Goal: Task Accomplishment & Management: Use online tool/utility

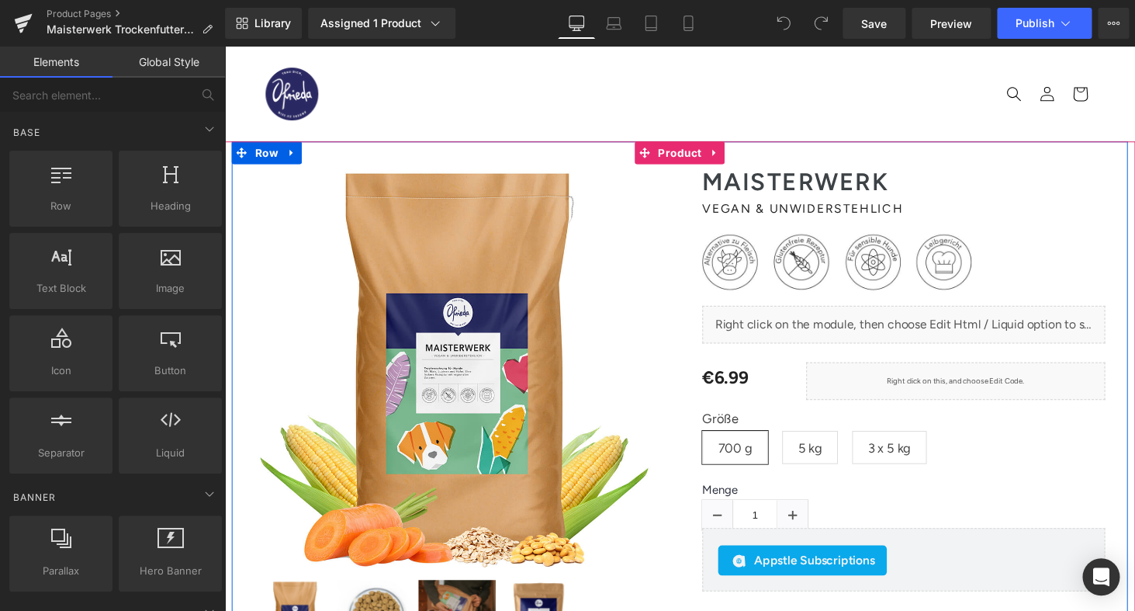
click at [774, 217] on span "vegan & unwiderstehlich" at bounding box center [820, 213] width 207 height 15
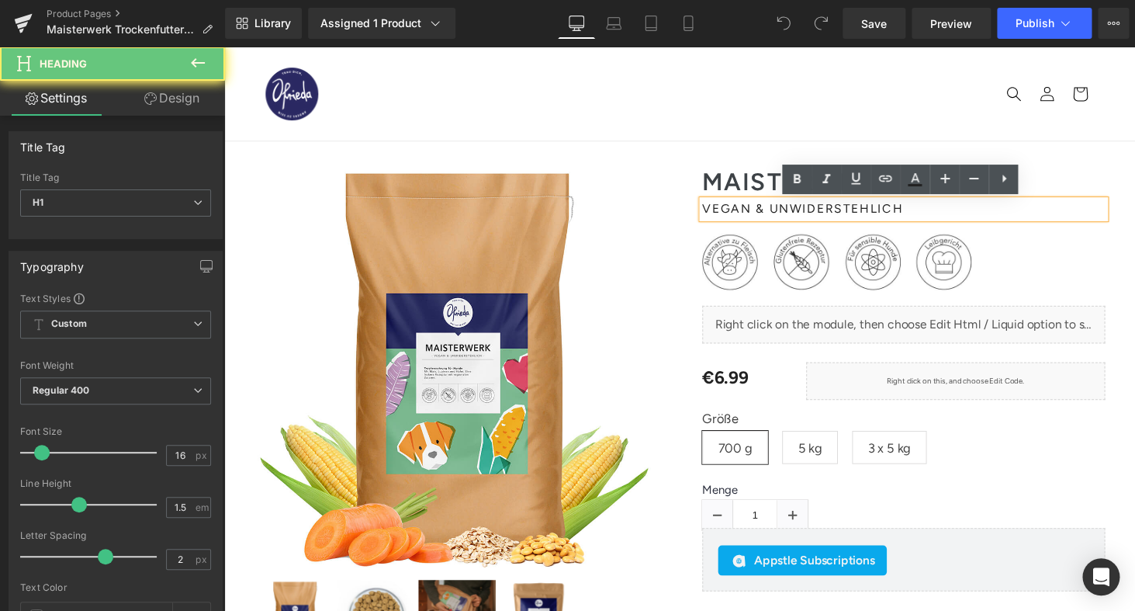
click at [787, 214] on span "vegan & unwiderstehlich" at bounding box center [820, 213] width 207 height 15
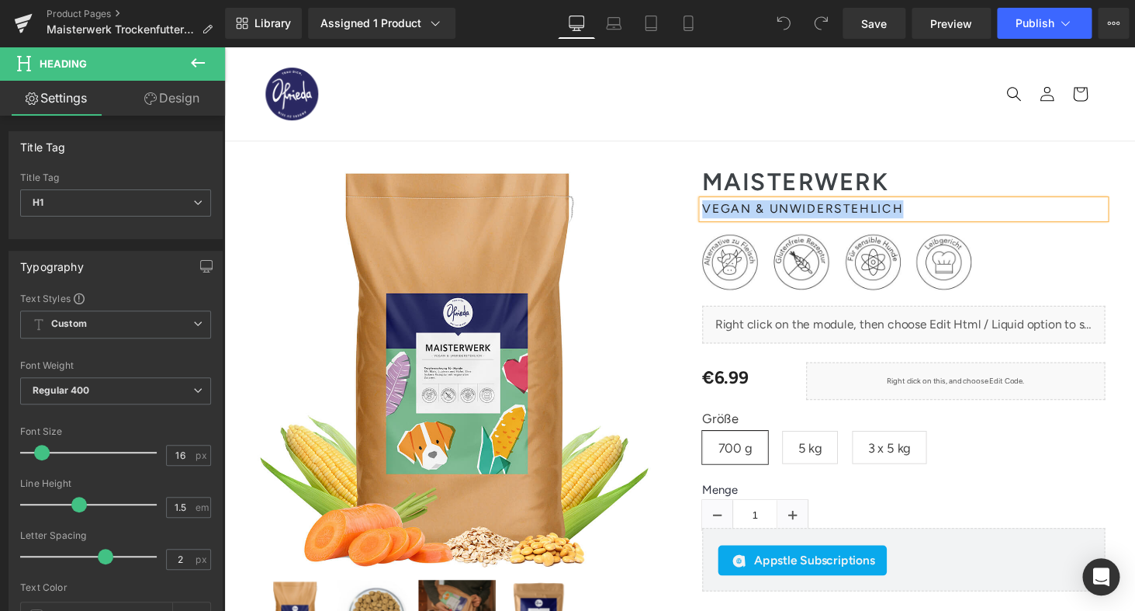
paste div
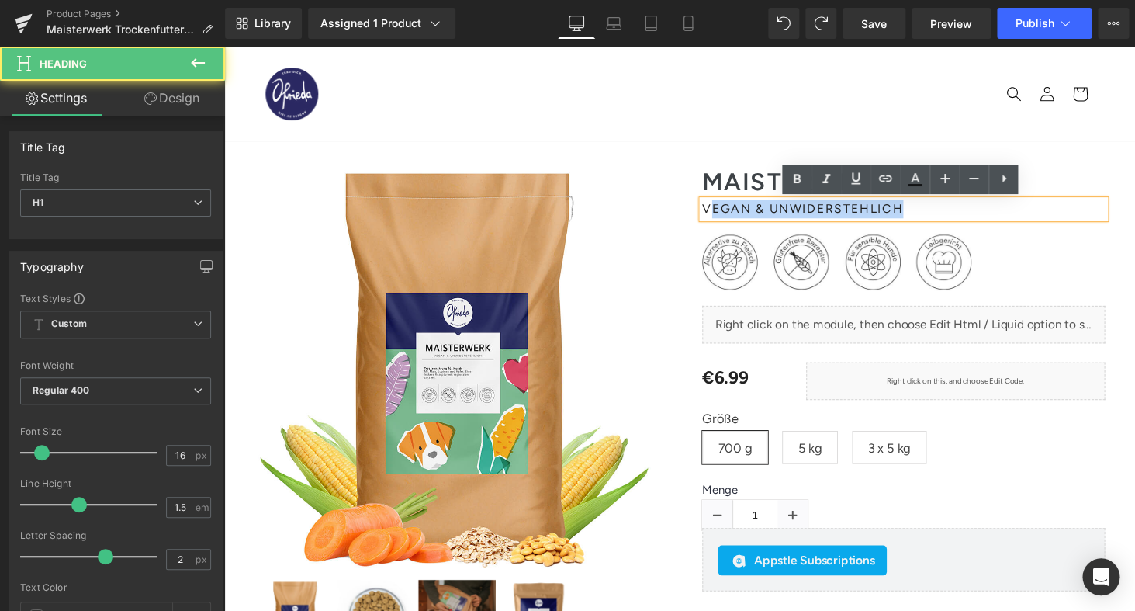
drag, startPoint x: 728, startPoint y: 217, endPoint x: 1043, endPoint y: 217, distance: 315.1
click at [1043, 217] on h1 "vegan & unwiderstehlich" at bounding box center [924, 214] width 415 height 19
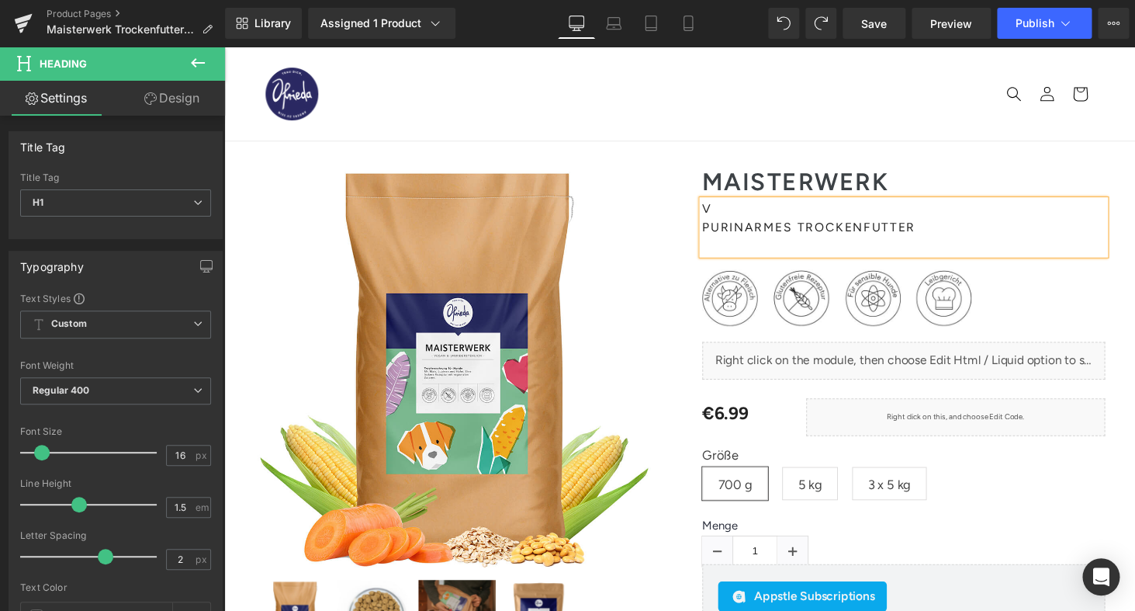
click at [728, 237] on span "v PURINARmES TROCKENFUTTER" at bounding box center [827, 222] width 220 height 33
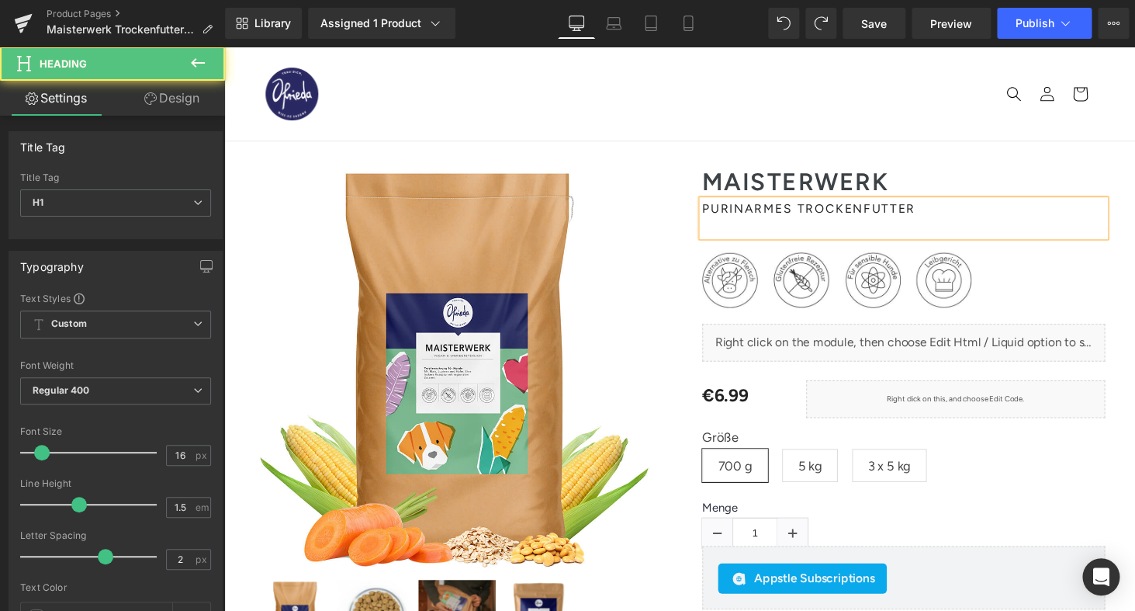
click at [761, 237] on h1 "PURINARmES TROCKENFUTTER" at bounding box center [924, 223] width 415 height 37
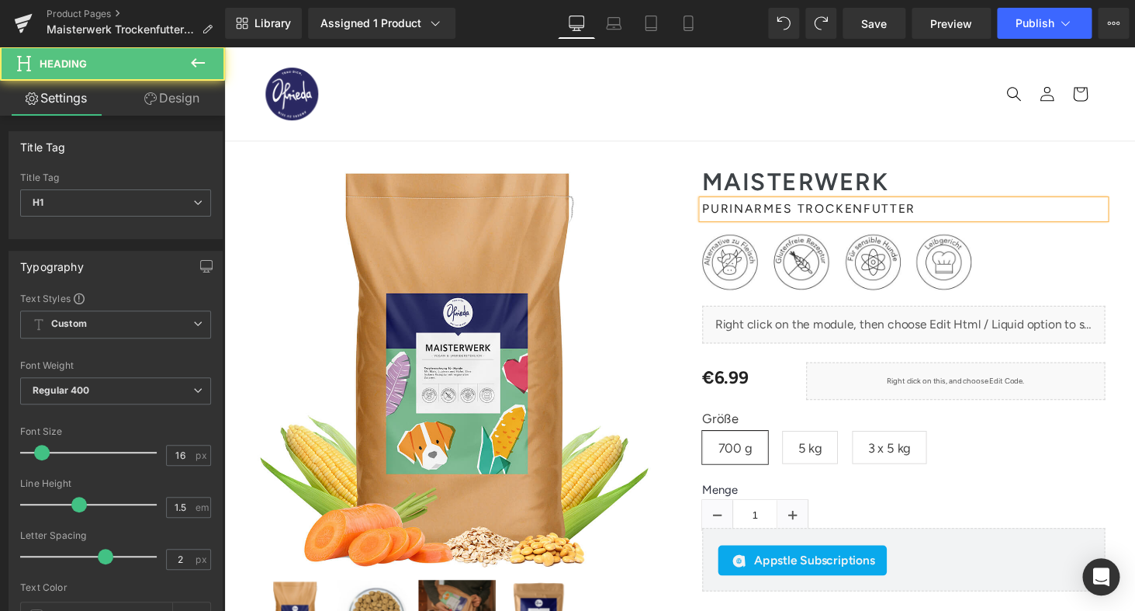
click at [672, 275] on div "(P) Image ‹ ›" at bounding box center [463, 423] width 462 height 510
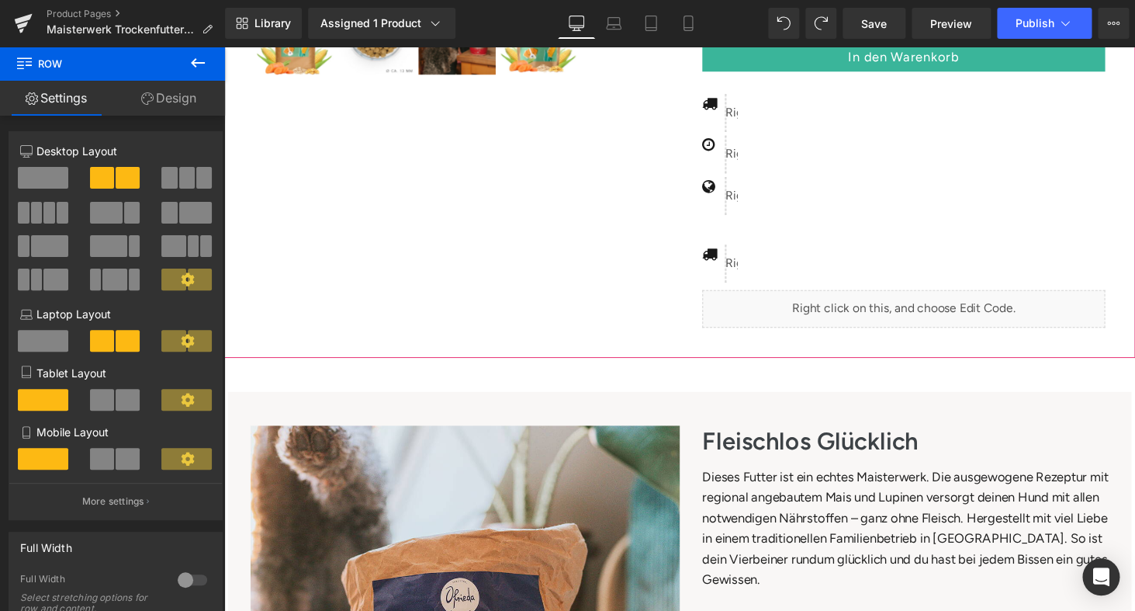
scroll to position [792, 0]
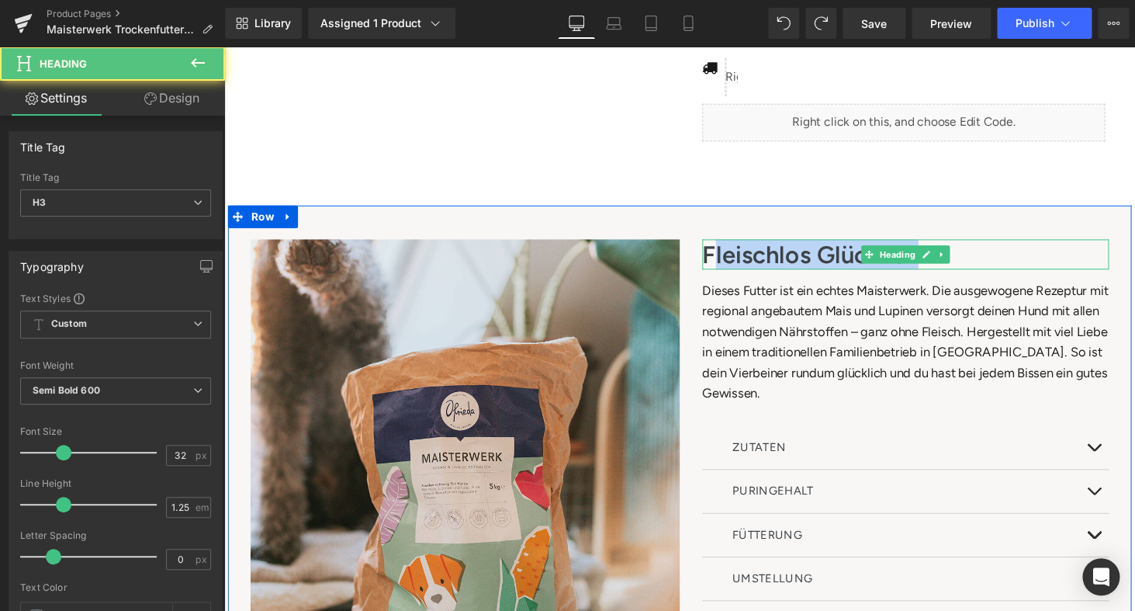
click at [1013, 258] on h3 "Fleischlos Glücklich" at bounding box center [926, 260] width 419 height 31
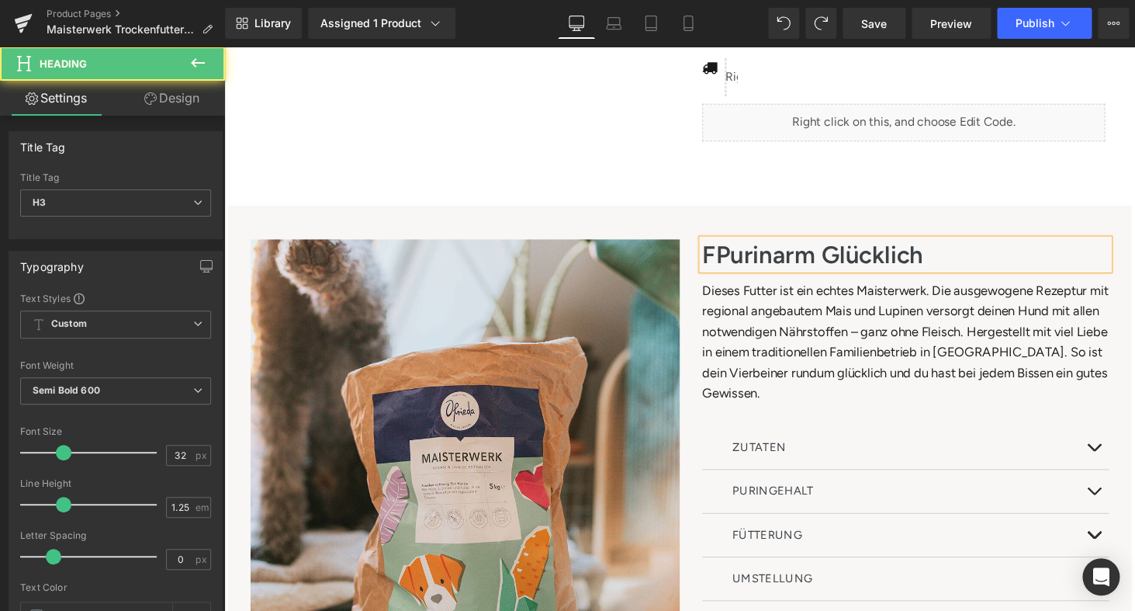
click at [728, 258] on h3 "FPurinarm Glücklich" at bounding box center [926, 260] width 419 height 31
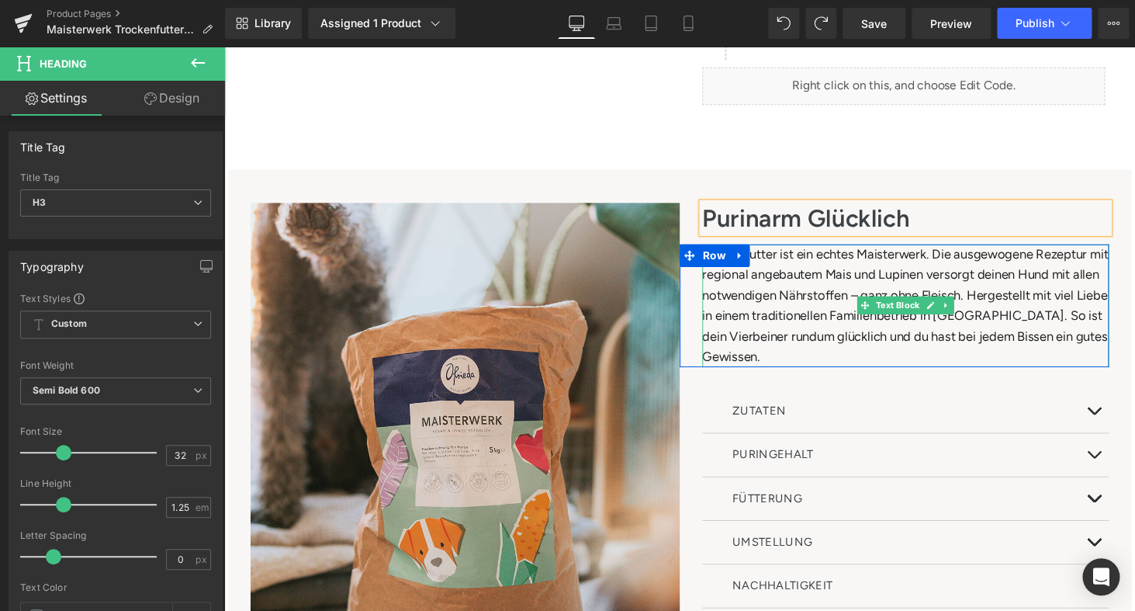
scroll to position [893, 0]
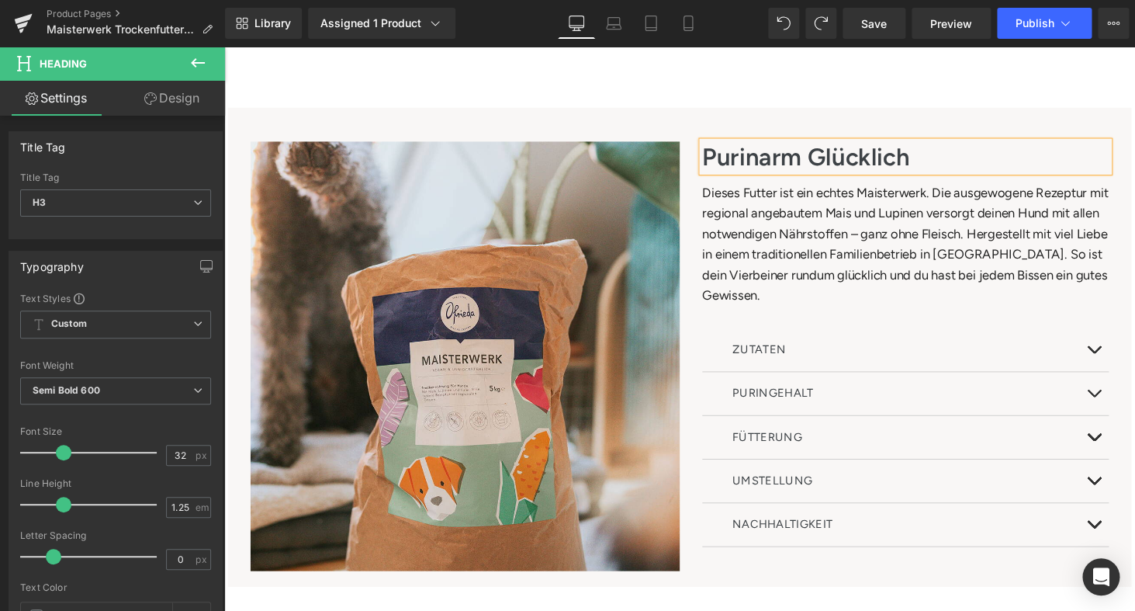
click at [1117, 402] on button at bounding box center [1120, 404] width 31 height 44
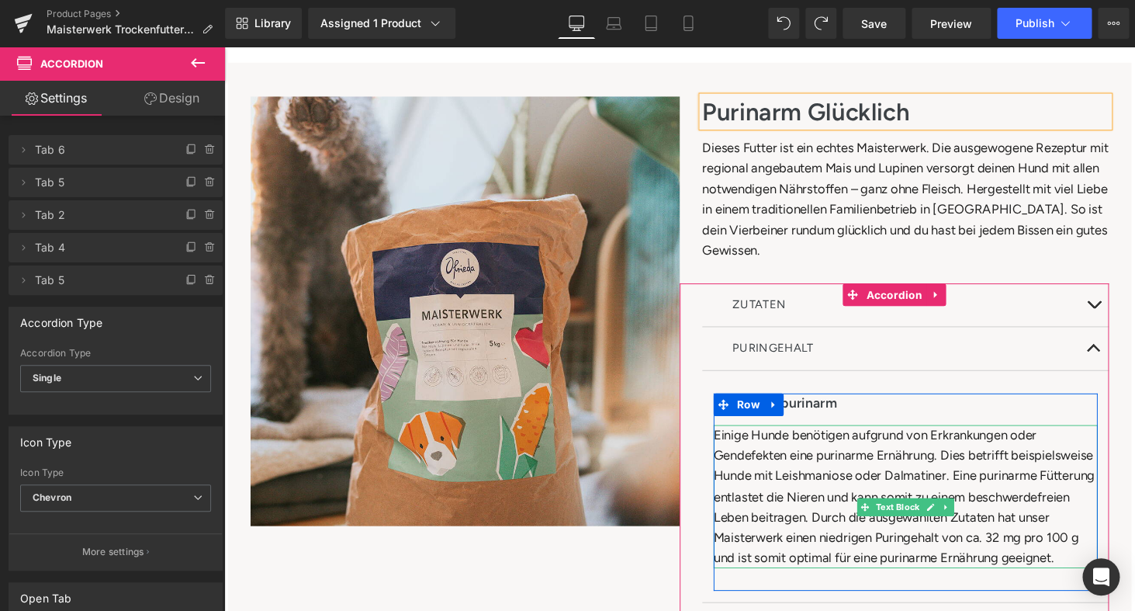
scroll to position [951, 0]
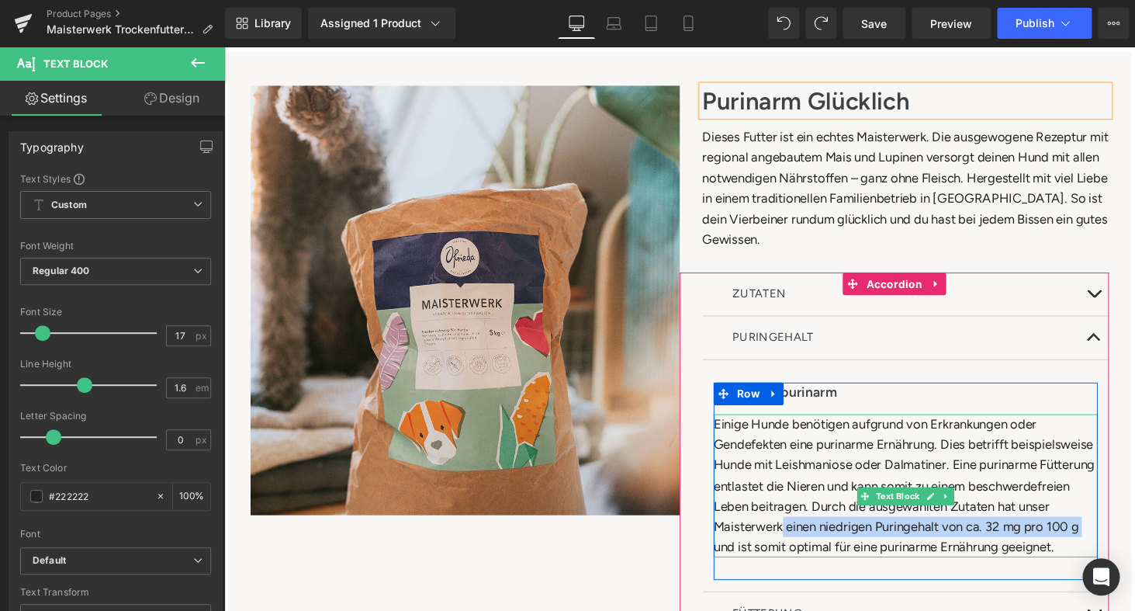
drag, startPoint x: 830, startPoint y: 563, endPoint x: 910, endPoint y: 535, distance: 83.9
click at [910, 535] on div "Einige Hunde benötigen aufgrund von Erkrankungen oder Gendefekten eine purinarm…" at bounding box center [927, 498] width 396 height 147
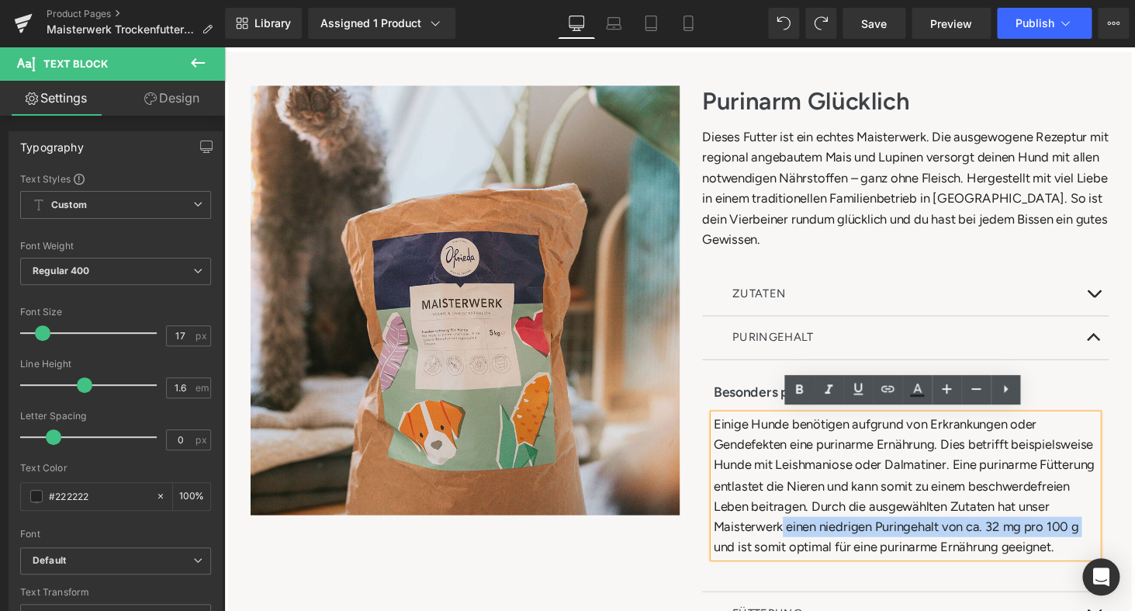
copy div "einen niedrigen Puringehalt von ca. 32 mg pro 100 g"
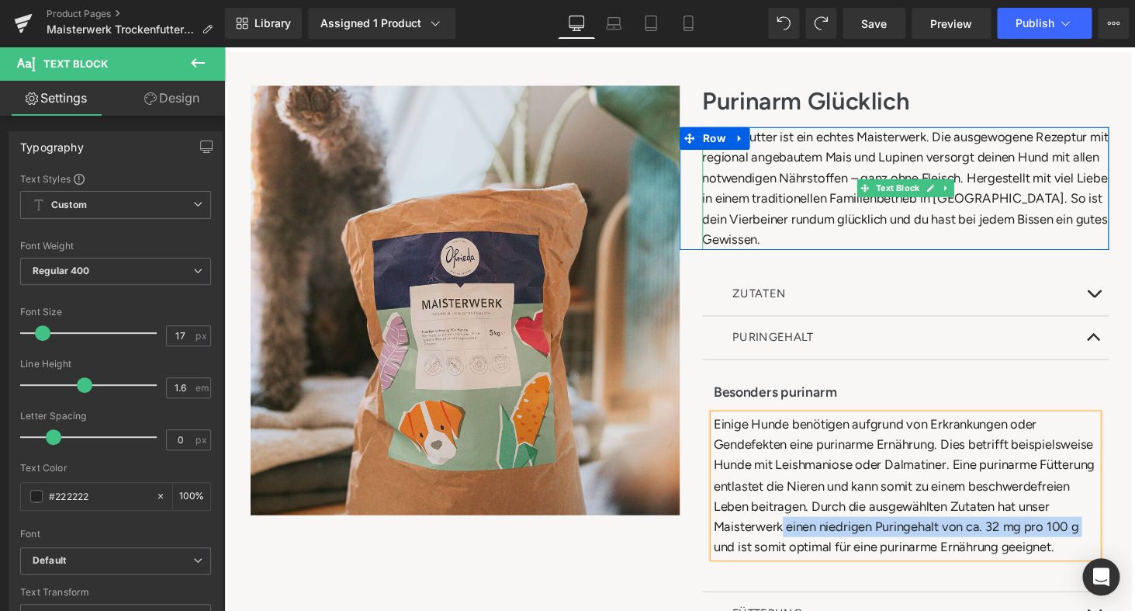
click at [840, 243] on div "Dieses Futter ist ein echtes Maisterwerk. Die ausgewogene Rezeptur mit regional…" at bounding box center [926, 193] width 419 height 126
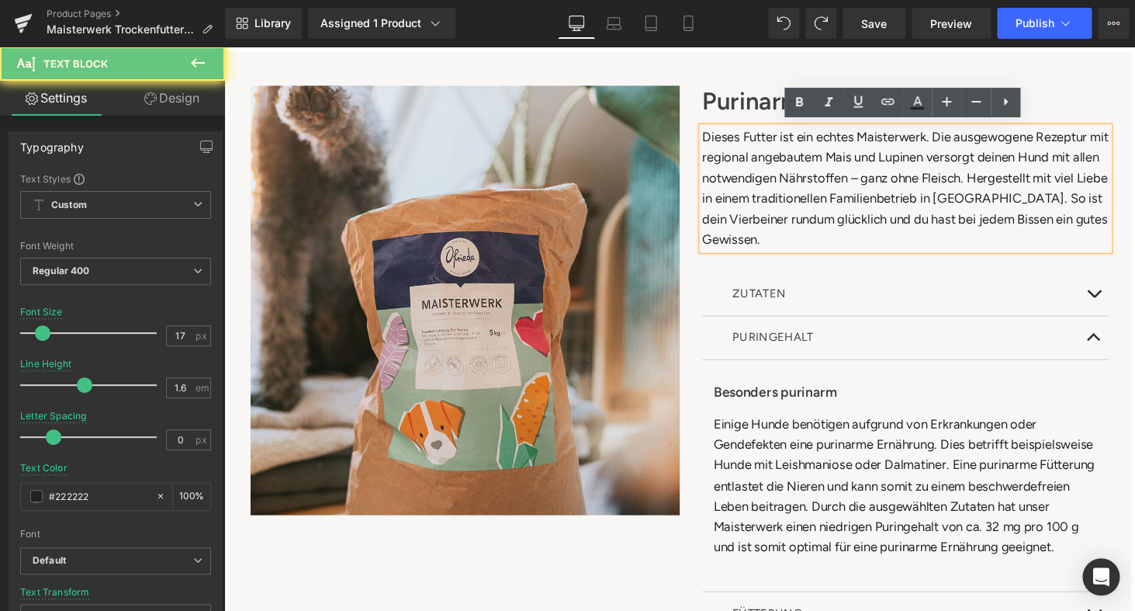
click at [864, 241] on div "Dieses Futter ist ein echtes Maisterwerk. Die ausgewogene Rezeptur mit regional…" at bounding box center [926, 193] width 419 height 126
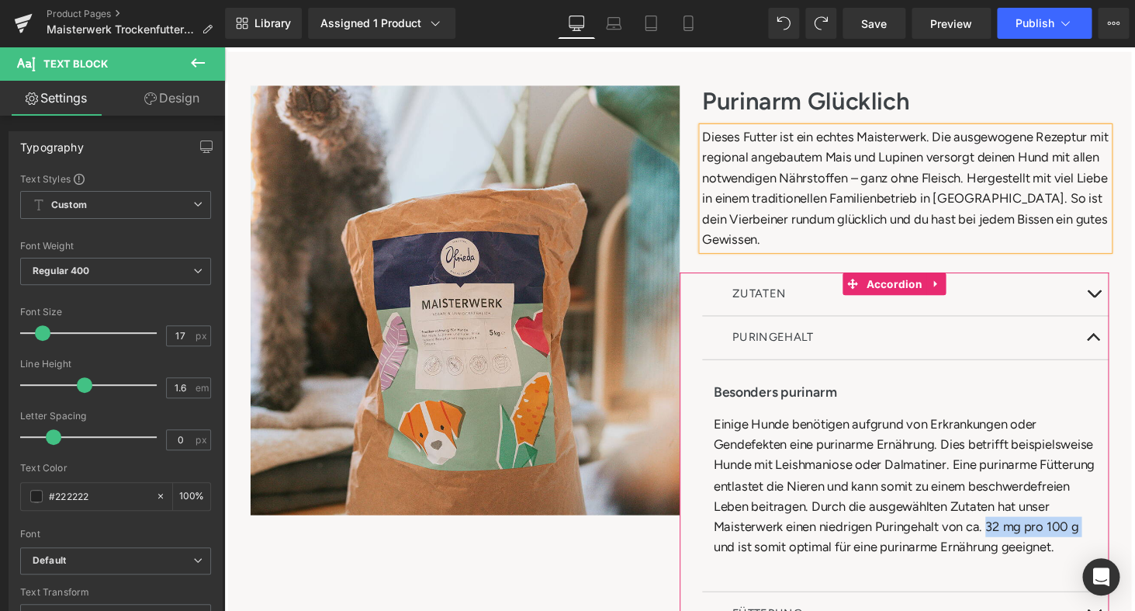
drag, startPoint x: 828, startPoint y: 560, endPoint x: 708, endPoint y: 560, distance: 120.3
click at [708, 560] on div "ZUTATEN Heading Zusammensetzung Heading Mais 24 %, Maisprotein 23 %, Sorghum, H…" at bounding box center [915, 522] width 442 height 487
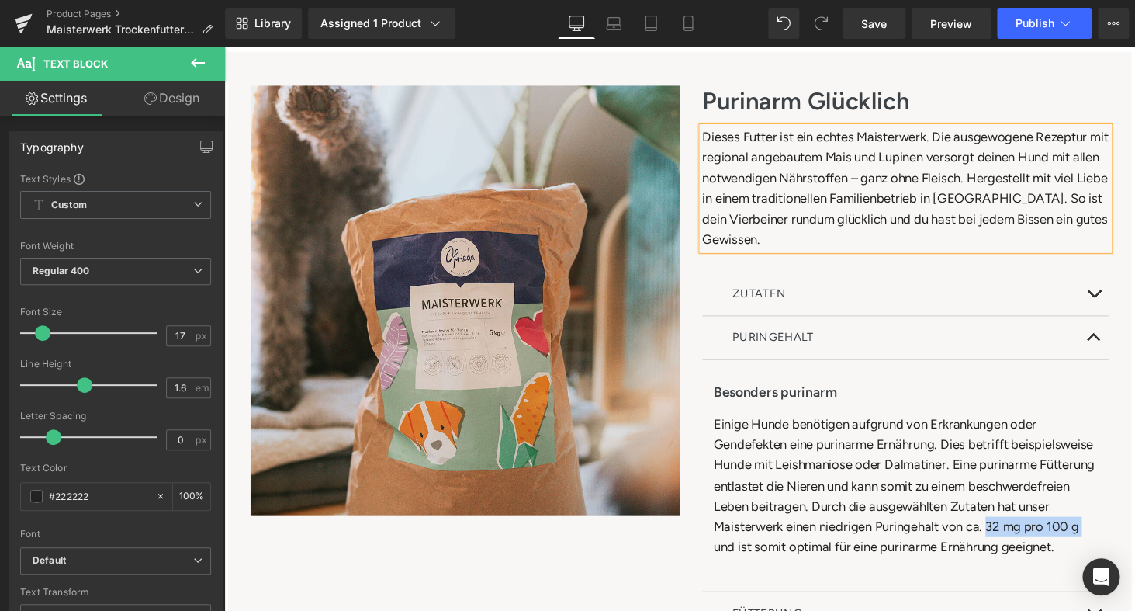
click at [866, 172] on div "Dieses Futter ist ein echtes Maisterwerk. Die ausgewogene Rezeptur mit regional…" at bounding box center [926, 193] width 419 height 126
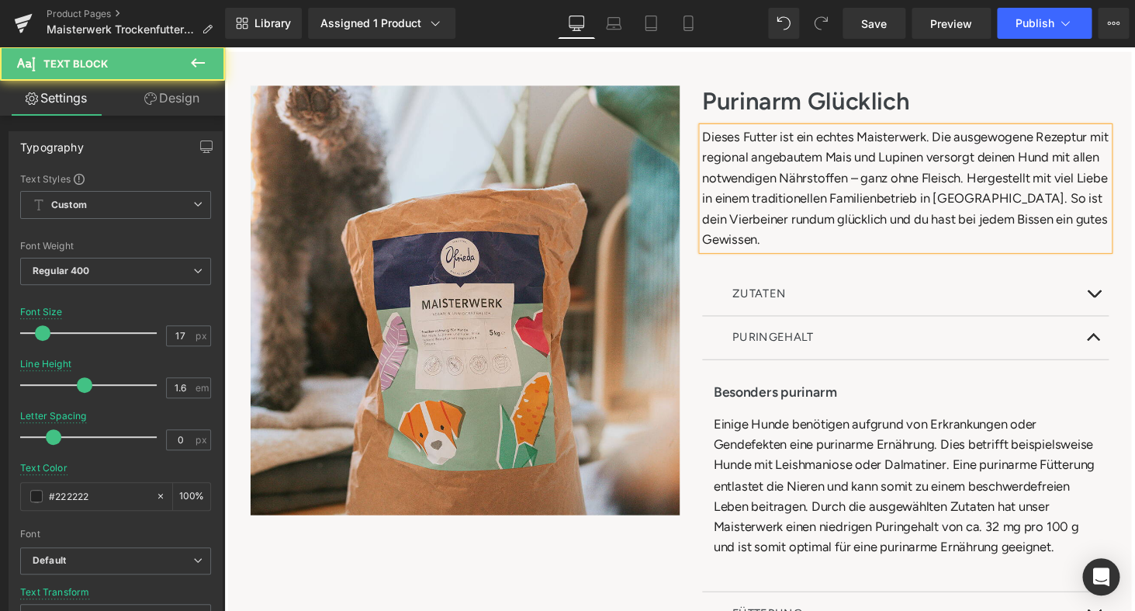
click at [868, 245] on div "Dieses Futter ist ein echtes Maisterwerk. Die ausgewogene Rezeptur mit regional…" at bounding box center [926, 193] width 419 height 126
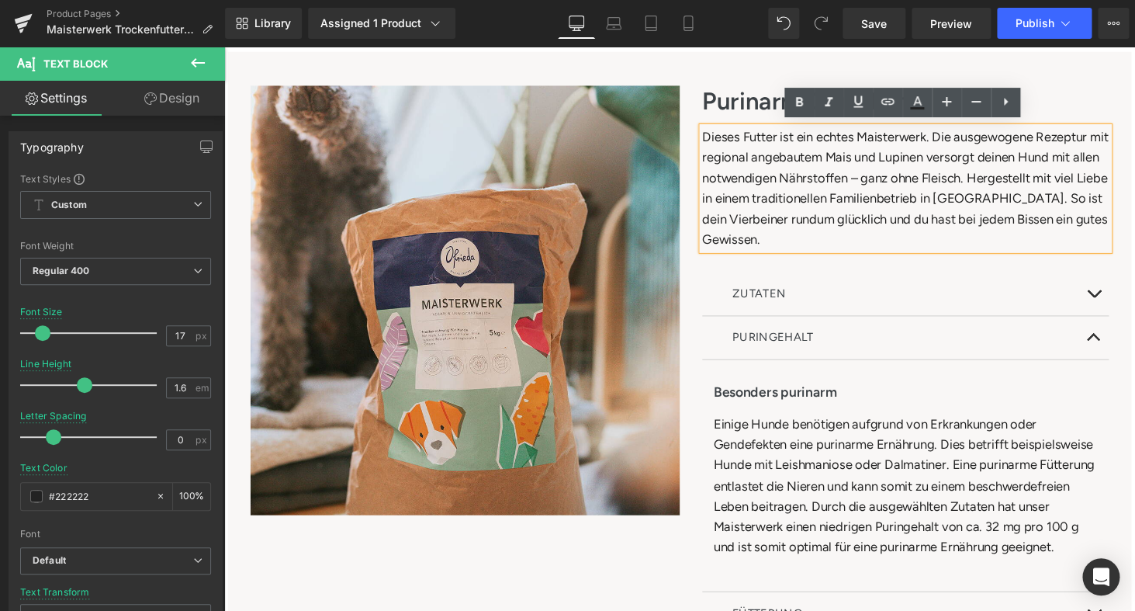
drag, startPoint x: 870, startPoint y: 255, endPoint x: 646, endPoint y: 76, distance: 287.1
click at [646, 76] on div "Image Purinarm Glücklich Heading Dieses Futter ist ein echtes Maisterwerk. Die …" at bounding box center [693, 418] width 931 height 732
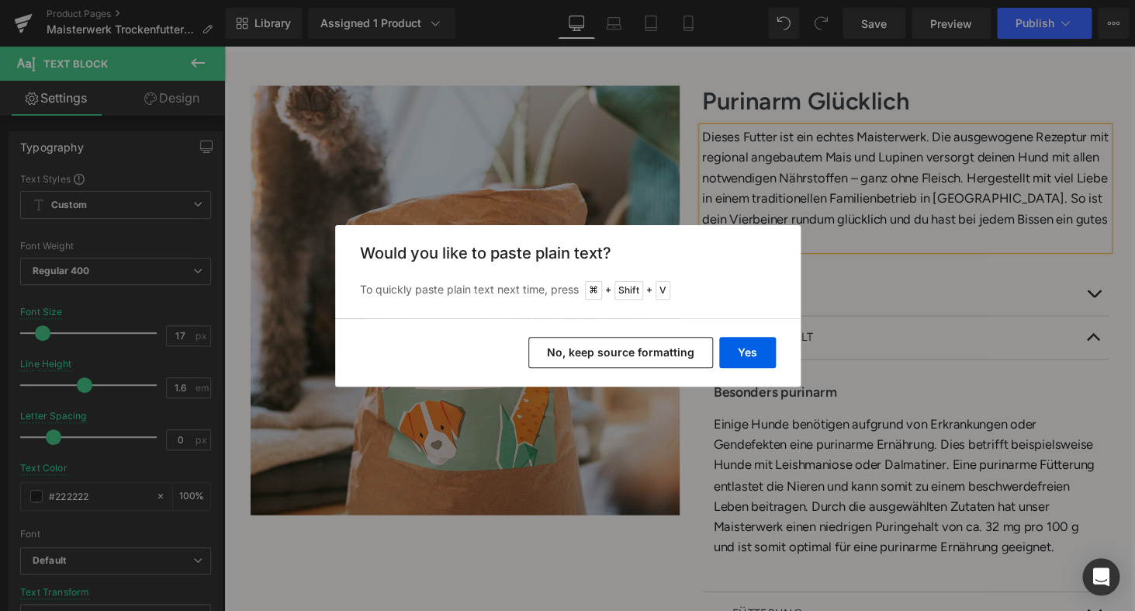
click at [637, 347] on button "No, keep source formatting" at bounding box center [620, 352] width 185 height 31
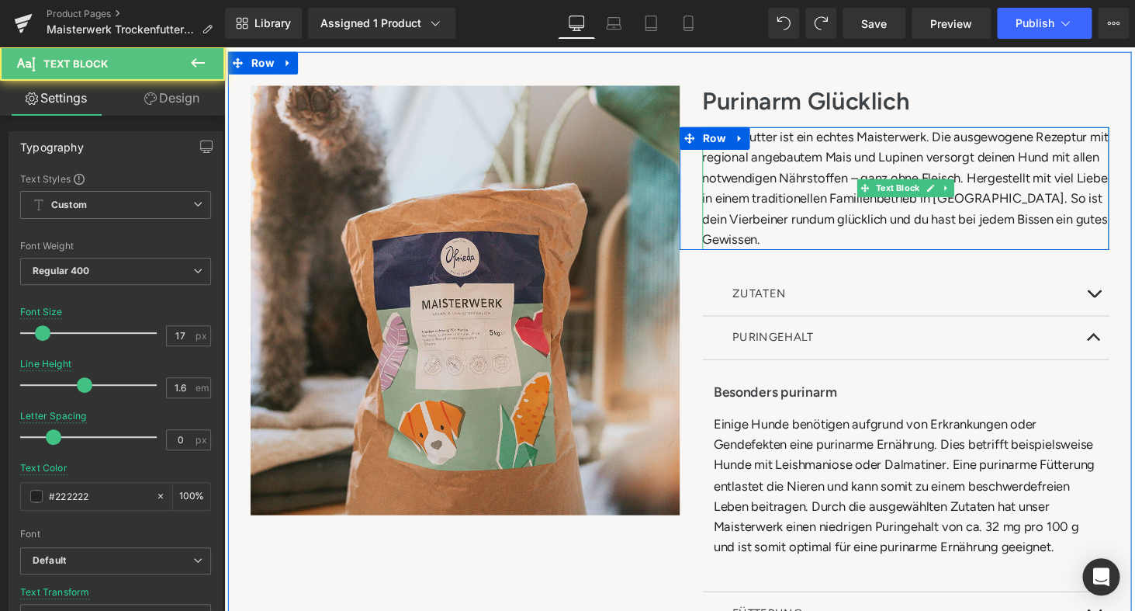
click at [861, 245] on div "Dieses Futter ist ein echtes Maisterwerk. Die ausgewogene Rezeptur mit regional…" at bounding box center [926, 193] width 419 height 126
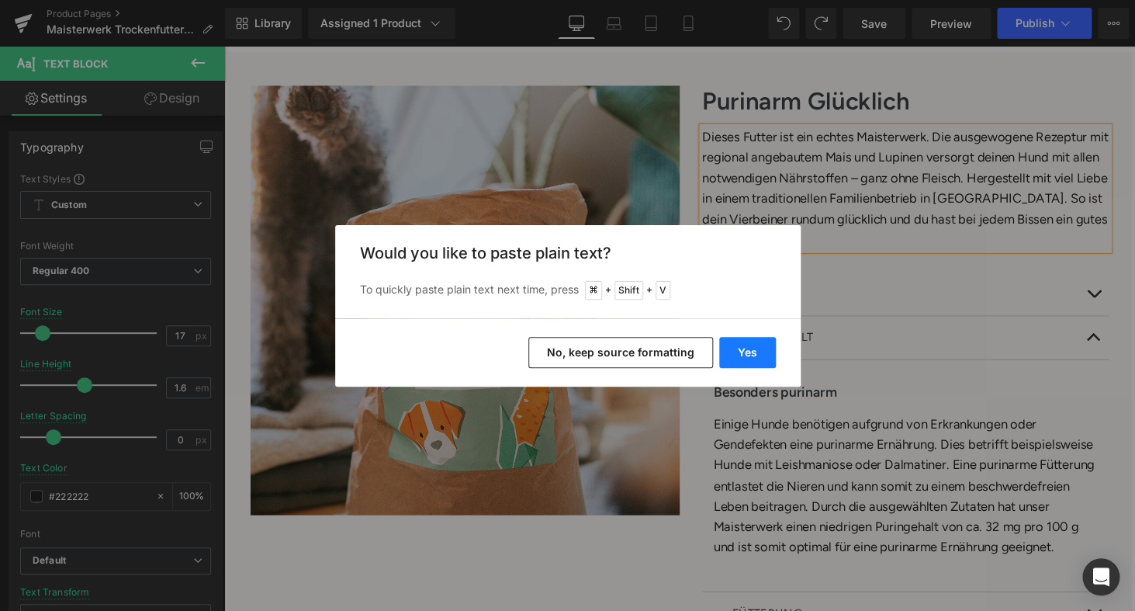
click at [750, 352] on button "Yes" at bounding box center [747, 352] width 57 height 31
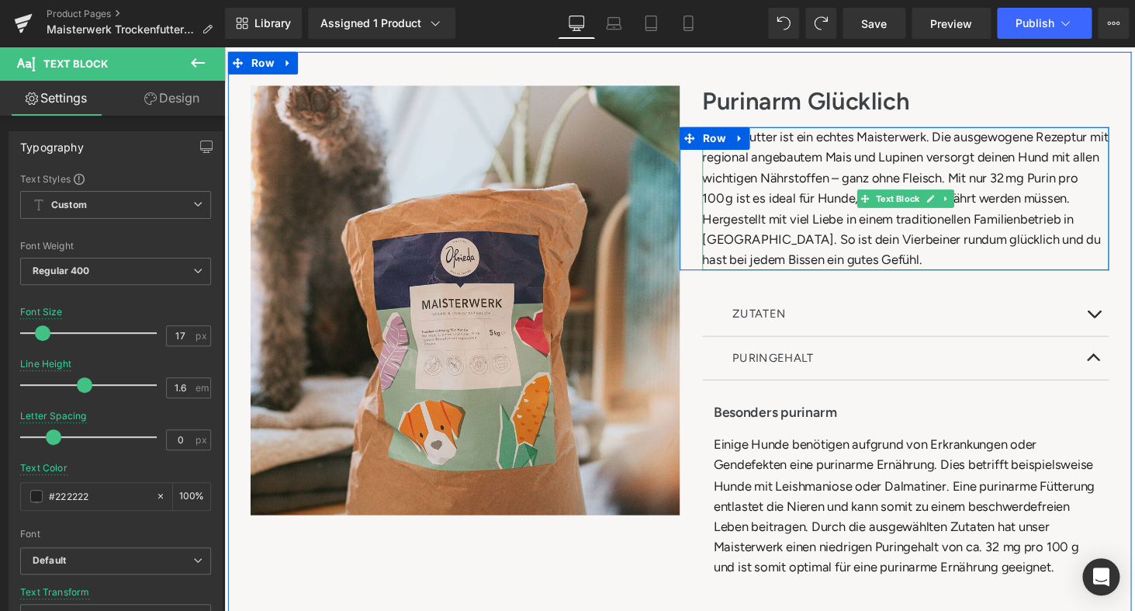
click at [875, 256] on div "Dieses Futter ist ein echtes Maisterwerk. Die ausgewogene Rezeptur mit regional…" at bounding box center [926, 203] width 419 height 147
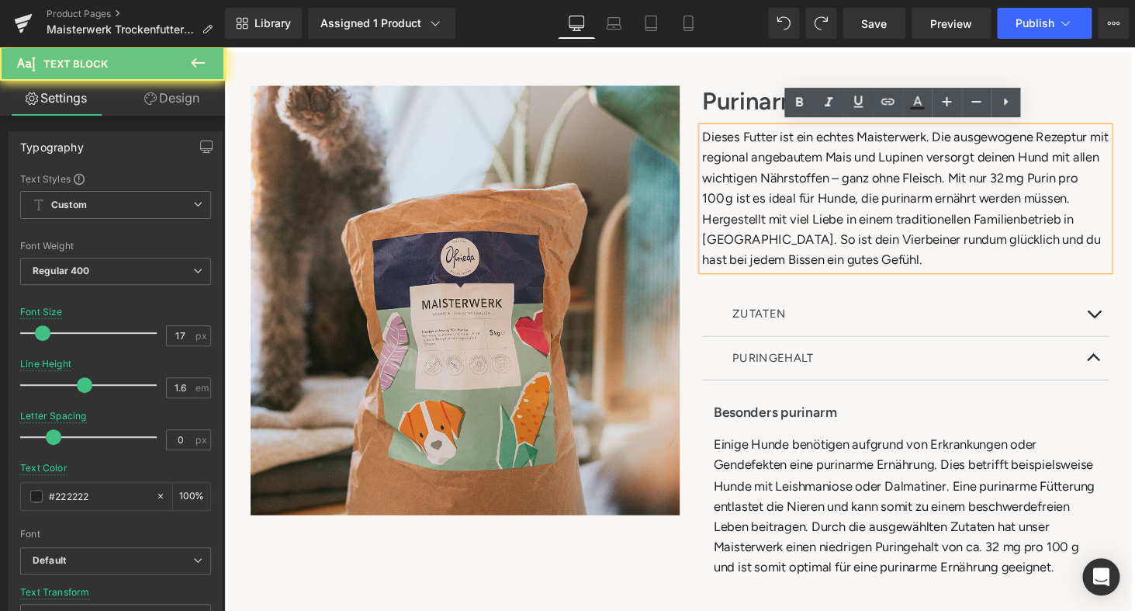
click at [871, 231] on div "Dieses Futter ist ein echtes Maisterwerk. Die ausgewogene Rezeptur mit regional…" at bounding box center [926, 203] width 419 height 147
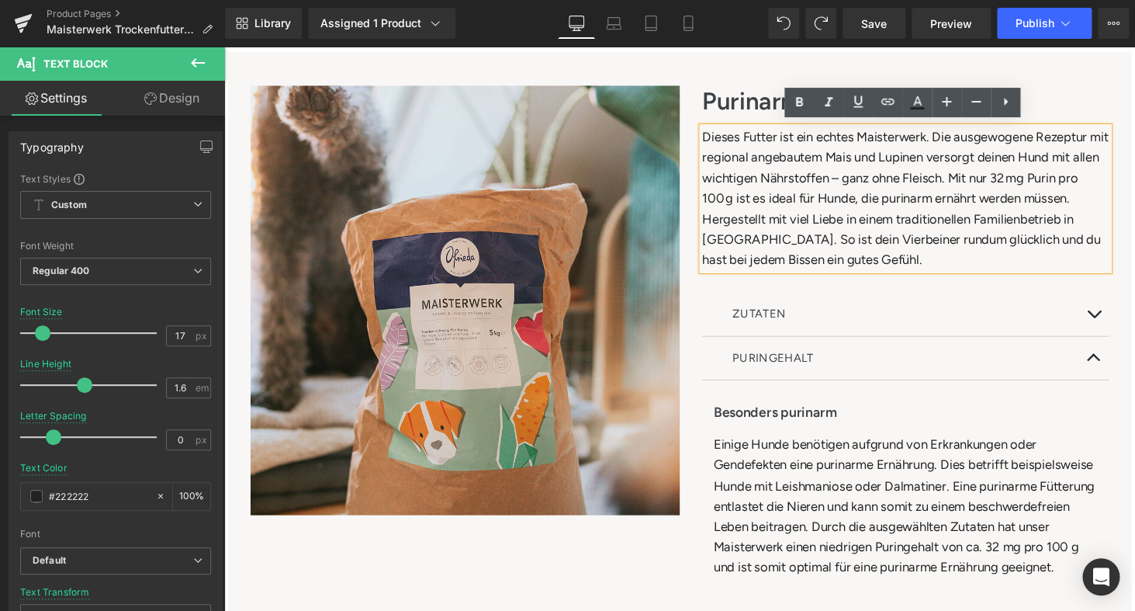
click at [975, 219] on div "Dieses Futter ist ein echtes Maisterwerk. Die ausgewogene Rezeptur mit regional…" at bounding box center [926, 203] width 419 height 147
click at [977, 246] on div "Dieses Futter ist ein echtes Maisterwerk. Die ausgewogene Rezeptur mit regional…" at bounding box center [926, 203] width 419 height 147
click at [1095, 74] on div "Image Purinarm Glücklich Heading Dieses Futter ist ein echtes Maisterwerk. Die …" at bounding box center [693, 428] width 931 height 753
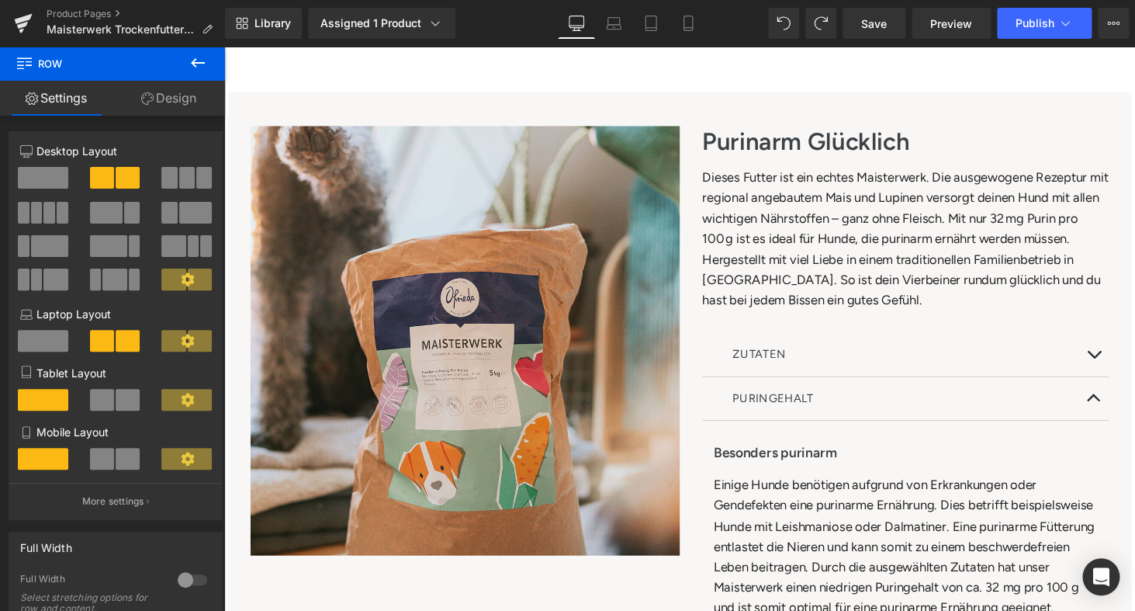
scroll to position [908, 0]
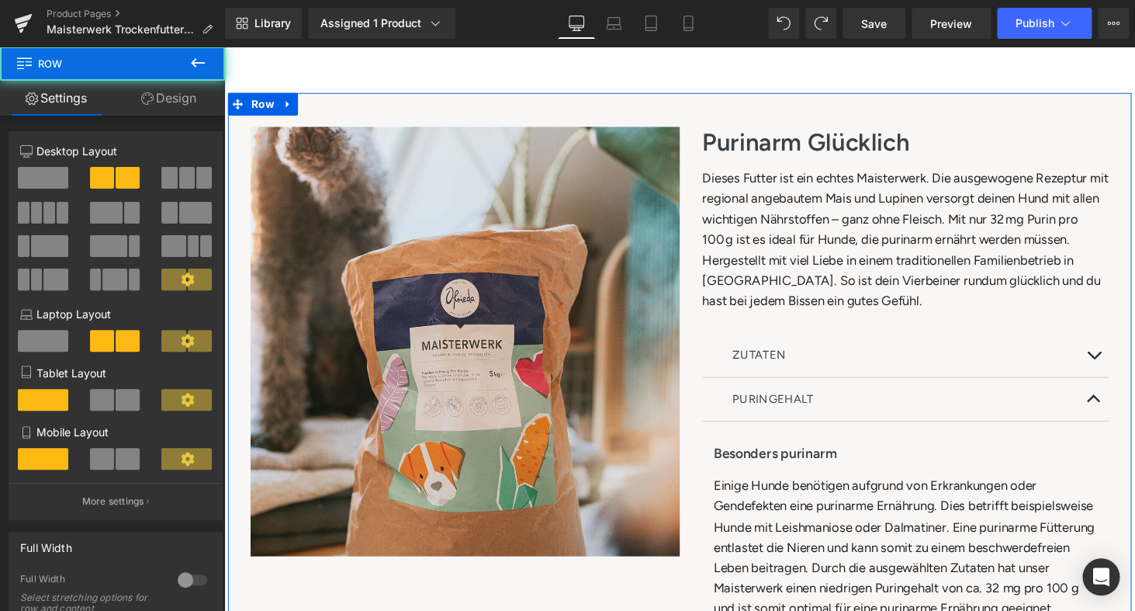
click at [1135, 150] on div "Image Purinarm Glücklich Heading Dieses Futter ist ein echtes Maisterwerk. Die …" at bounding box center [693, 471] width 931 height 753
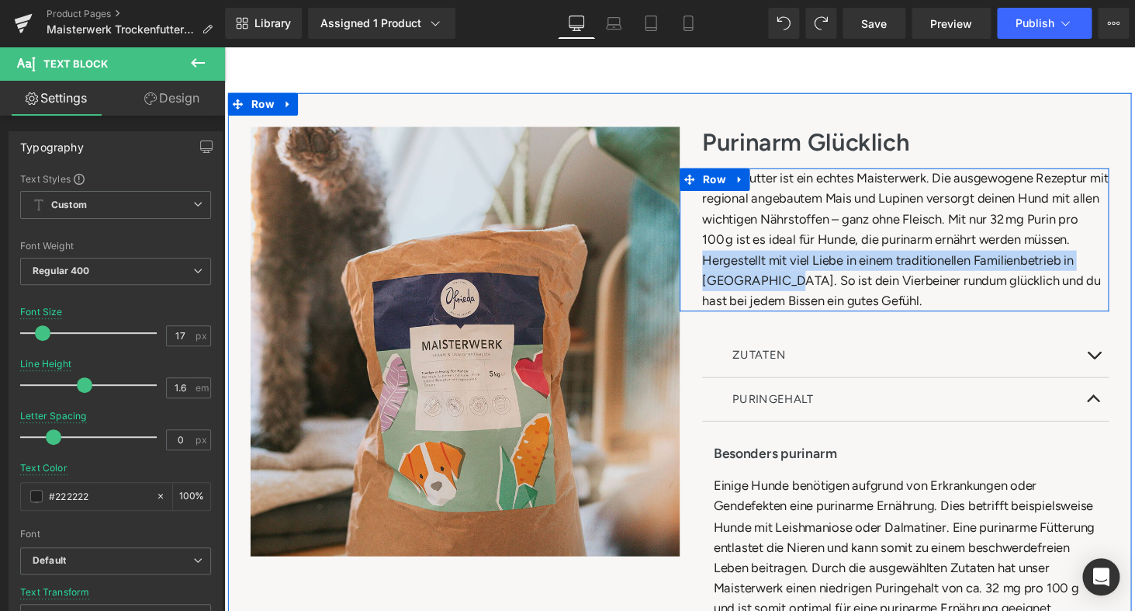
drag, startPoint x: 799, startPoint y: 280, endPoint x: 709, endPoint y: 265, distance: 90.5
click at [709, 265] on div "Dieses Futter ist ein echtes Maisterwerk. Die ausgewogene Rezeptur mit regional…" at bounding box center [915, 245] width 442 height 147
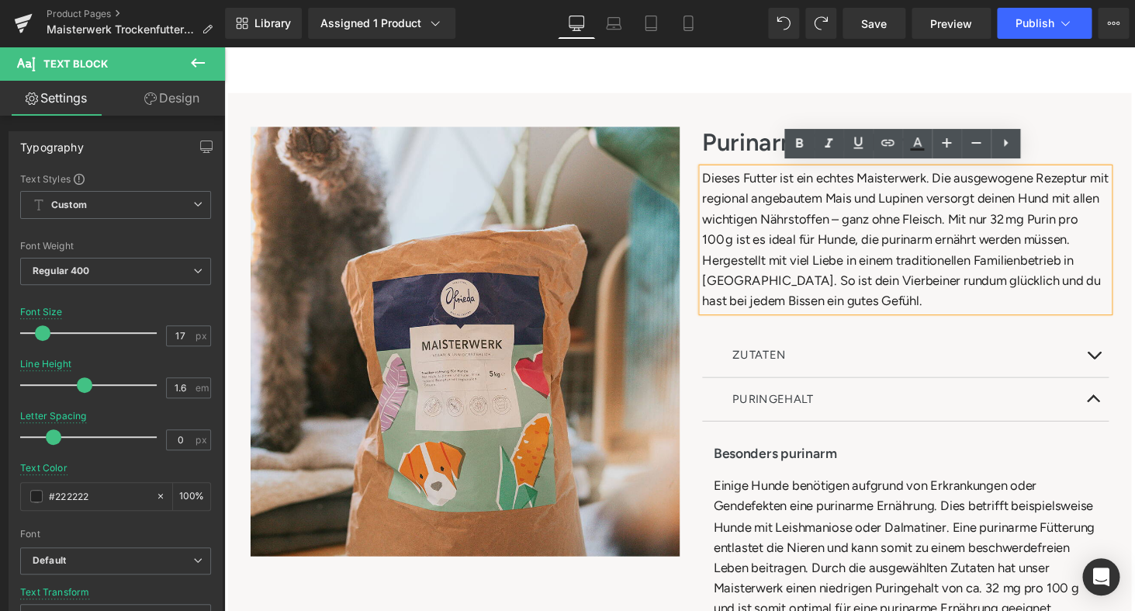
click at [1034, 301] on div "Dieses Futter ist ein echtes Maisterwerk. Die ausgewogene Rezeptur mit regional…" at bounding box center [926, 245] width 419 height 147
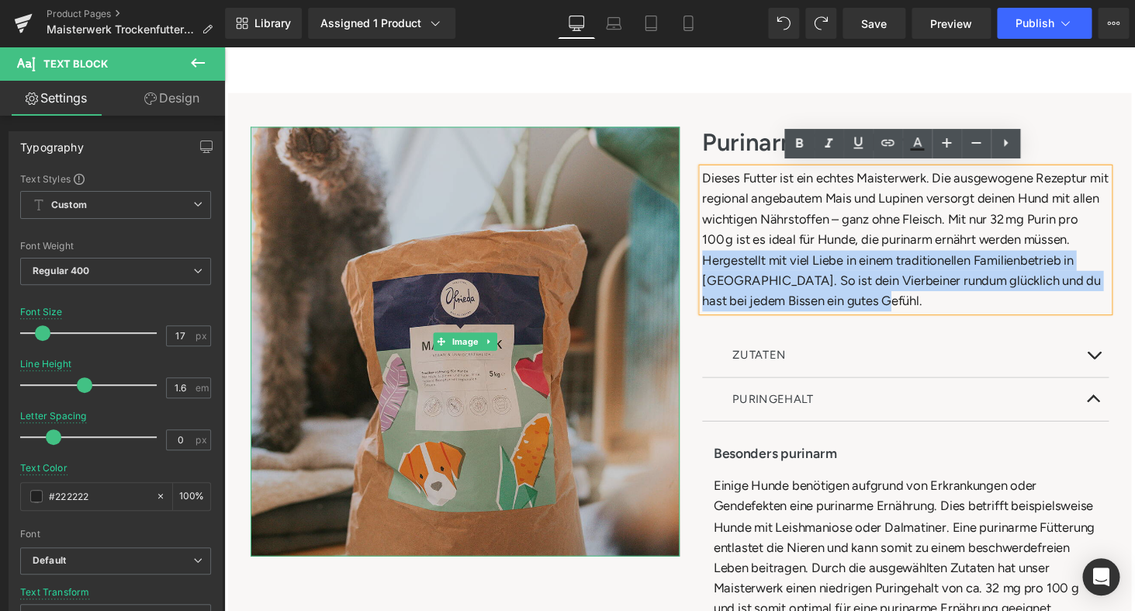
drag, startPoint x: 953, startPoint y: 311, endPoint x: 679, endPoint y: 265, distance: 277.9
click at [679, 265] on div "Image Purinarm Glücklich Heading Dieses Futter ist ein echtes Maisterwerk. Die …" at bounding box center [693, 471] width 931 height 753
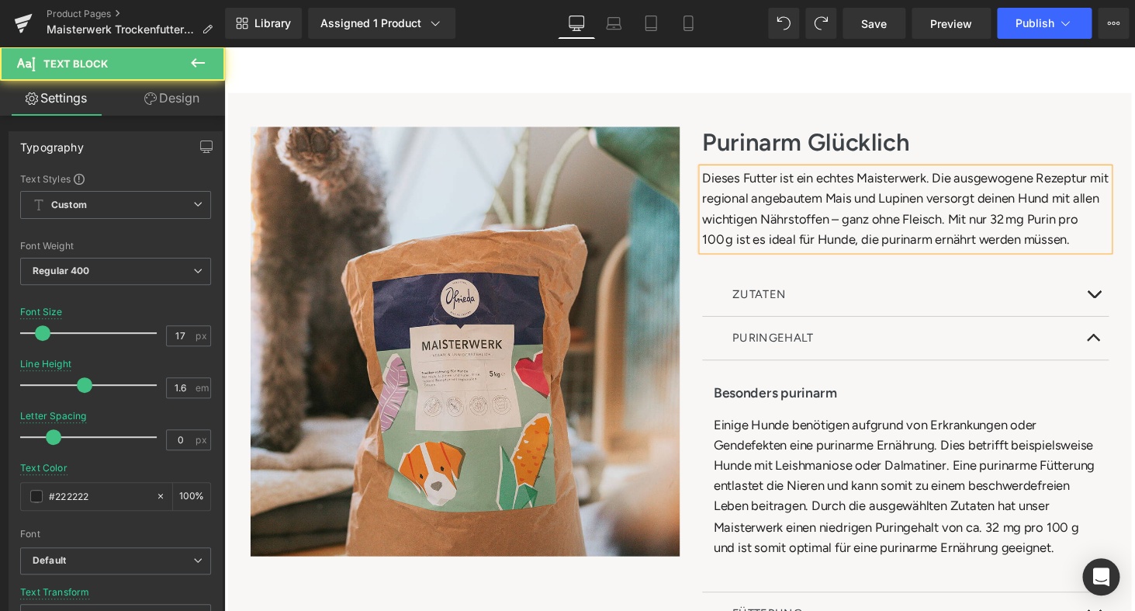
click at [1126, 238] on div "Dieses Futter ist ein echtes Maisterwerk. Die ausgewogene Rezeptur mit regional…" at bounding box center [926, 214] width 419 height 85
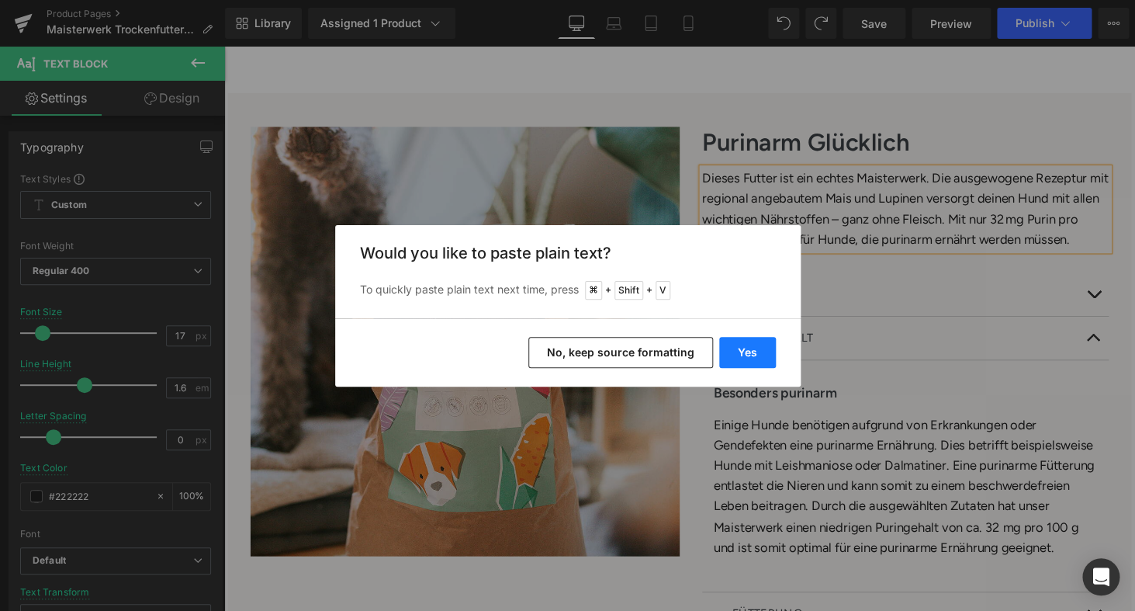
click at [755, 360] on button "Yes" at bounding box center [747, 352] width 57 height 31
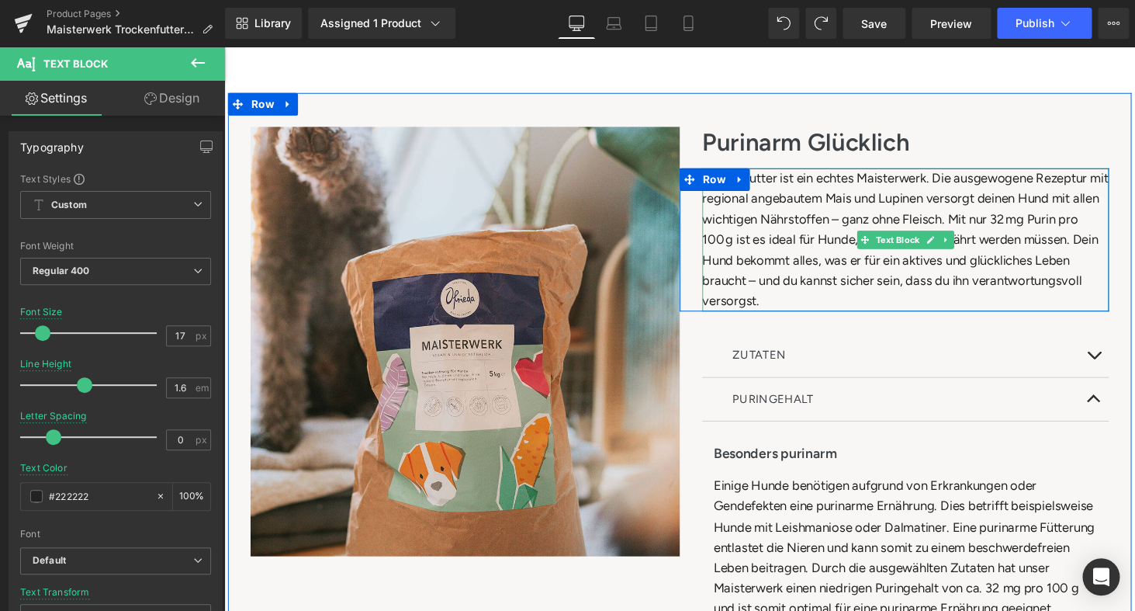
click at [896, 306] on div "Dieses Futter ist ein echtes Maisterwerk. Die ausgewogene Rezeptur mit regional…" at bounding box center [926, 245] width 419 height 147
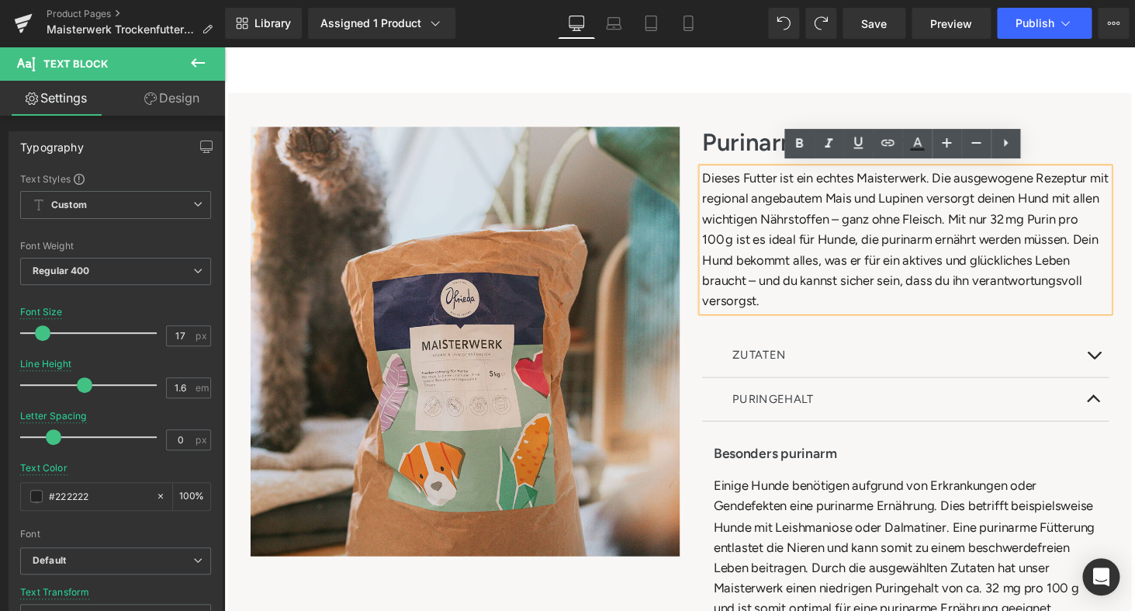
click at [844, 231] on div "Dieses Futter ist ein echtes Maisterwerk. Die ausgewogene Rezeptur mit regional…" at bounding box center [926, 245] width 419 height 147
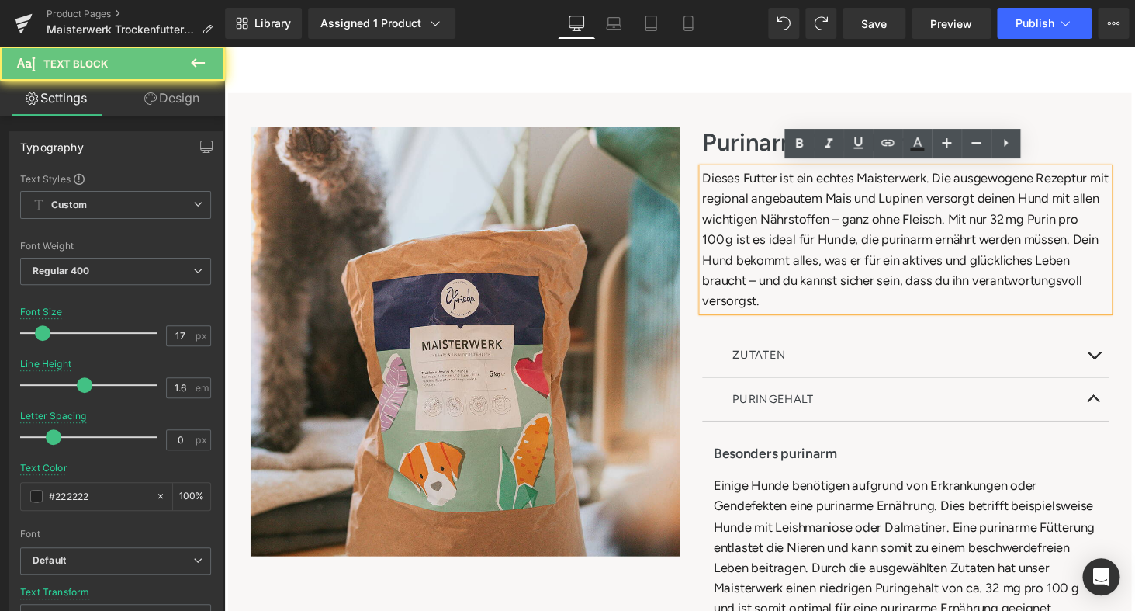
click at [846, 261] on div "Dieses Futter ist ein echtes Maisterwerk. Die ausgewogene Rezeptur mit regional…" at bounding box center [926, 245] width 419 height 147
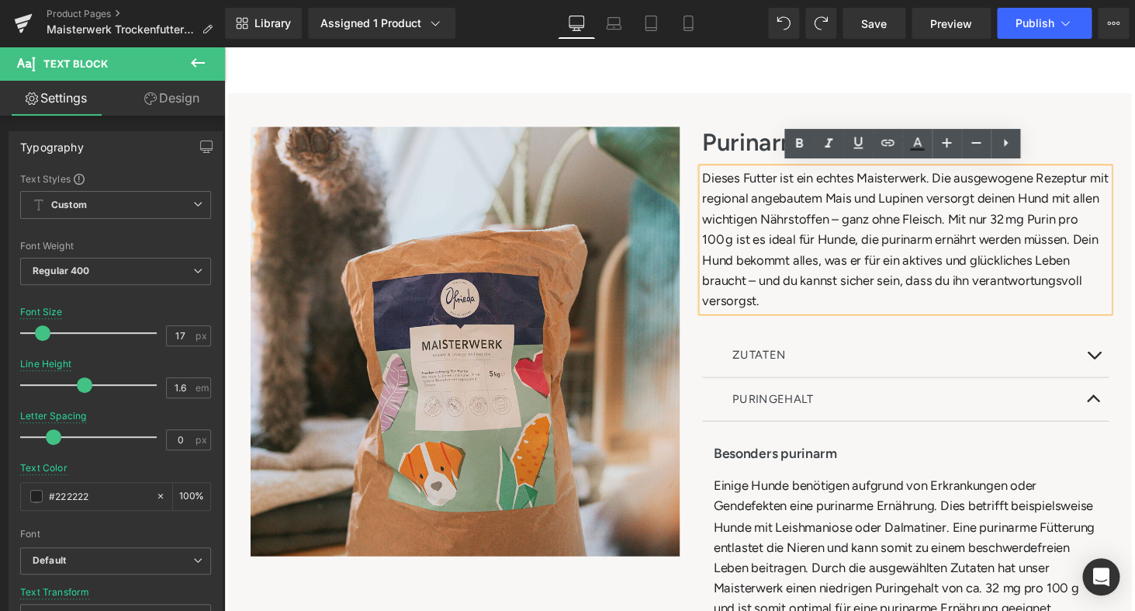
click at [893, 265] on div "Dieses Futter ist ein echtes Maisterwerk. Die ausgewogene Rezeptur mit regional…" at bounding box center [926, 245] width 419 height 147
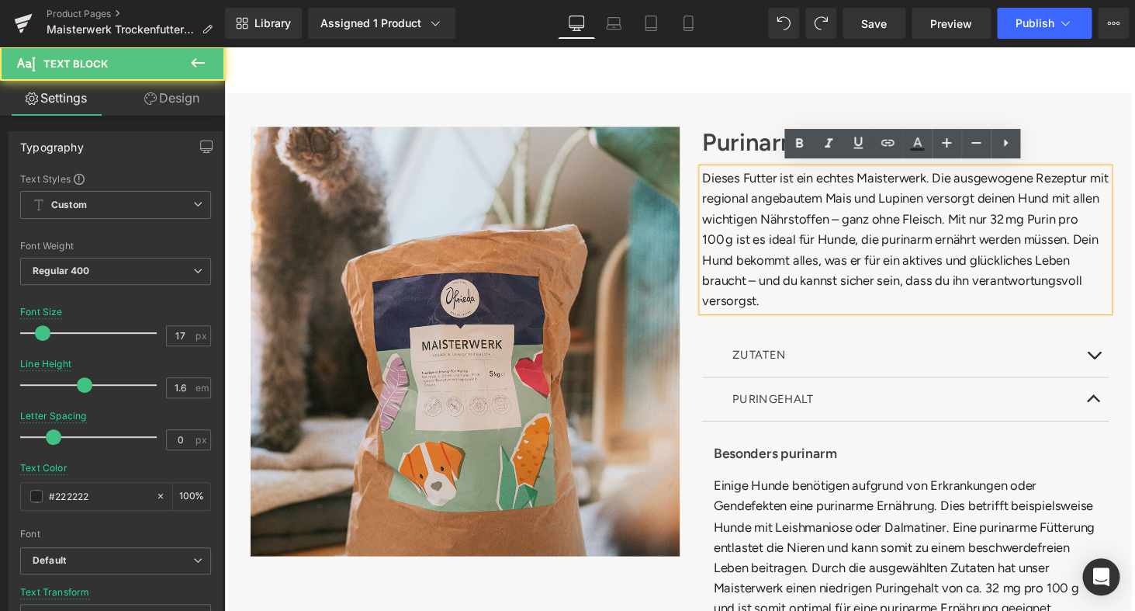
click at [871, 289] on div "Dieses Futter ist ein echtes Maisterwerk. Die ausgewogene Rezeptur mit regional…" at bounding box center [926, 245] width 419 height 147
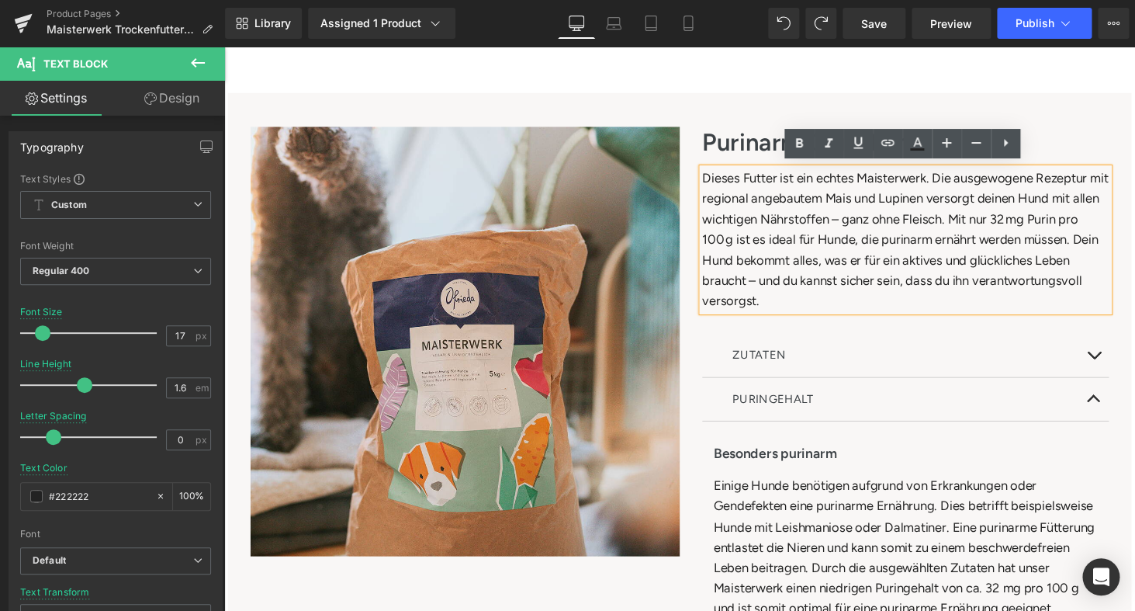
click at [870, 304] on div "Dieses Futter ist ein echtes Maisterwerk. Die ausgewogene Rezeptur mit regional…" at bounding box center [926, 245] width 419 height 147
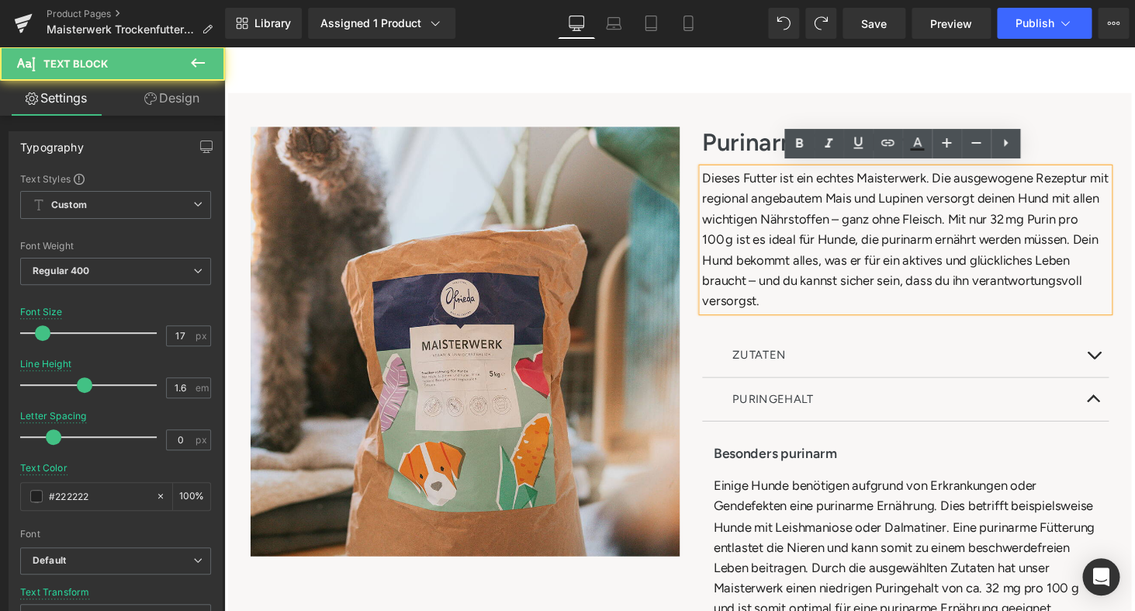
click at [773, 286] on div "Dieses Futter ist ein echtes Maisterwerk. Die ausgewogene Rezeptur mit regional…" at bounding box center [926, 245] width 419 height 147
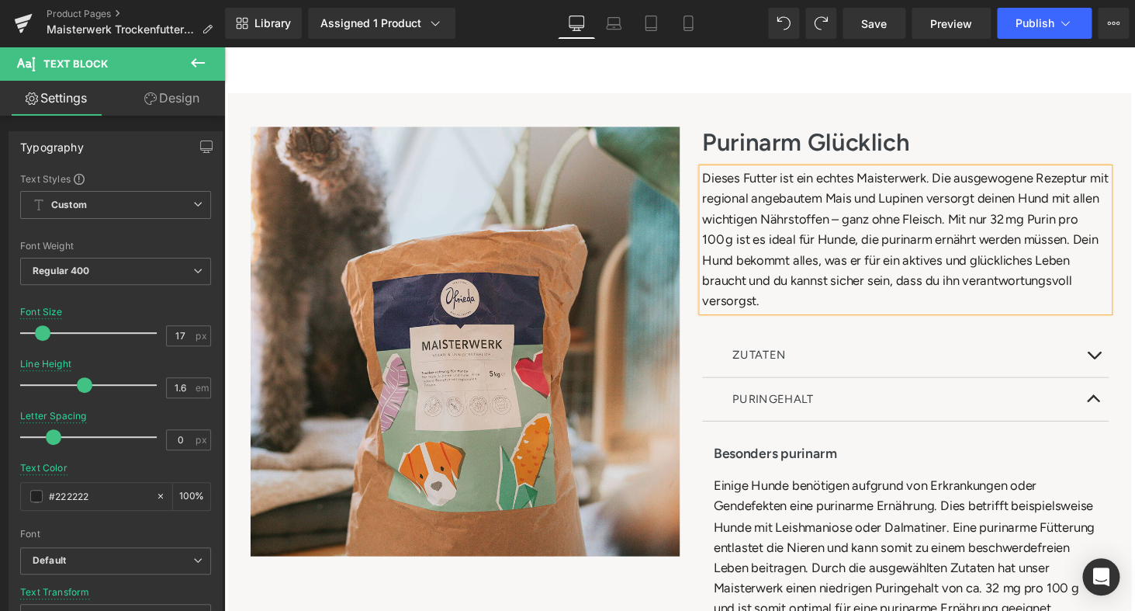
click at [865, 302] on div "Dieses Futter ist ein echtes Maisterwerk. Die ausgewogene Rezeptur mit regional…" at bounding box center [926, 245] width 419 height 147
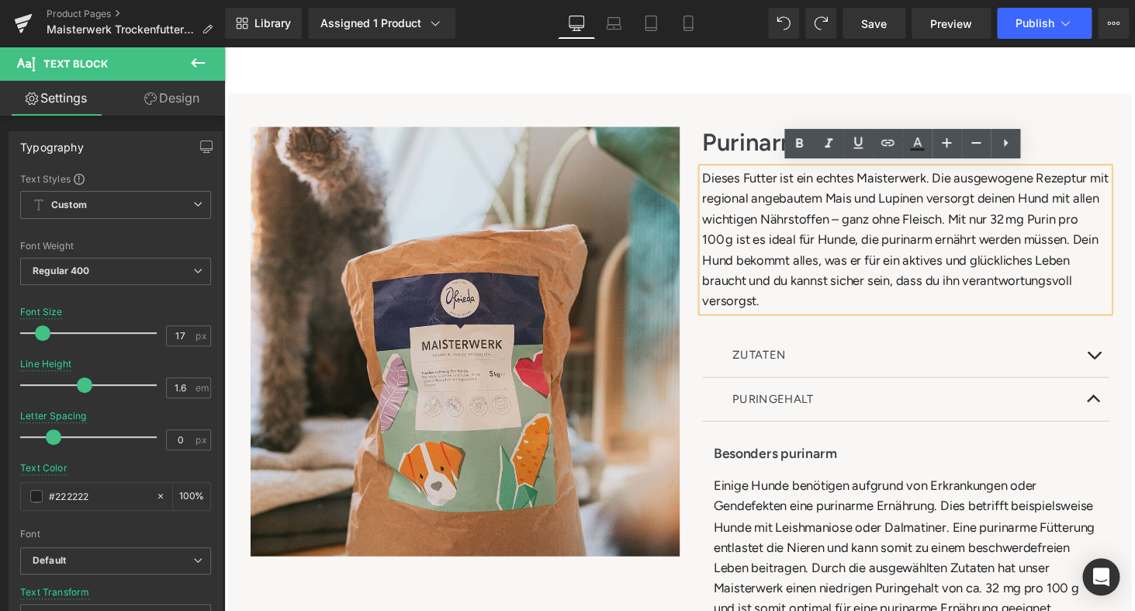
drag, startPoint x: 866, startPoint y: 307, endPoint x: 699, endPoint y: 127, distance: 245.5
click at [700, 130] on div "Purinarm Glücklich Heading Dieses Futter ist ein echtes Maisterwerk. Die ausgew…" at bounding box center [915, 481] width 442 height 702
copy div "Dieses Futter ist ein echtes Maisterwerk. Die ausgewogene Rezeptur mit regional…"
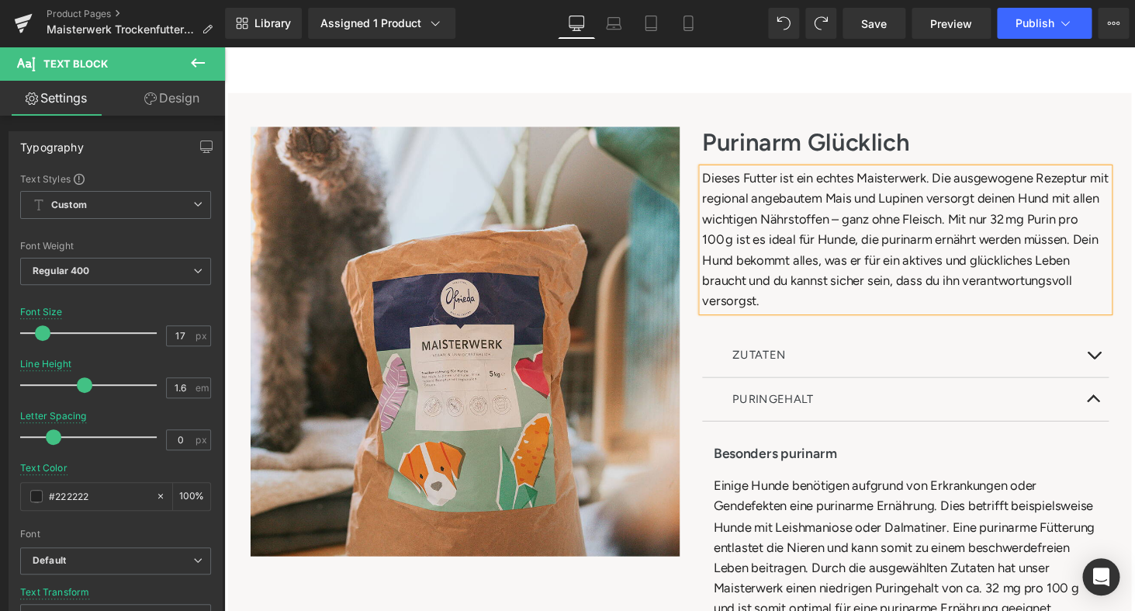
click at [879, 321] on div "Purinarm Glücklich Heading Dieses Futter ist ein echtes Maisterwerk. Die ausgew…" at bounding box center [915, 481] width 442 height 702
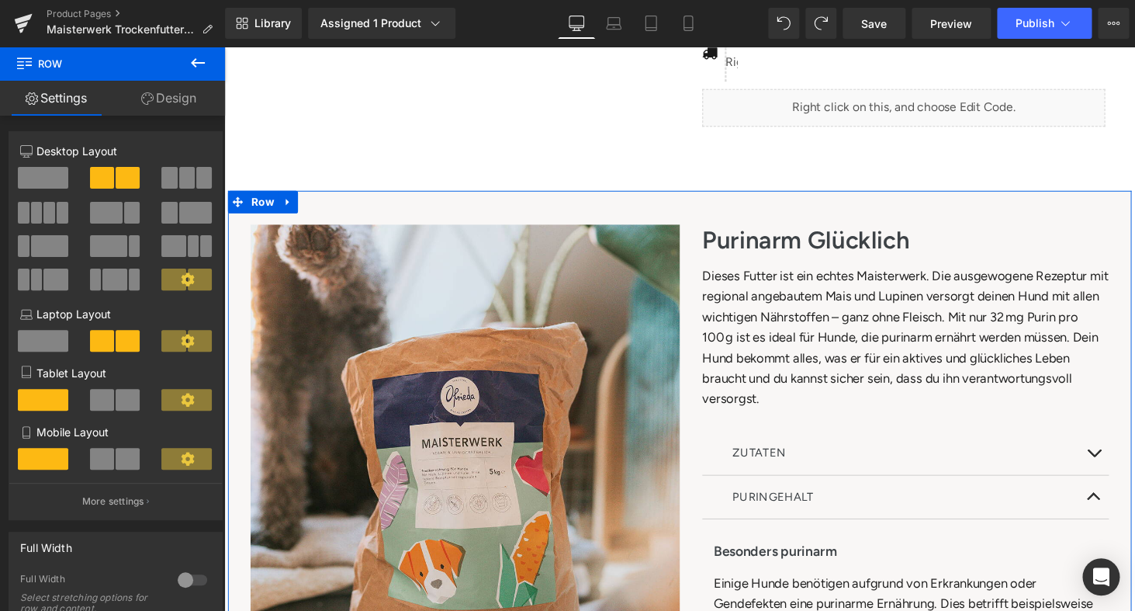
scroll to position [788, 0]
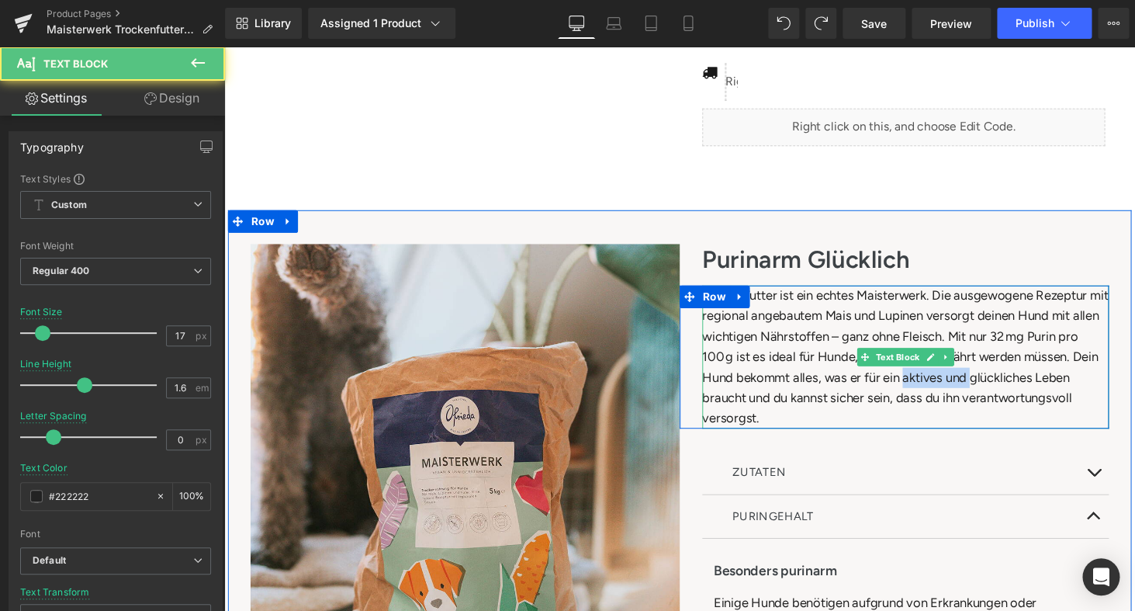
drag, startPoint x: 997, startPoint y: 386, endPoint x: 1029, endPoint y: 381, distance: 32.3
click at [1029, 381] on div "Dieses Futter ist ein echtes Maisterwerk. Die ausgewogene Rezeptur mit regional…" at bounding box center [926, 366] width 419 height 147
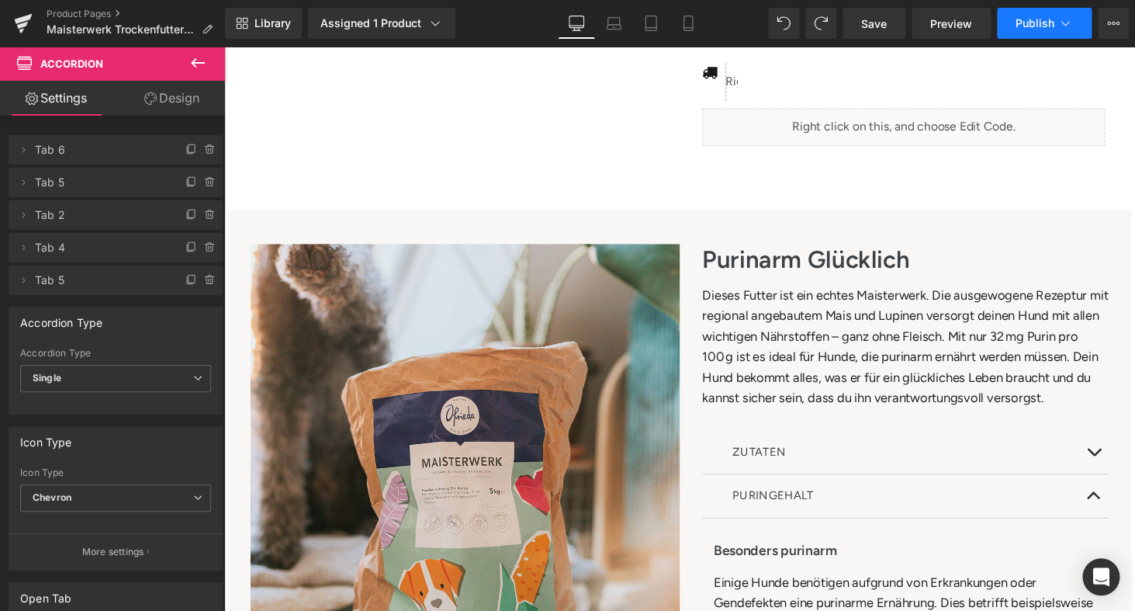
click at [1027, 35] on button "Publish" at bounding box center [1044, 23] width 95 height 31
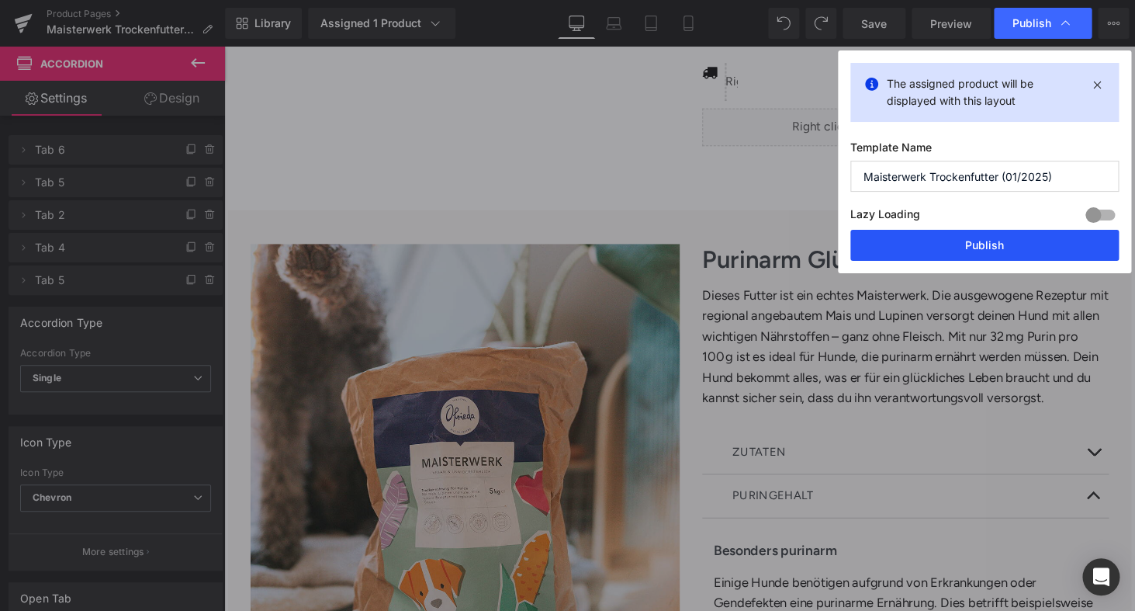
click at [987, 247] on button "Publish" at bounding box center [985, 245] width 269 height 31
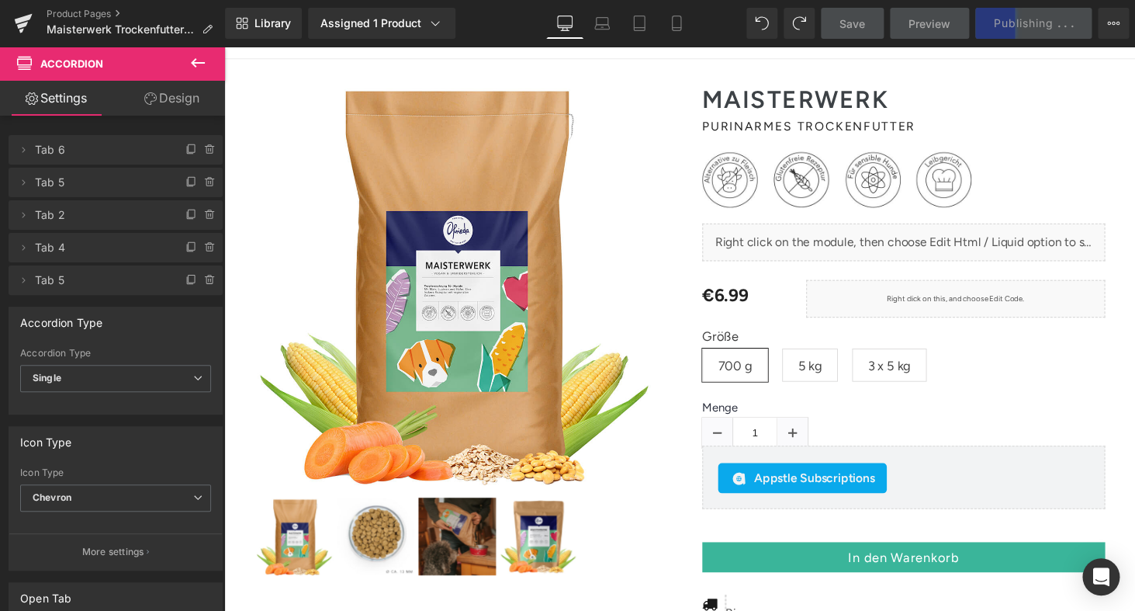
scroll to position [87, 0]
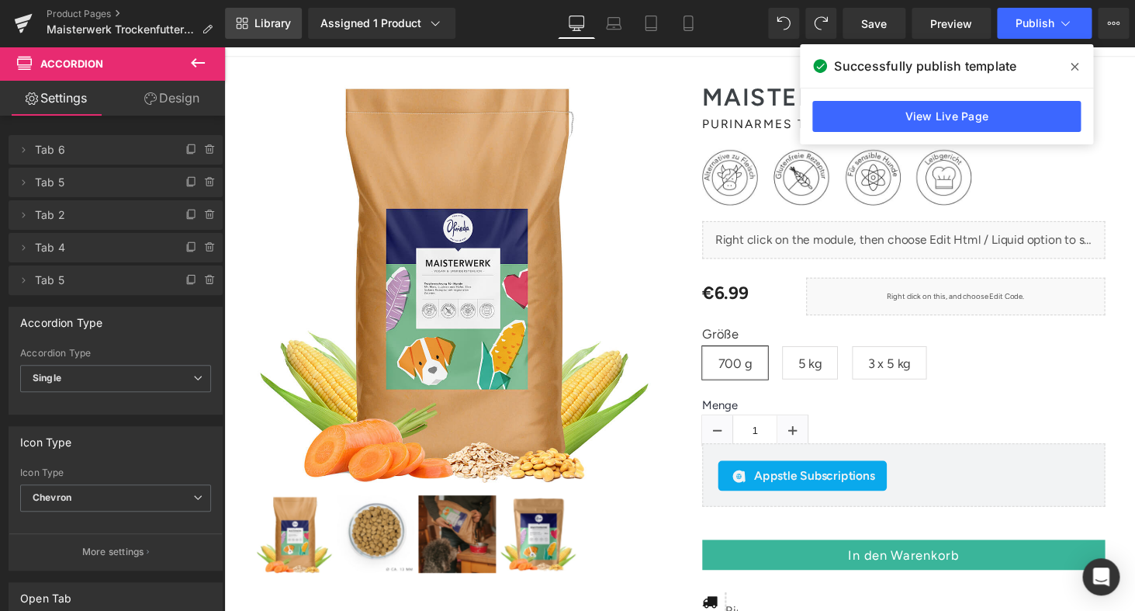
click at [255, 23] on link "Library" at bounding box center [263, 23] width 77 height 31
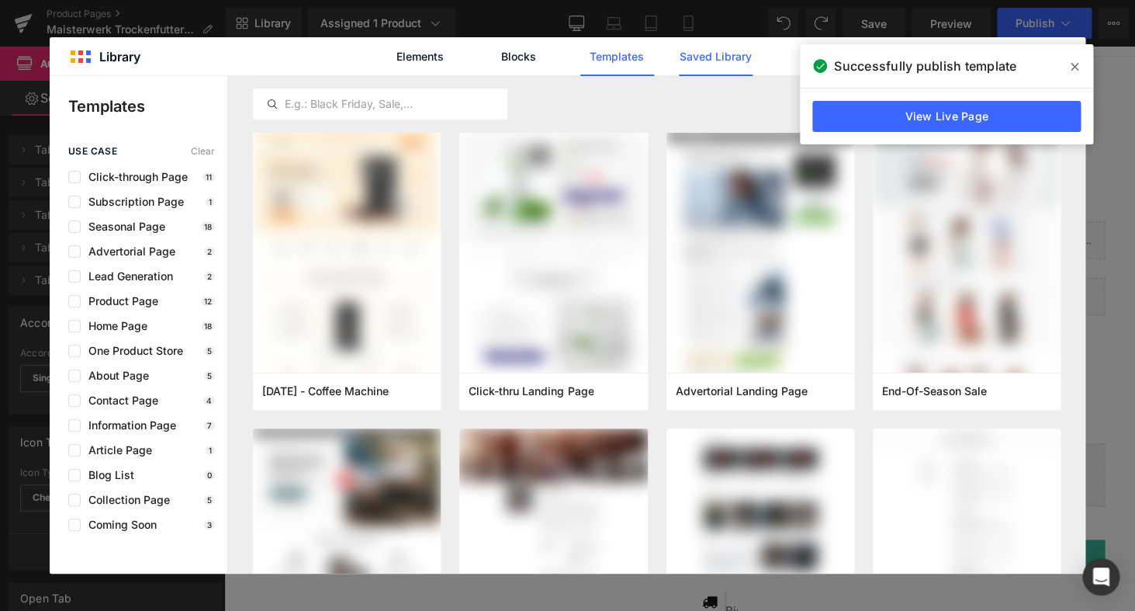
click at [700, 48] on link "Saved Library" at bounding box center [716, 56] width 74 height 39
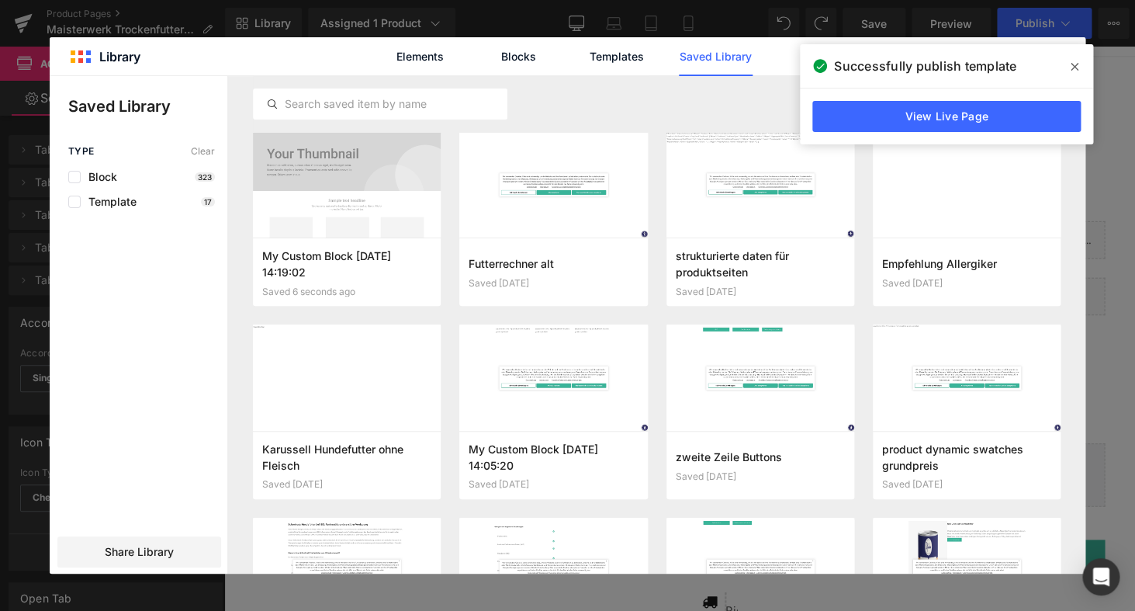
click at [1075, 74] on span at bounding box center [1074, 66] width 25 height 25
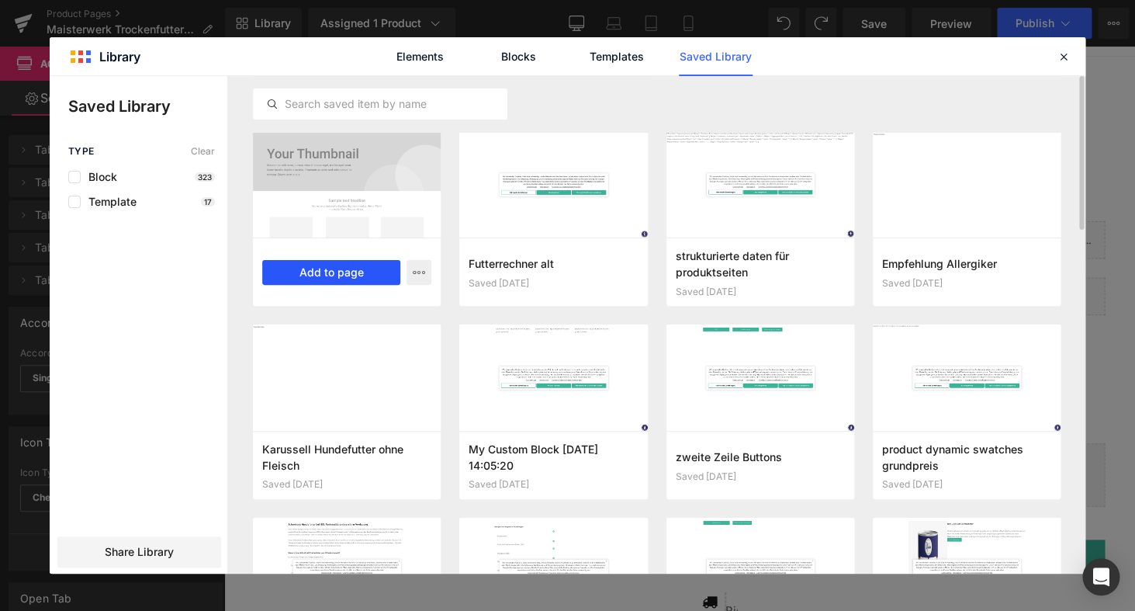
click at [360, 266] on button "Add to page" at bounding box center [331, 272] width 138 height 25
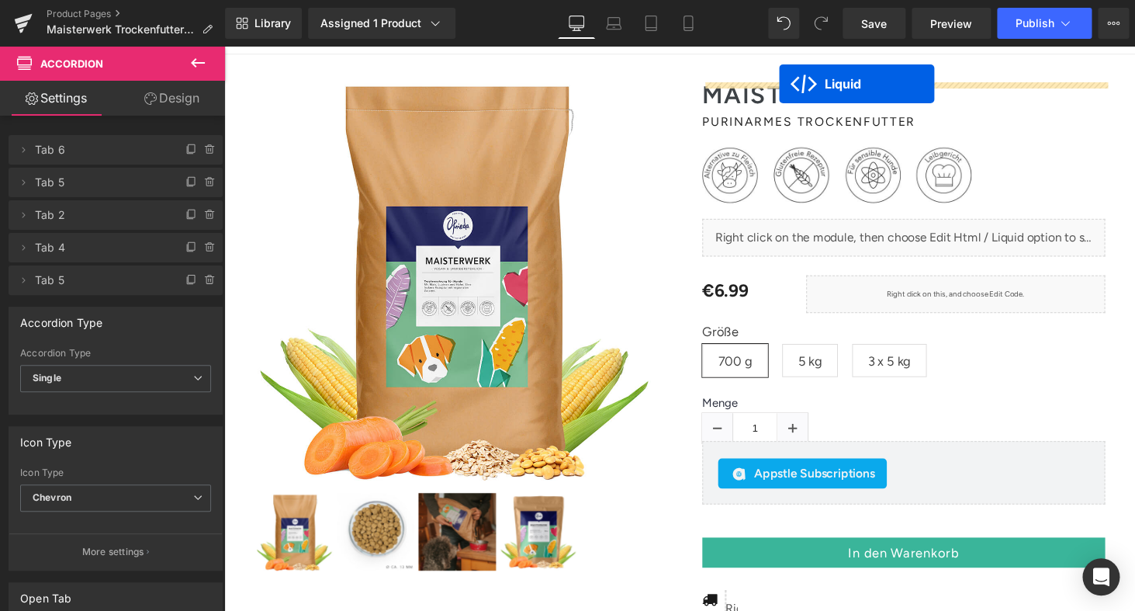
scroll to position [27, 0]
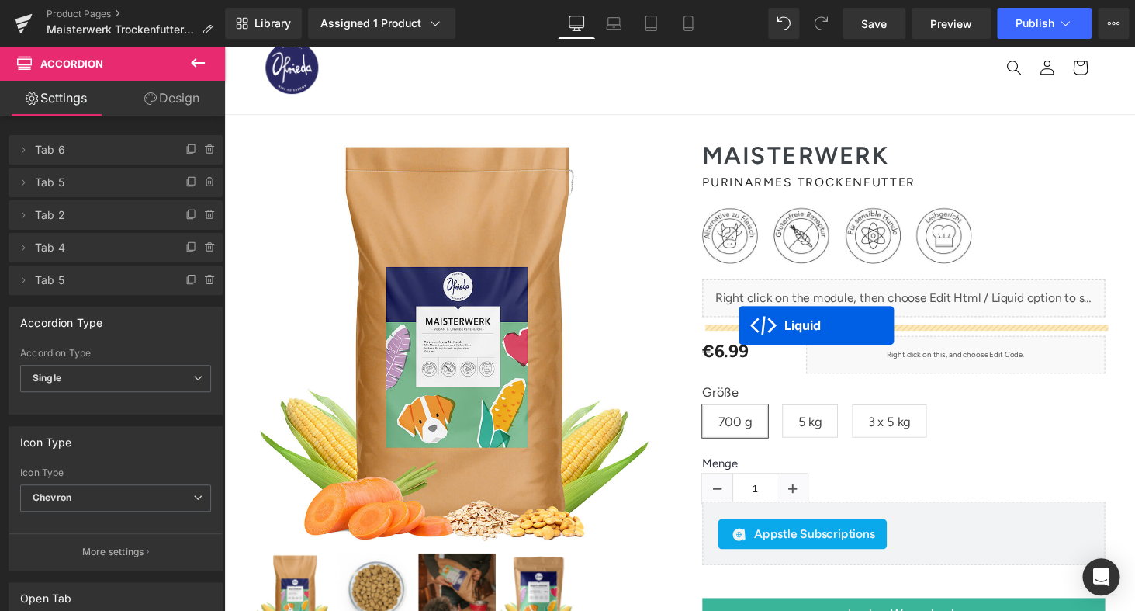
drag, startPoint x: 652, startPoint y: 134, endPoint x: 755, endPoint y: 334, distance: 224.6
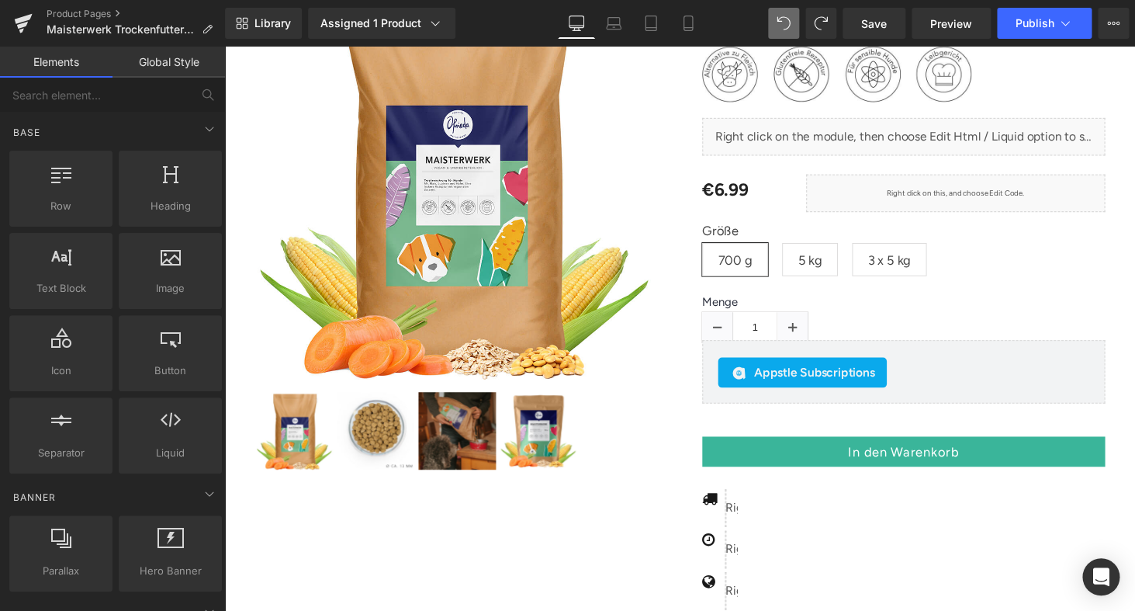
scroll to position [2, 0]
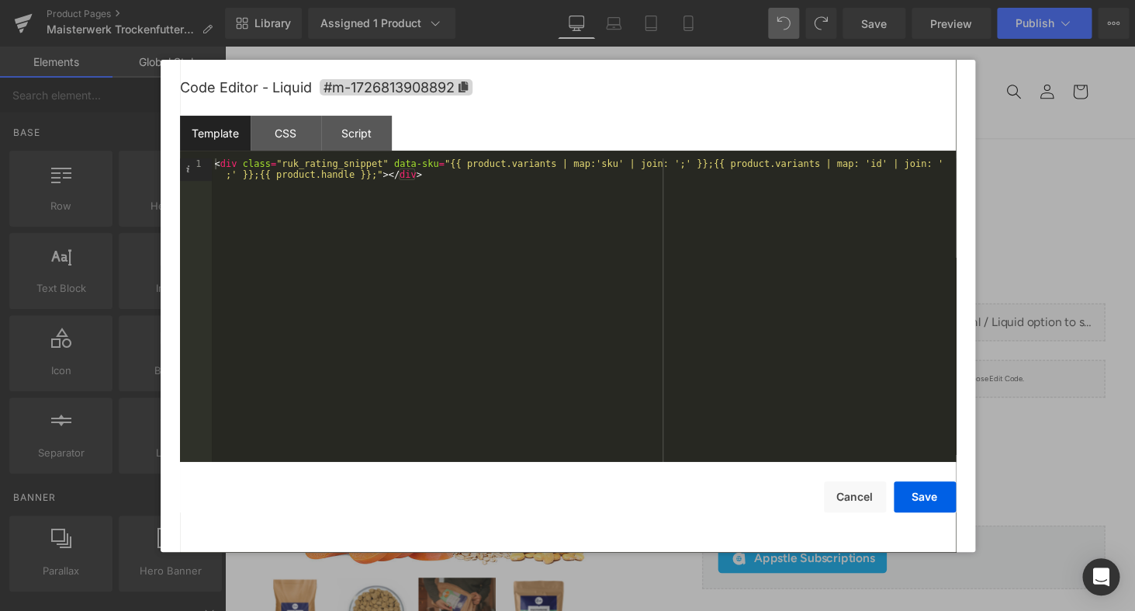
click at [1023, 106] on div at bounding box center [567, 305] width 1135 height 611
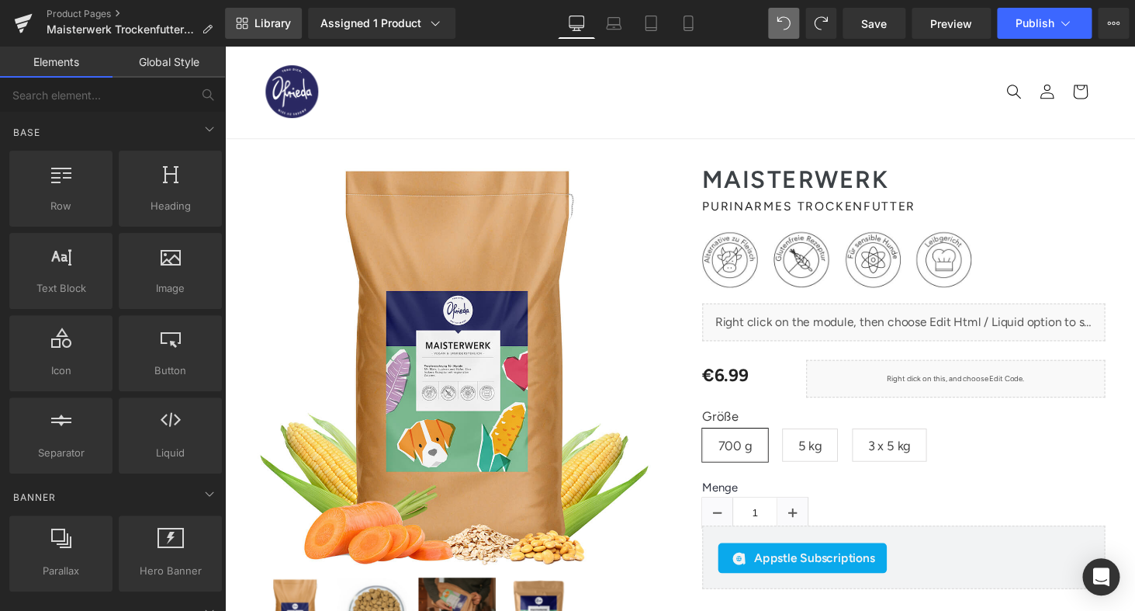
click at [267, 21] on span "Library" at bounding box center [273, 23] width 36 height 14
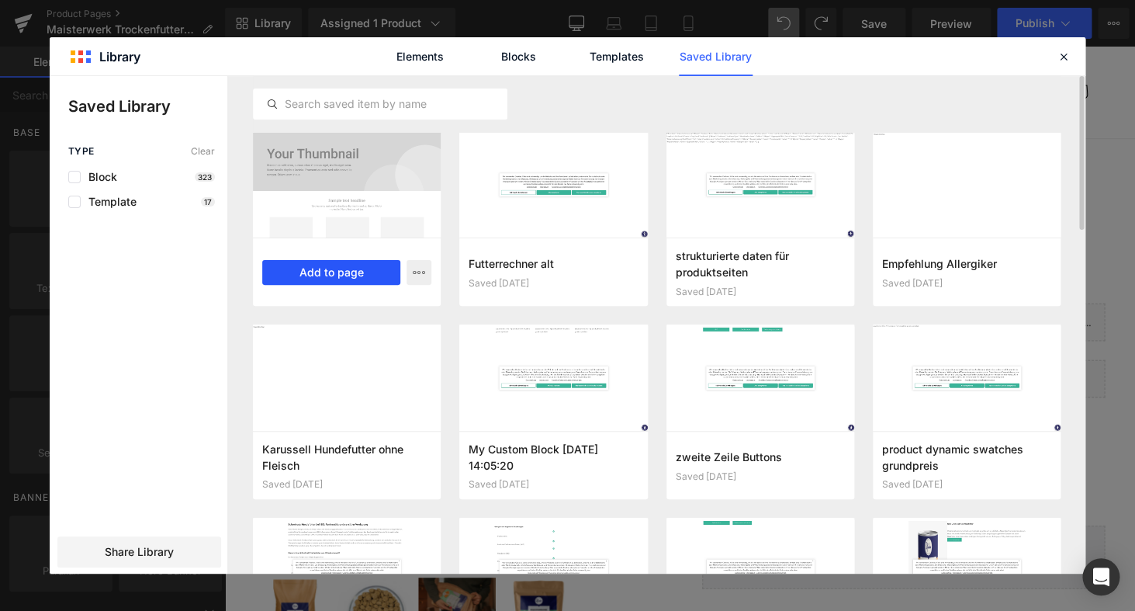
drag, startPoint x: 347, startPoint y: 268, endPoint x: 126, endPoint y: 228, distance: 223.9
click at [347, 268] on button "Add to page" at bounding box center [331, 272] width 138 height 25
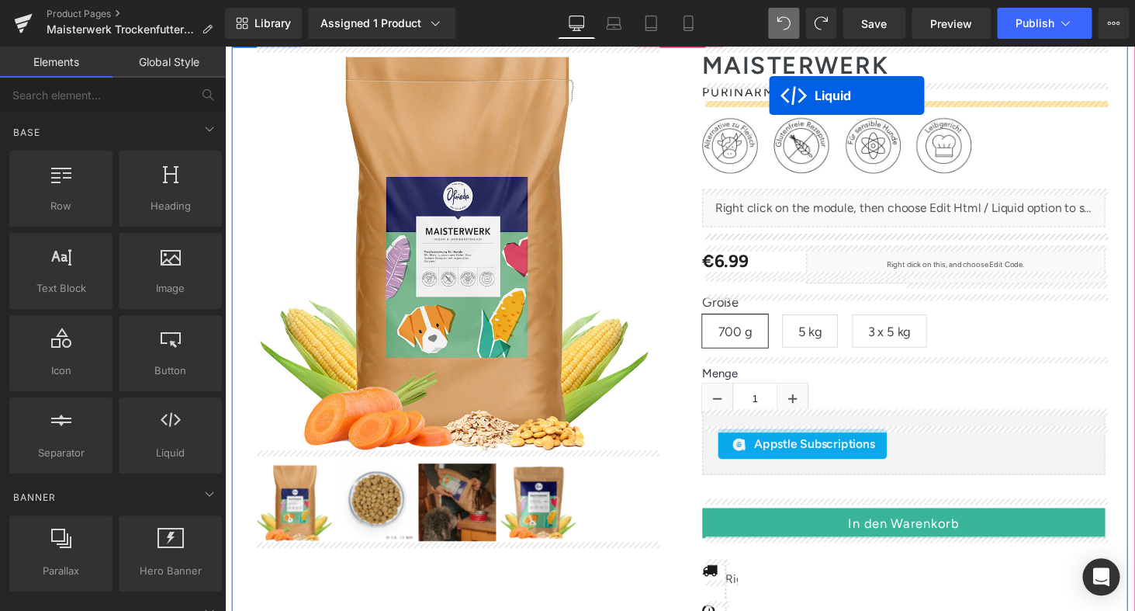
scroll to position [43, 0]
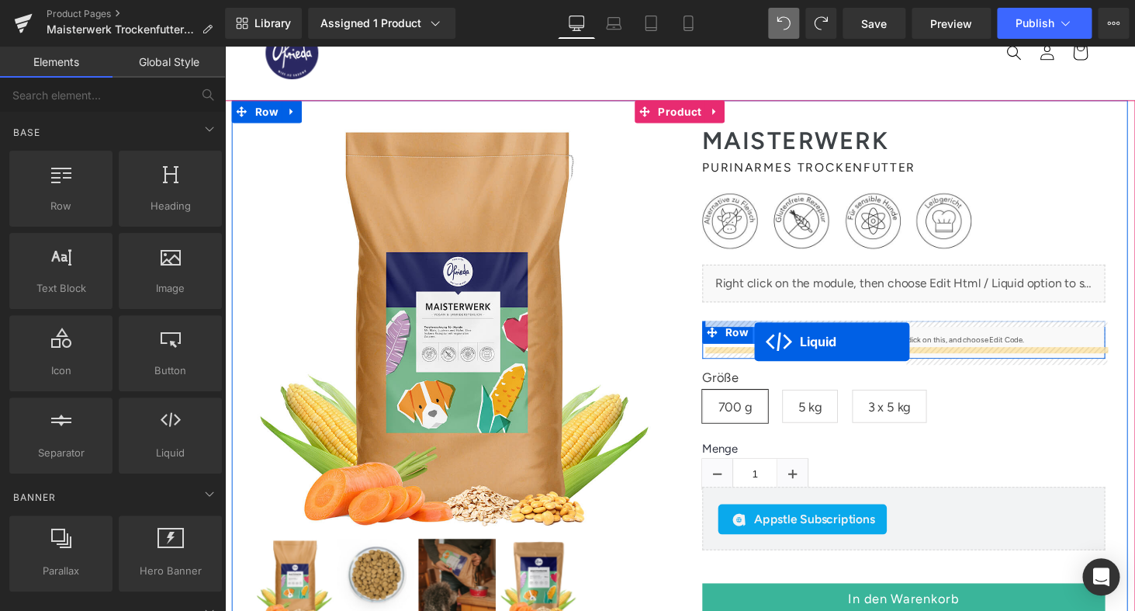
drag, startPoint x: 657, startPoint y: 141, endPoint x: 771, endPoint y: 351, distance: 238.6
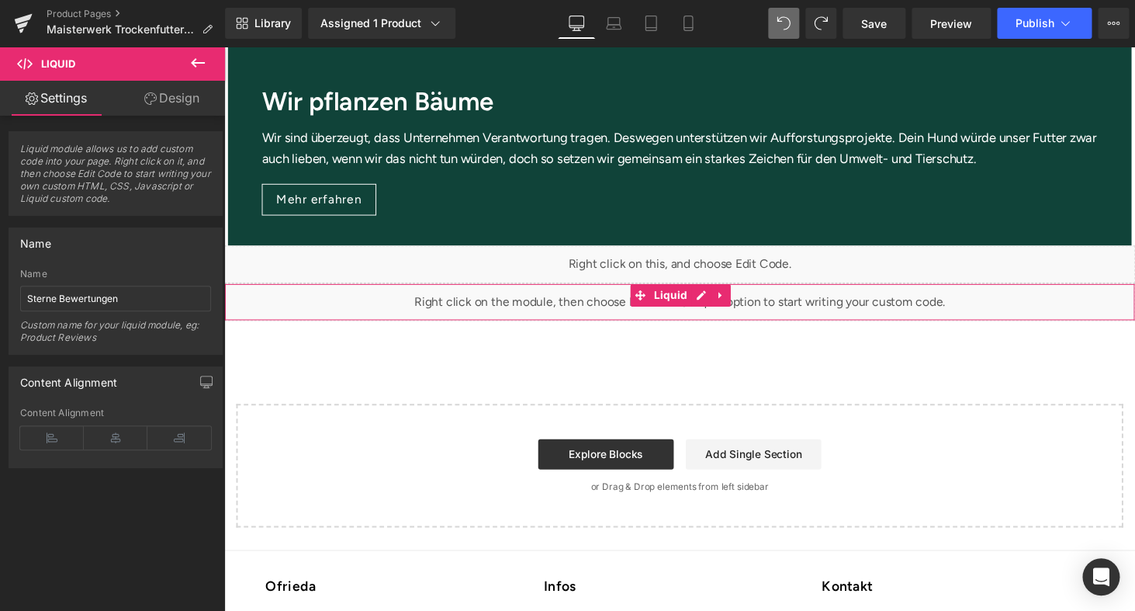
scroll to position [2441, 0]
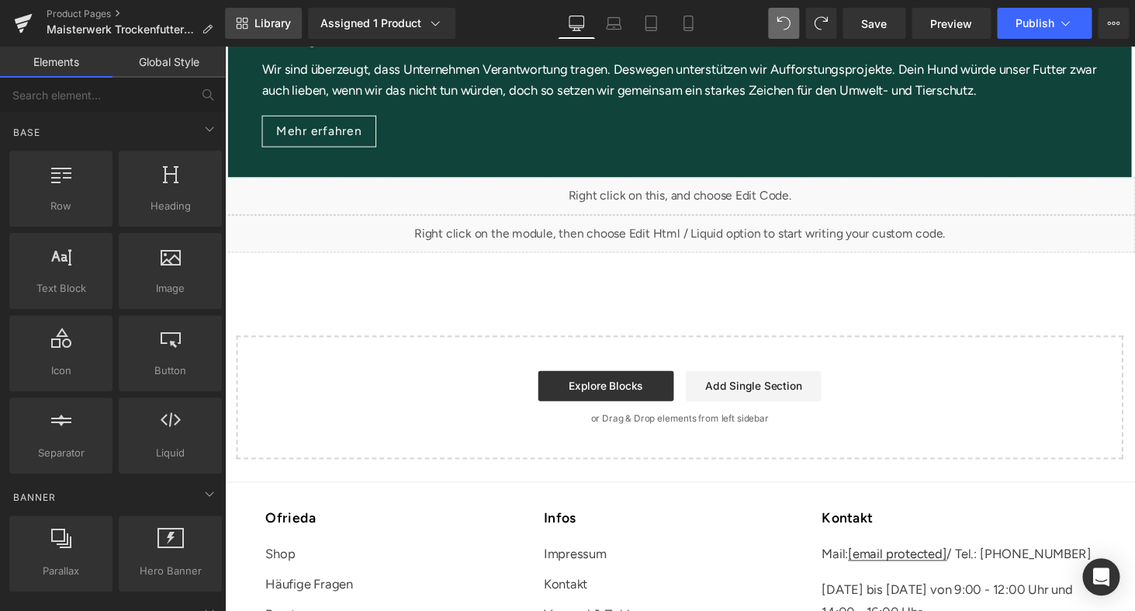
click at [263, 22] on span "Library" at bounding box center [273, 23] width 36 height 14
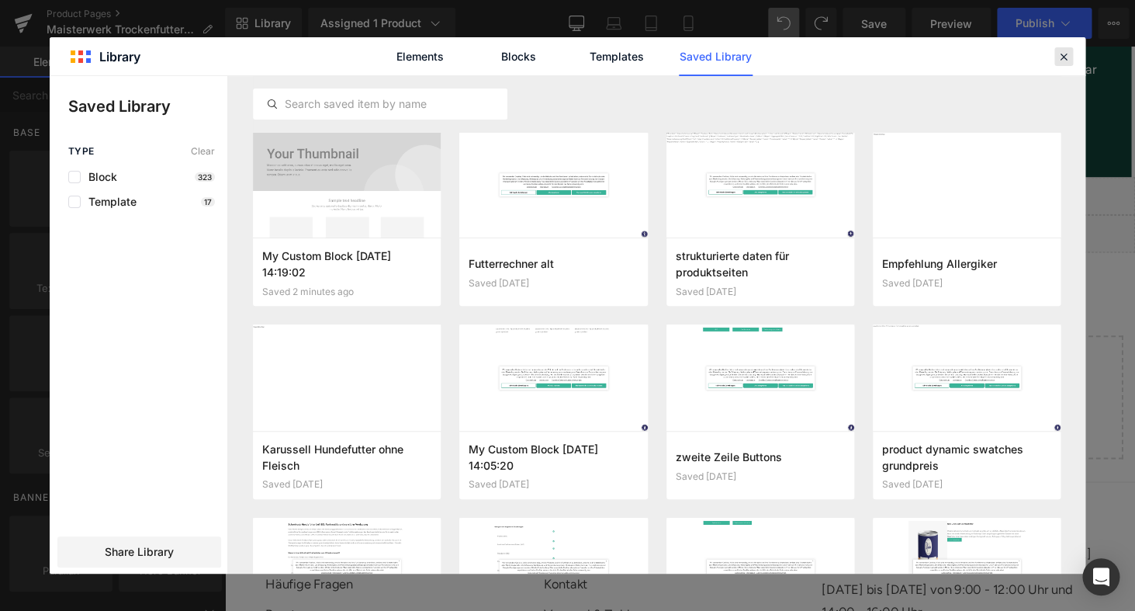
click at [1064, 50] on icon at bounding box center [1064, 57] width 14 height 14
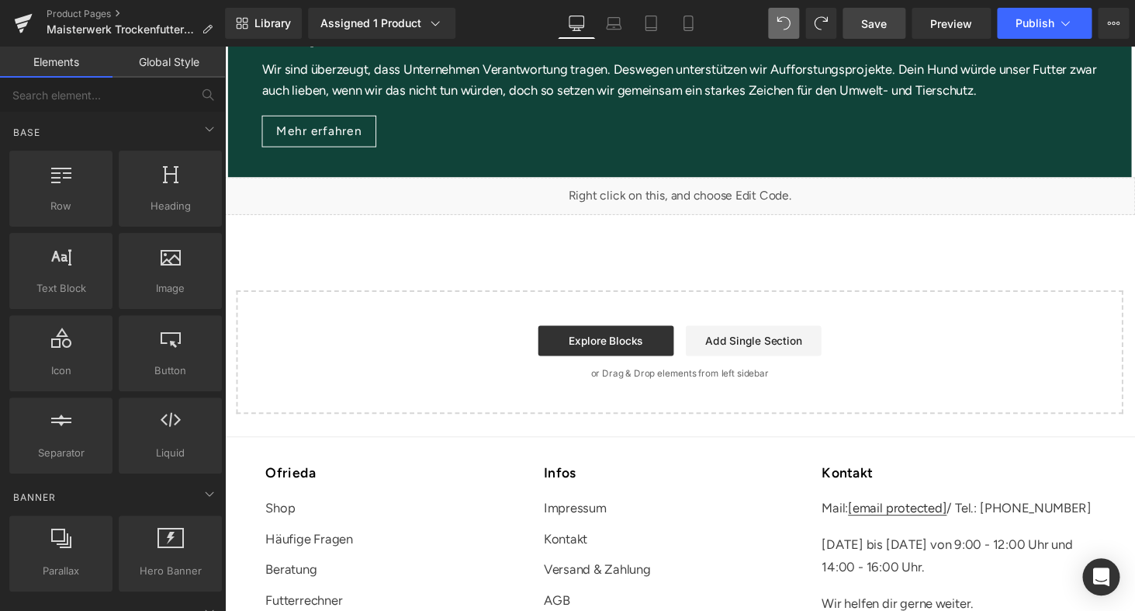
drag, startPoint x: 882, startPoint y: 26, endPoint x: 562, endPoint y: 309, distance: 427.7
click at [882, 26] on span "Save" at bounding box center [874, 24] width 26 height 16
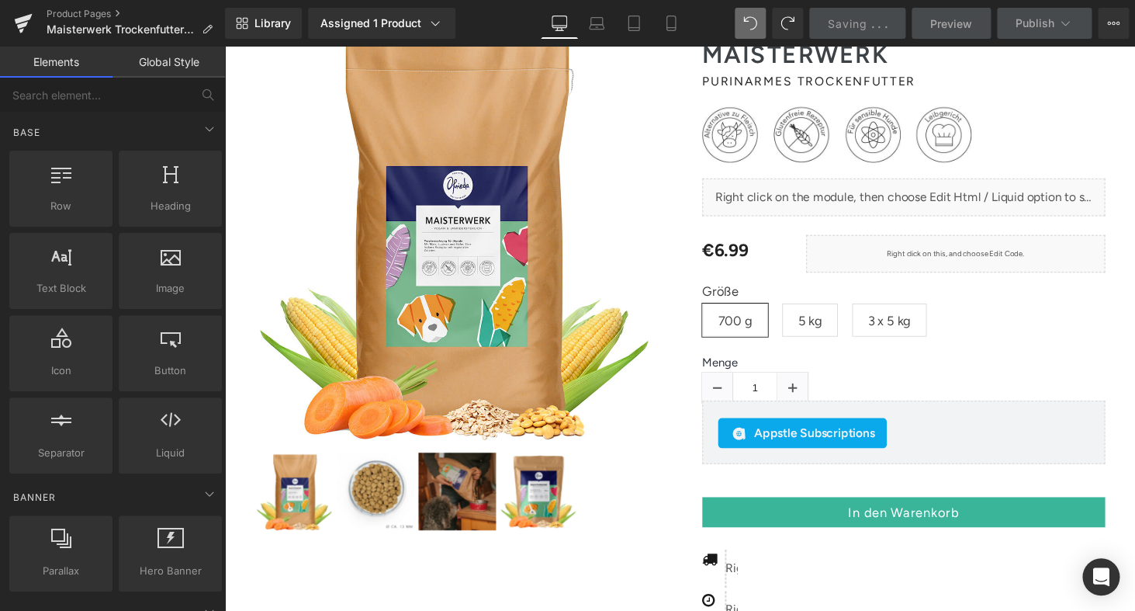
scroll to position [0, 0]
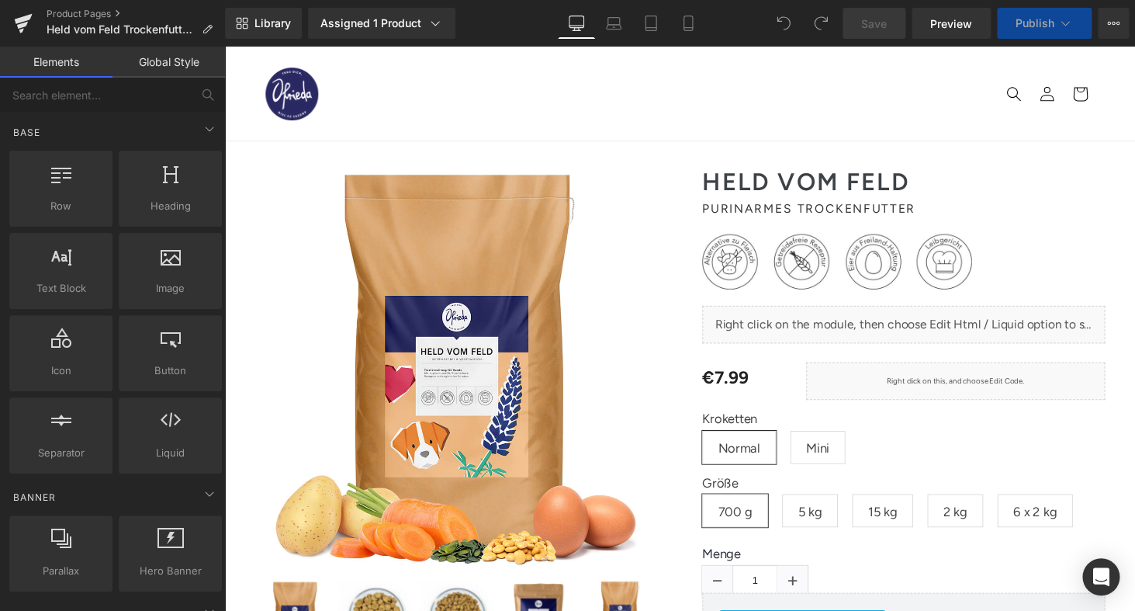
click at [781, 220] on div "PURINARmES TROCKENFUTTER Heading" at bounding box center [924, 214] width 415 height 19
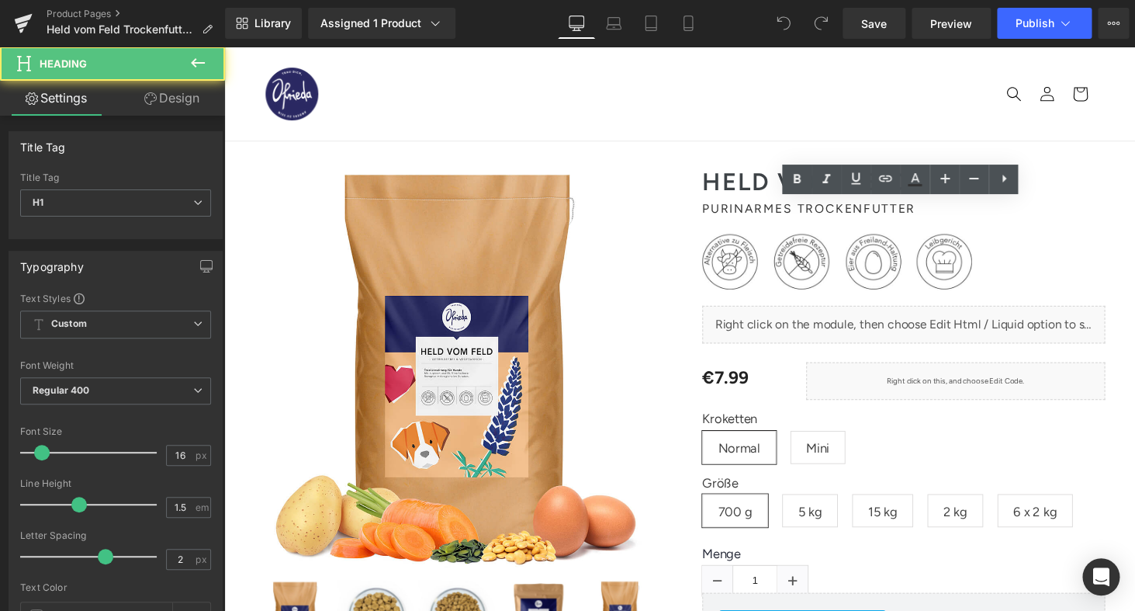
click at [781, 220] on div "PURINARmES TROCKENFUTTER Heading" at bounding box center [924, 214] width 415 height 19
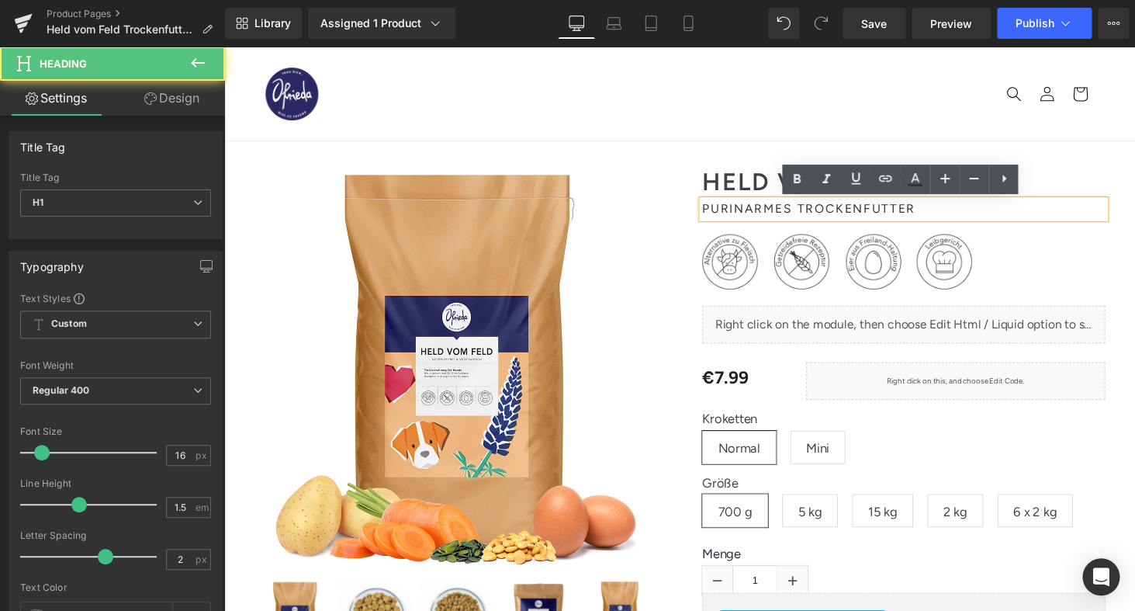
click at [789, 210] on span "PURINARmES TROCKENFUTTER" at bounding box center [827, 213] width 220 height 15
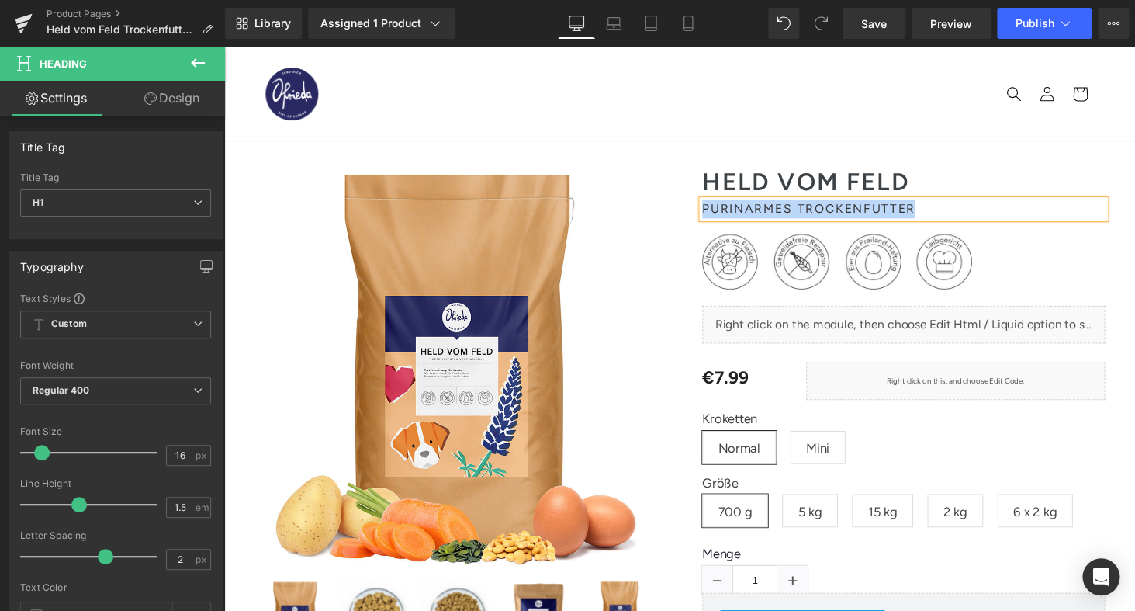
copy div "PURINARmES TROCKENFUTTER"
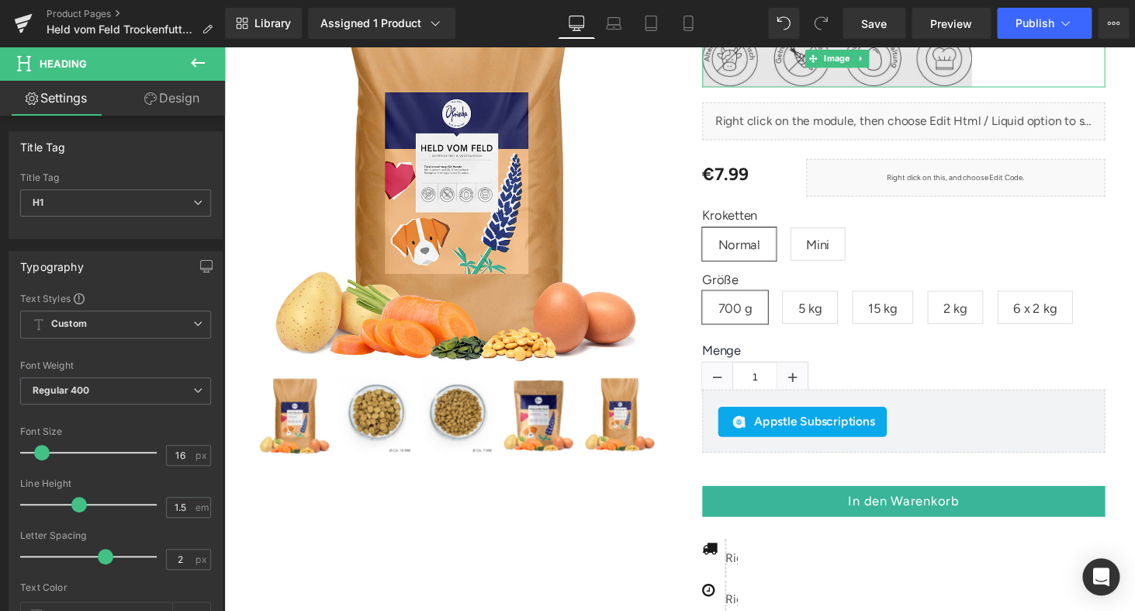
scroll to position [608, 0]
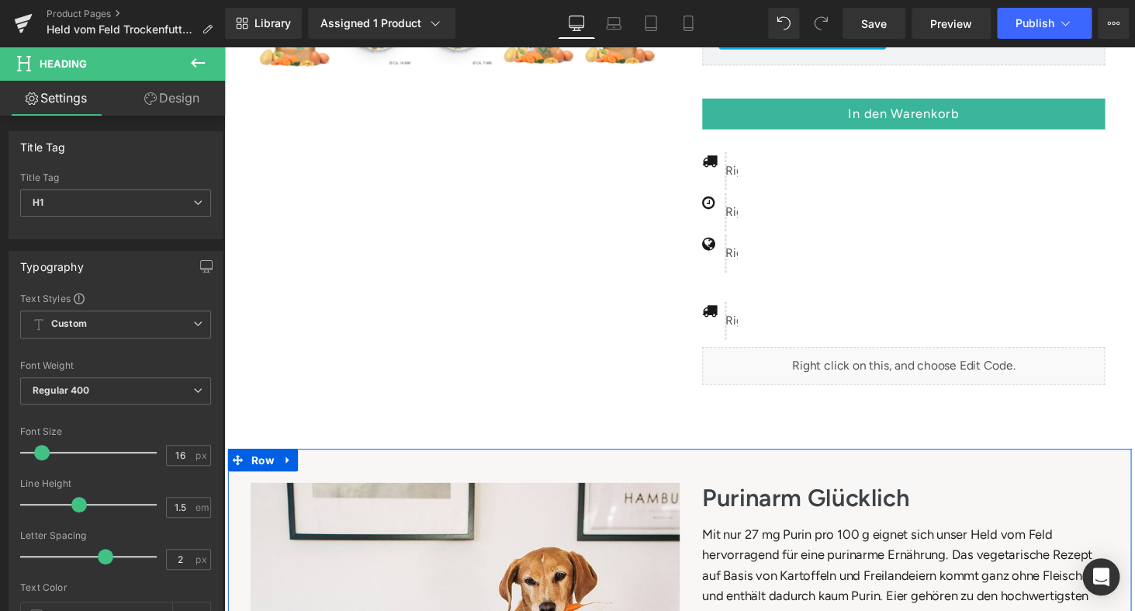
click at [745, 508] on h3 "Purinarm Glücklich" at bounding box center [926, 511] width 419 height 31
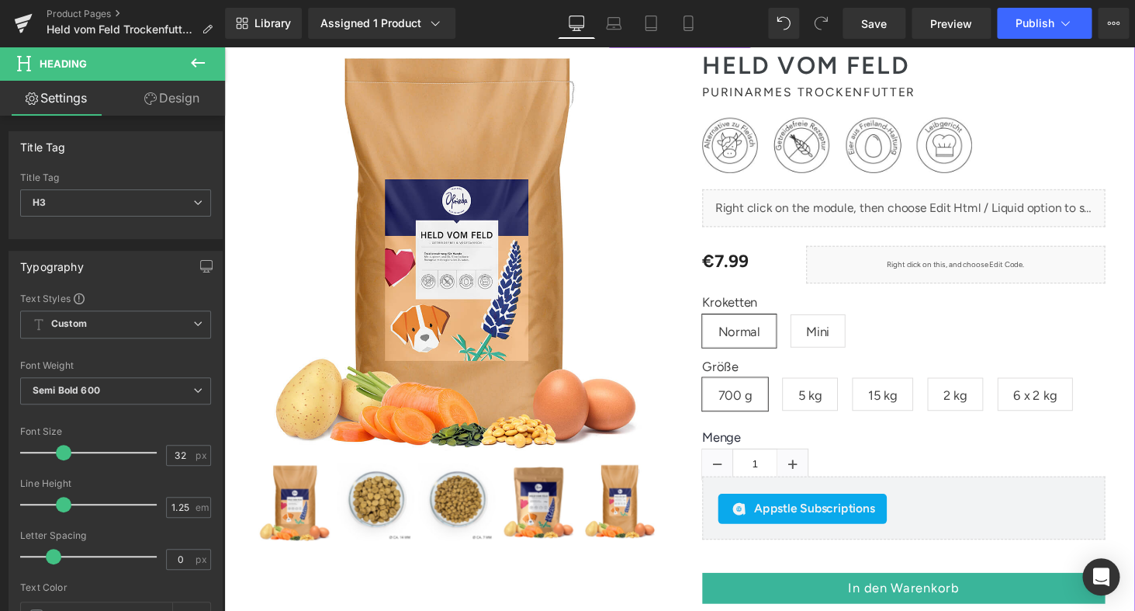
scroll to position [0, 0]
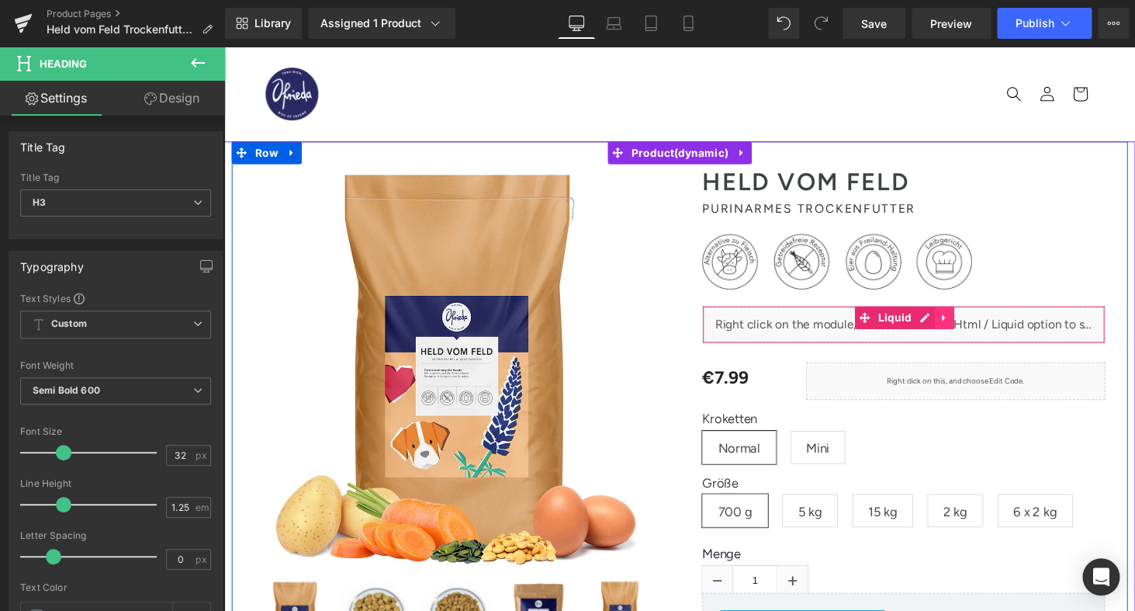
click at [970, 323] on icon at bounding box center [967, 327] width 11 height 12
click at [939, 328] on icon at bounding box center [936, 327] width 11 height 12
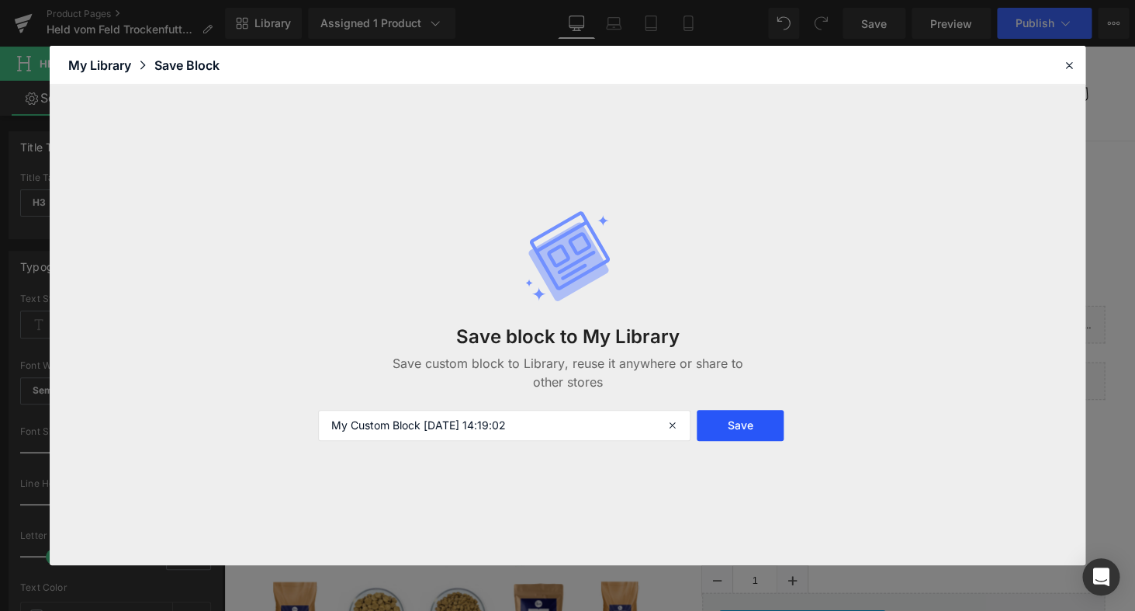
click at [740, 428] on button "Save" at bounding box center [740, 425] width 86 height 31
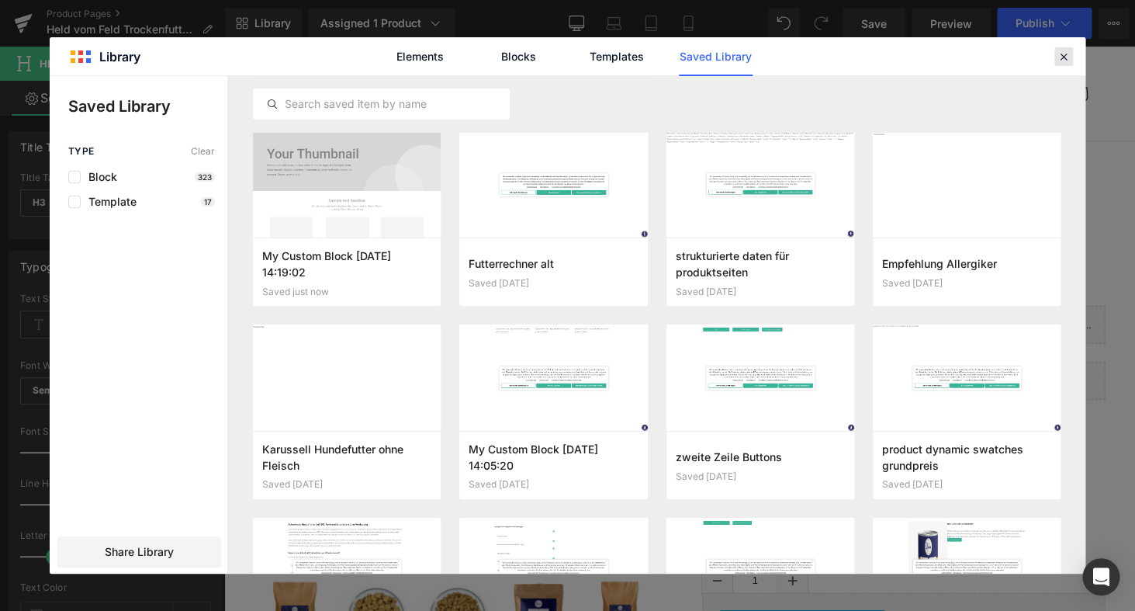
drag, startPoint x: 1062, startPoint y: 55, endPoint x: 864, endPoint y: 9, distance: 204.0
click at [1062, 55] on icon at bounding box center [1064, 57] width 14 height 14
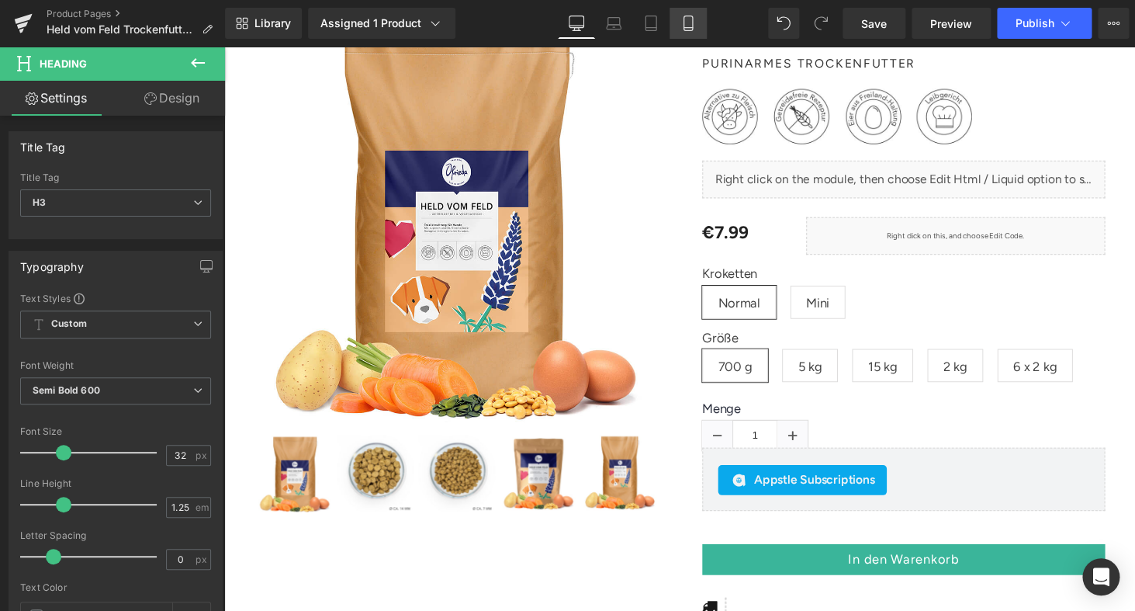
click at [701, 29] on link "Mobile" at bounding box center [688, 23] width 37 height 31
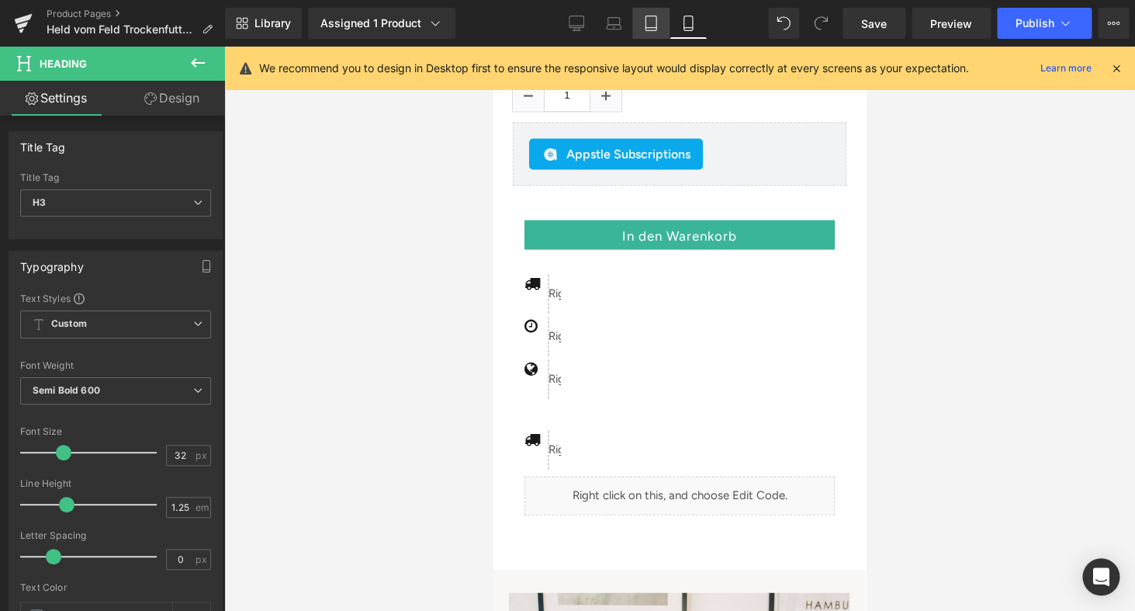
click at [651, 28] on icon at bounding box center [651, 28] width 11 height 0
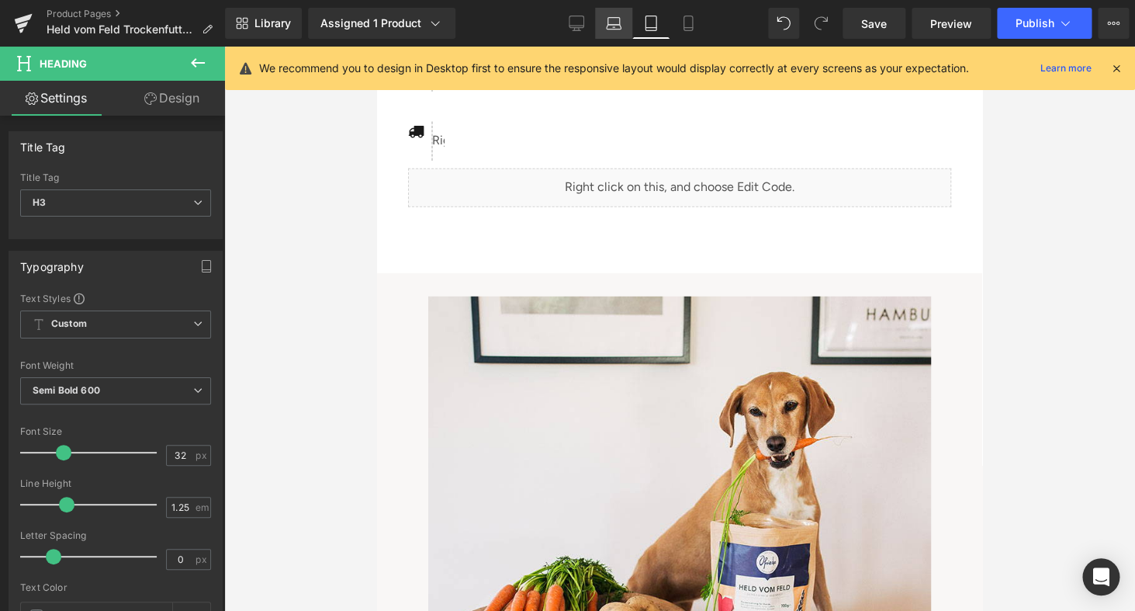
click at [609, 29] on icon at bounding box center [614, 24] width 16 height 16
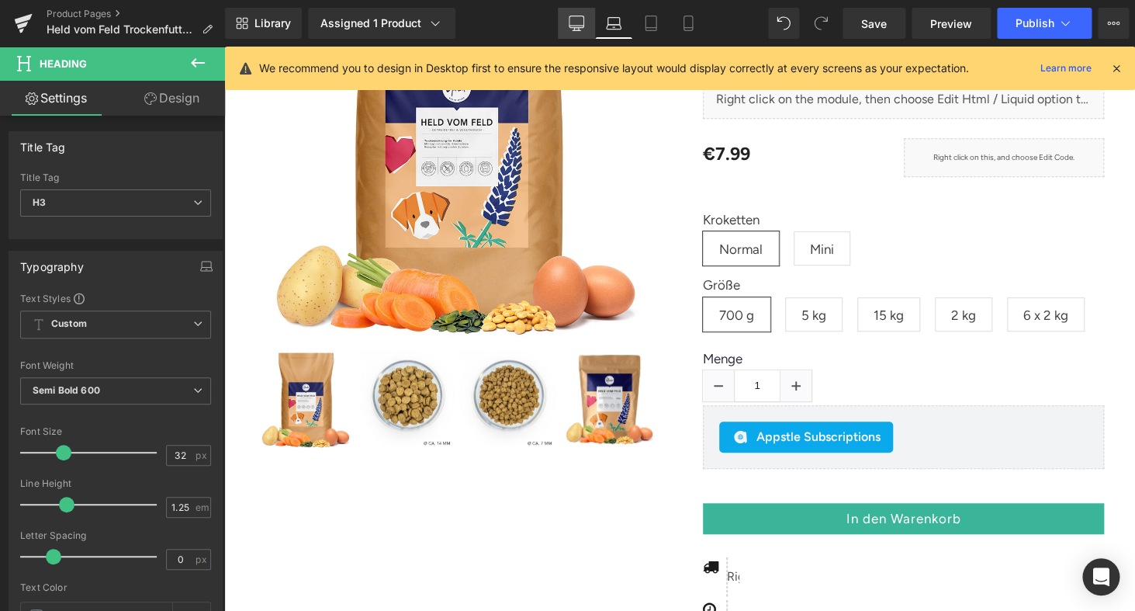
click at [570, 29] on icon at bounding box center [577, 24] width 16 height 16
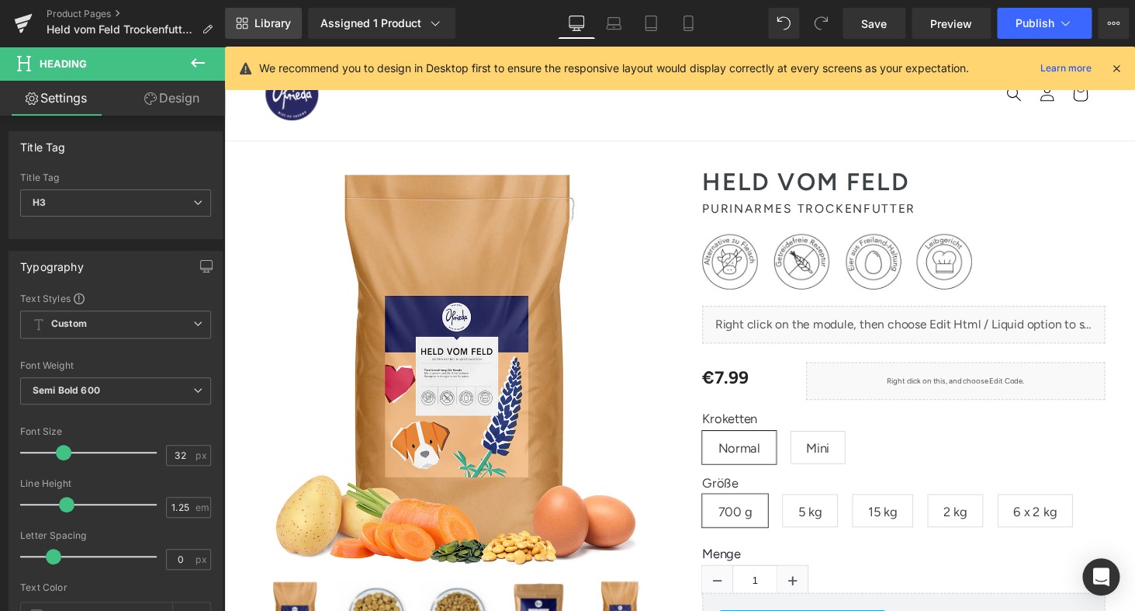
click at [269, 23] on span "Library" at bounding box center [273, 23] width 36 height 14
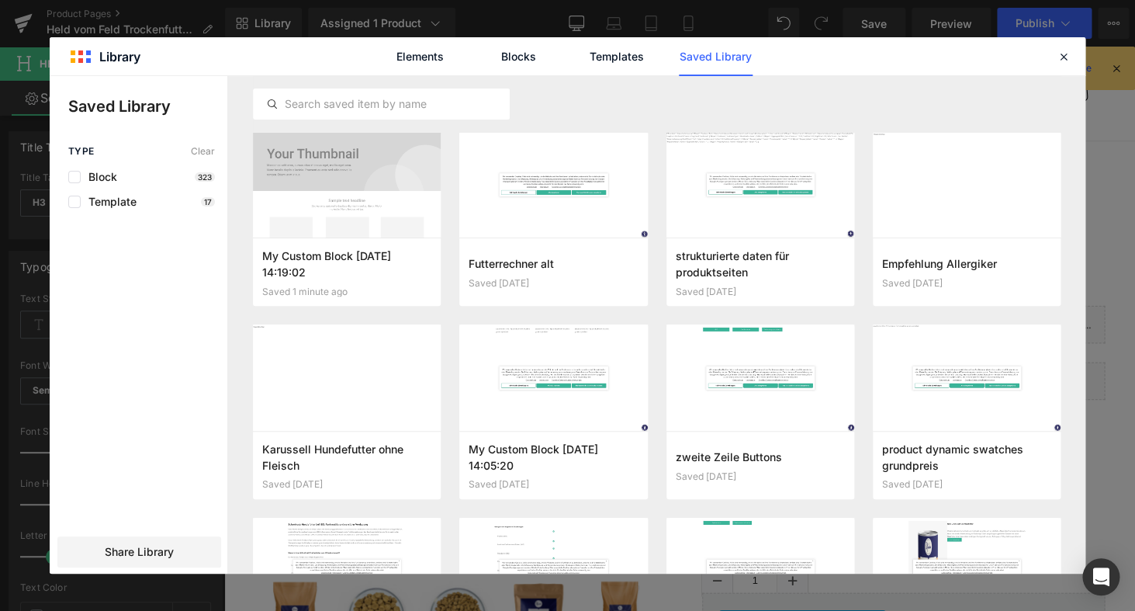
click at [1062, 54] on icon at bounding box center [1064, 57] width 14 height 14
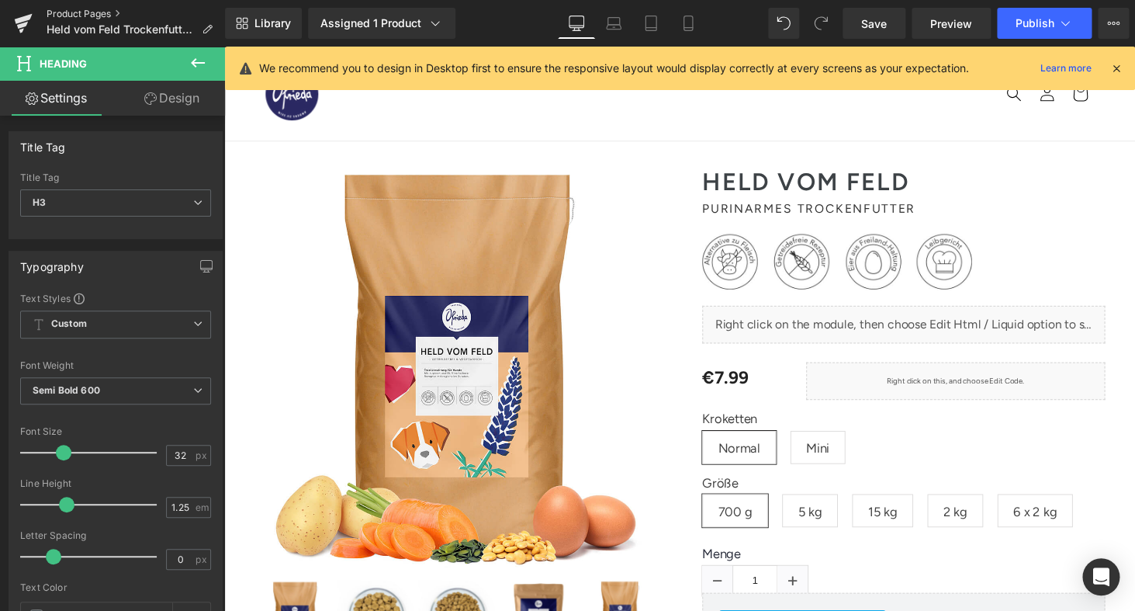
drag, startPoint x: 95, startPoint y: 12, endPoint x: 432, endPoint y: 313, distance: 451.2
click at [95, 12] on link "Product Pages" at bounding box center [136, 14] width 178 height 12
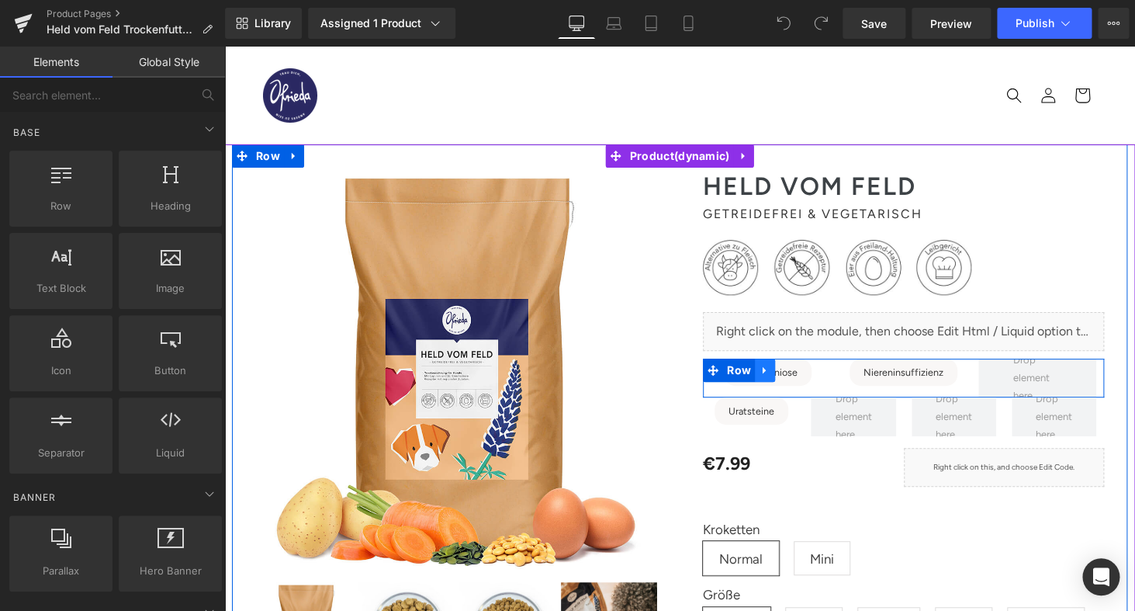
click at [766, 372] on icon at bounding box center [765, 370] width 11 height 12
click at [766, 372] on icon at bounding box center [765, 370] width 11 height 11
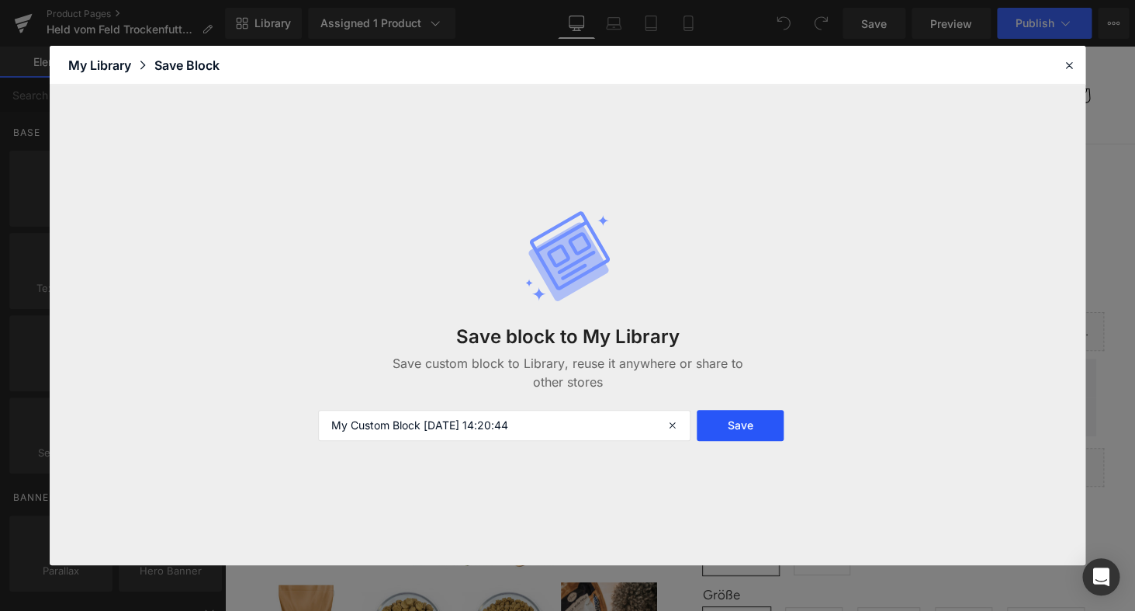
click at [732, 428] on button "Save" at bounding box center [740, 425] width 86 height 31
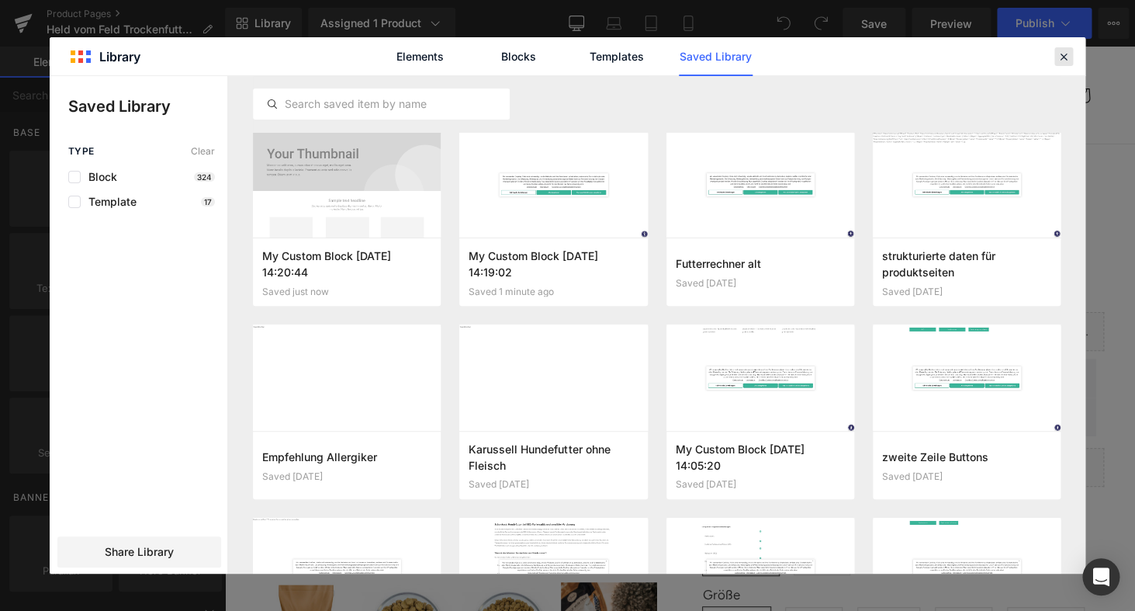
click at [1061, 53] on icon at bounding box center [1064, 57] width 14 height 14
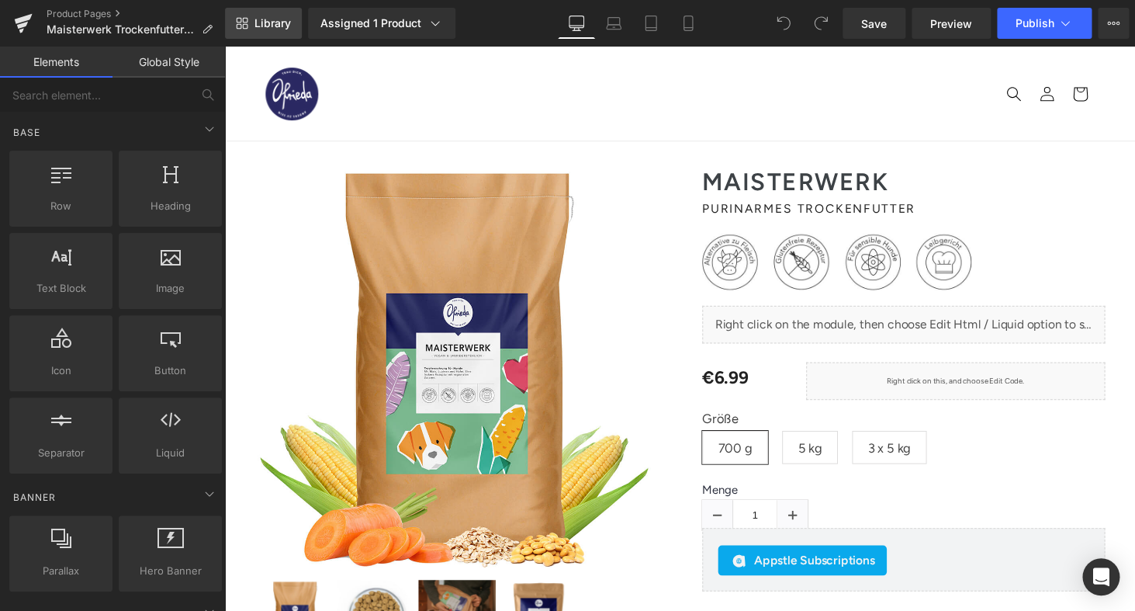
click at [256, 26] on span "Library" at bounding box center [273, 23] width 36 height 14
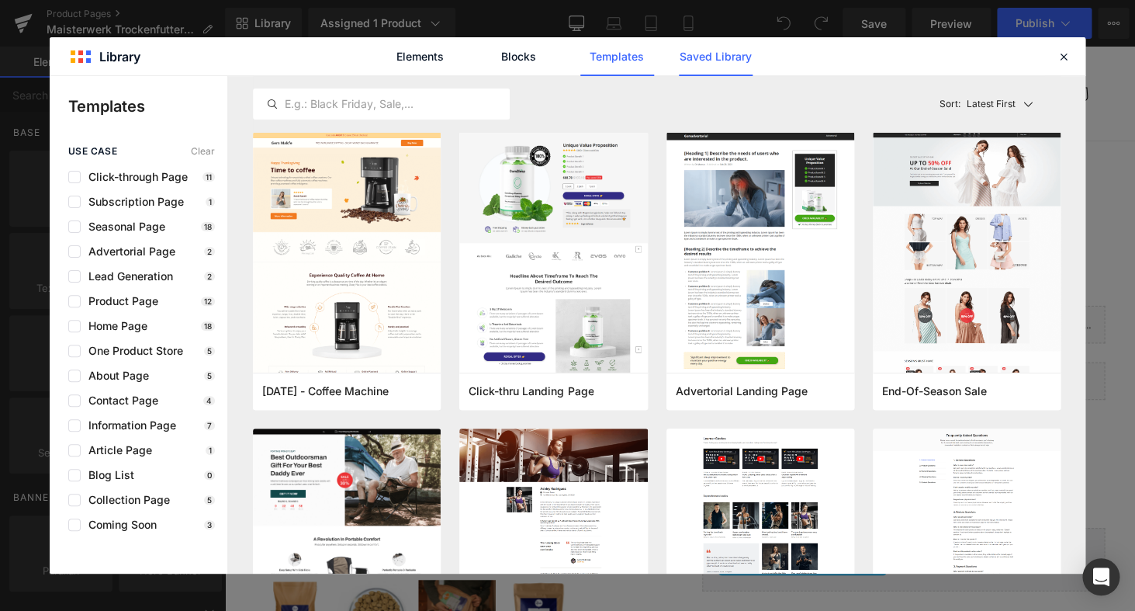
click at [711, 61] on link "Saved Library" at bounding box center [716, 56] width 74 height 39
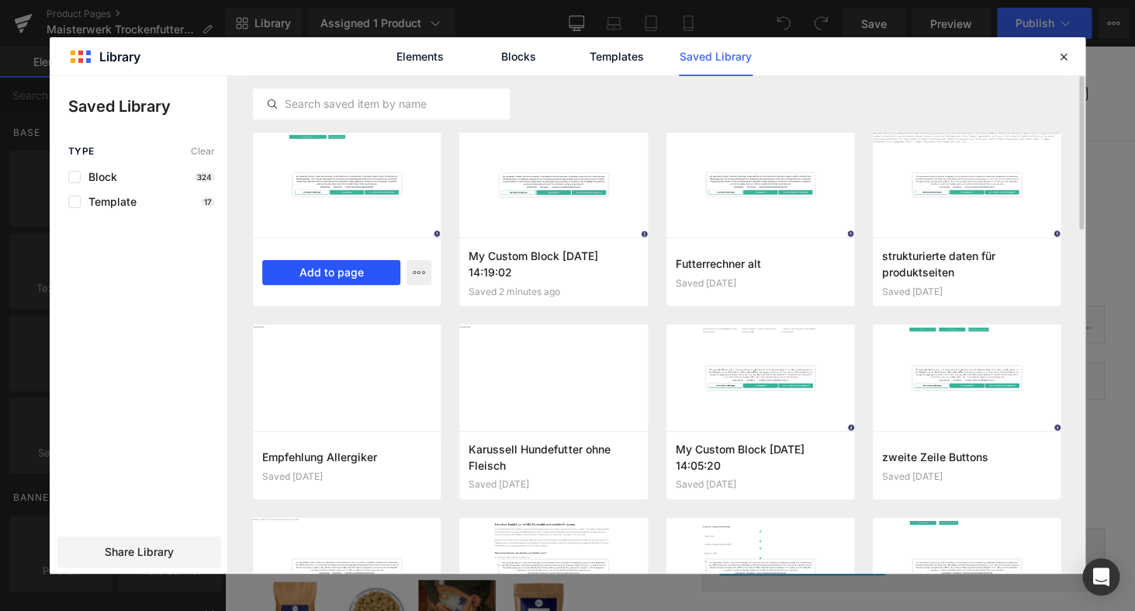
click at [335, 270] on button "Add to page" at bounding box center [331, 272] width 138 height 25
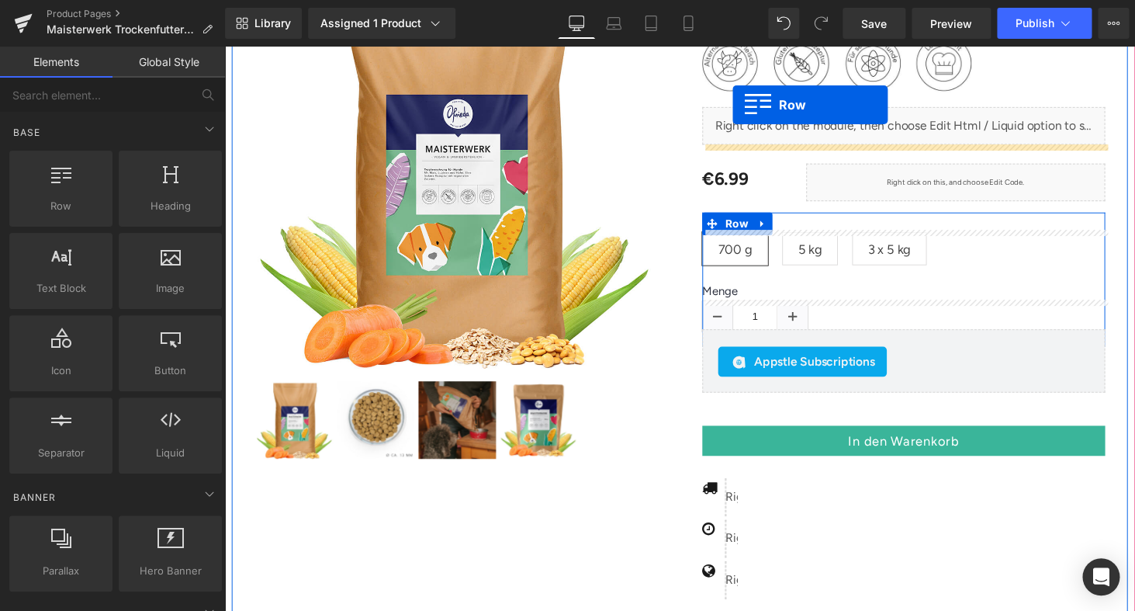
scroll to position [126, 0]
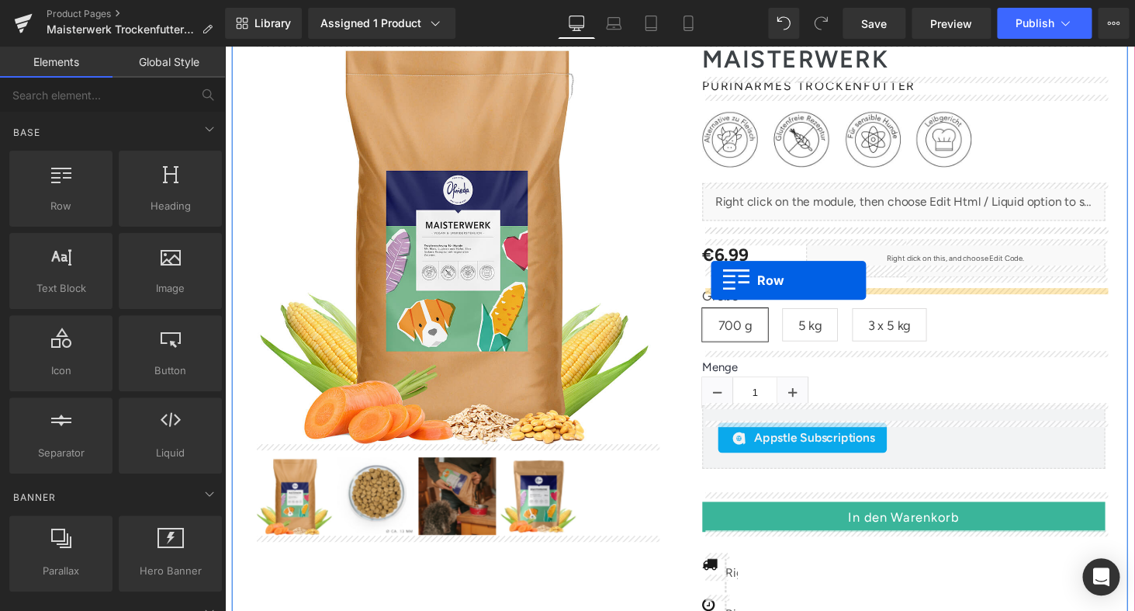
drag, startPoint x: 237, startPoint y: 143, endPoint x: 726, endPoint y: 288, distance: 510.7
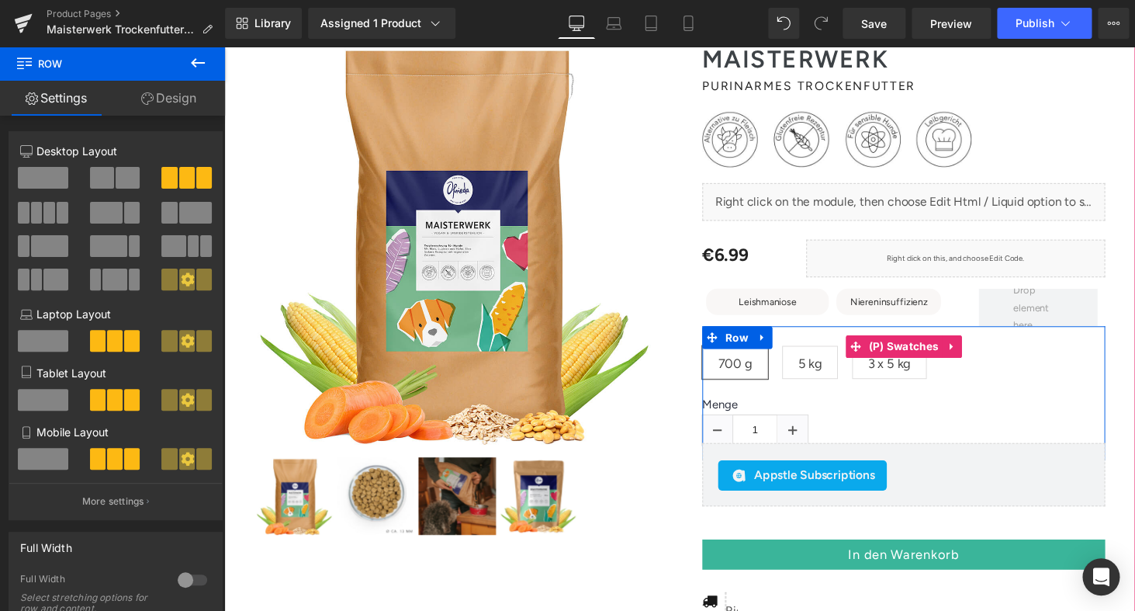
click at [934, 312] on div "Größe 700 g 5 kg 3 x 5 kg" at bounding box center [924, 355] width 415 height 88
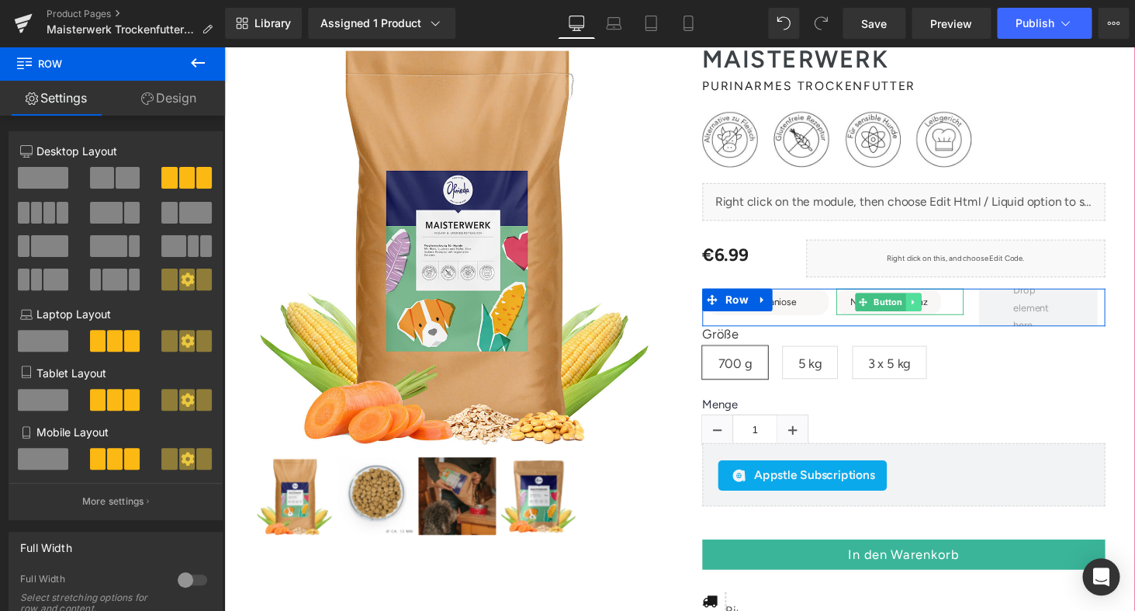
click at [942, 308] on link at bounding box center [935, 309] width 16 height 19
click at [947, 308] on icon at bounding box center [942, 309] width 9 height 9
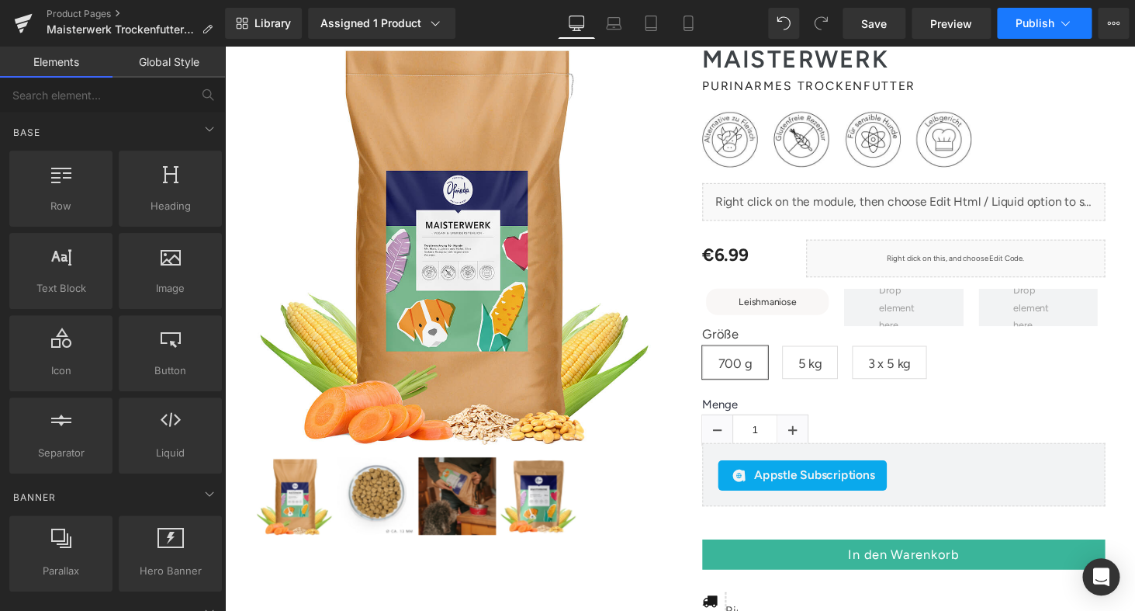
click at [1069, 26] on icon at bounding box center [1066, 24] width 16 height 16
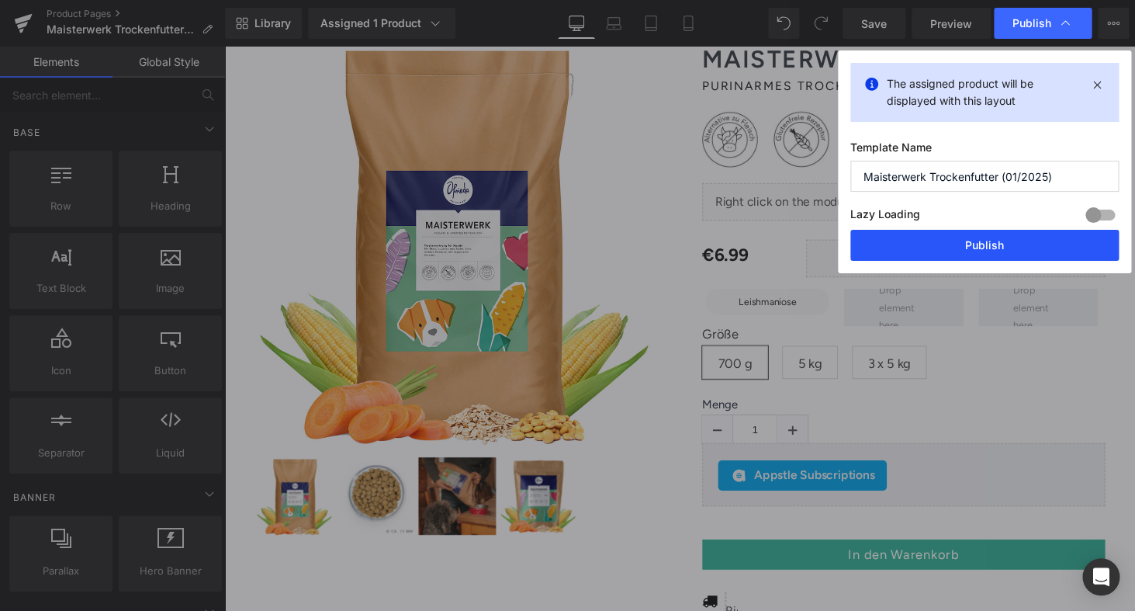
click at [1036, 249] on button "Publish" at bounding box center [985, 245] width 269 height 31
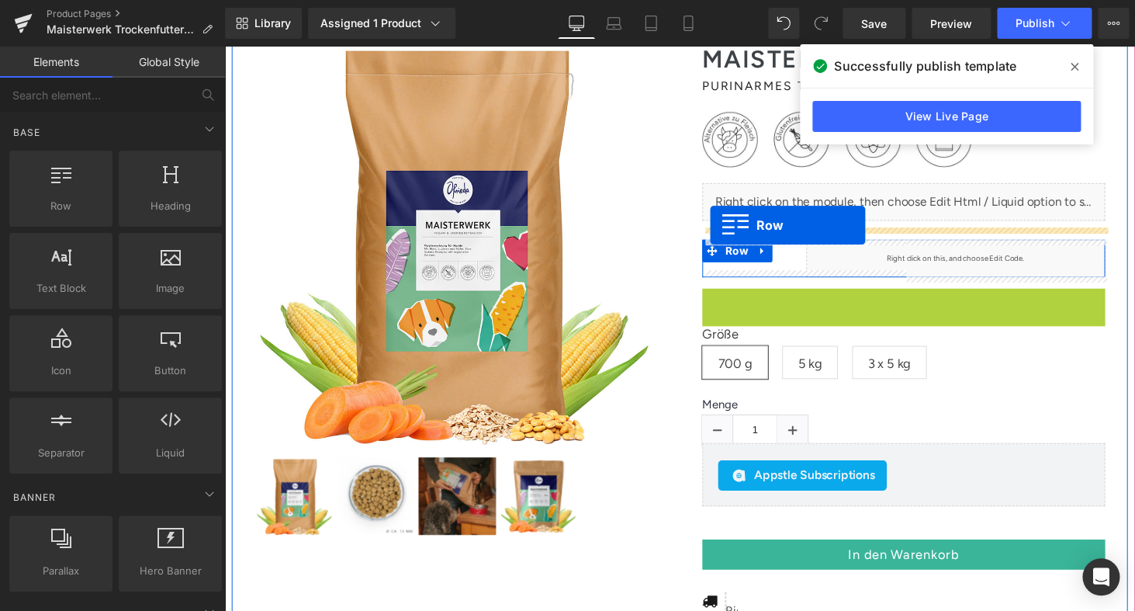
drag, startPoint x: 726, startPoint y: 305, endPoint x: 726, endPoint y: 231, distance: 73.7
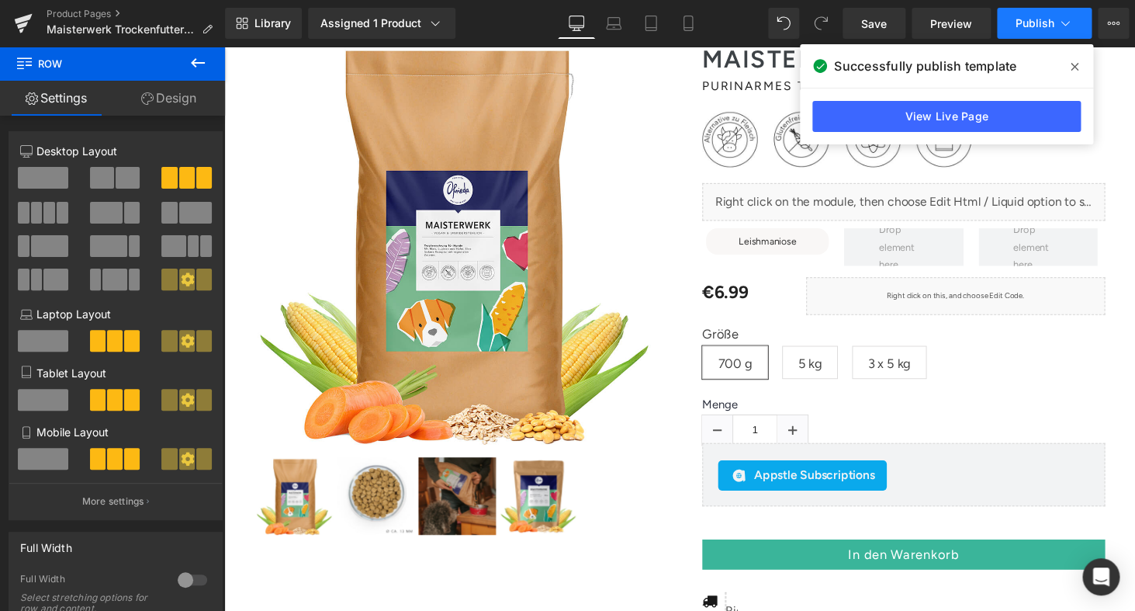
click at [1046, 23] on span "Publish" at bounding box center [1035, 23] width 39 height 12
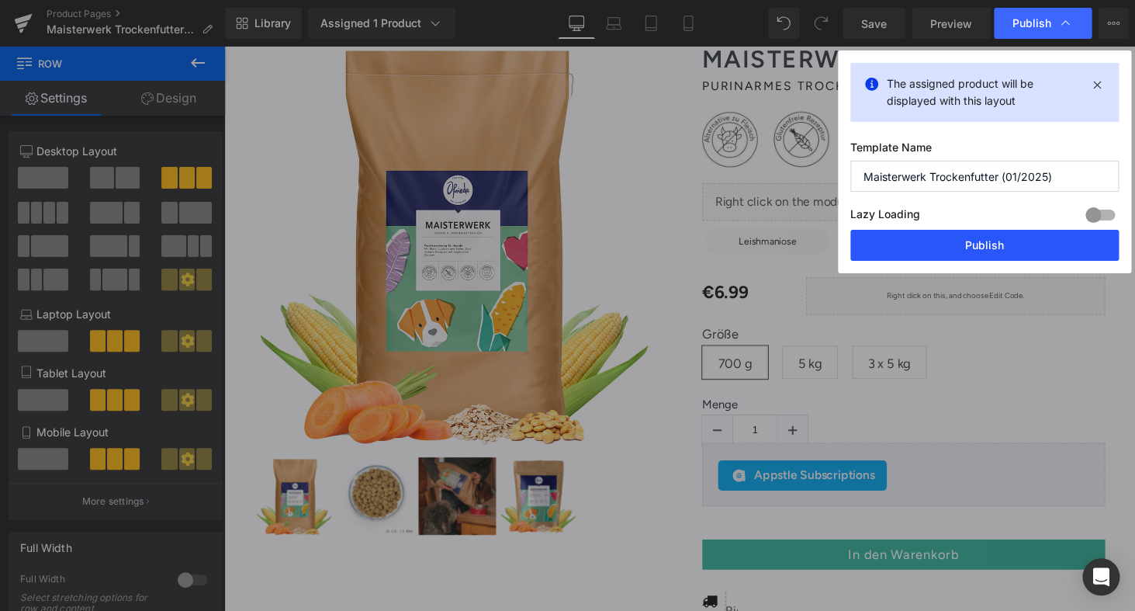
click at [988, 258] on button "Publish" at bounding box center [985, 245] width 269 height 31
